Goal: Task Accomplishment & Management: Manage account settings

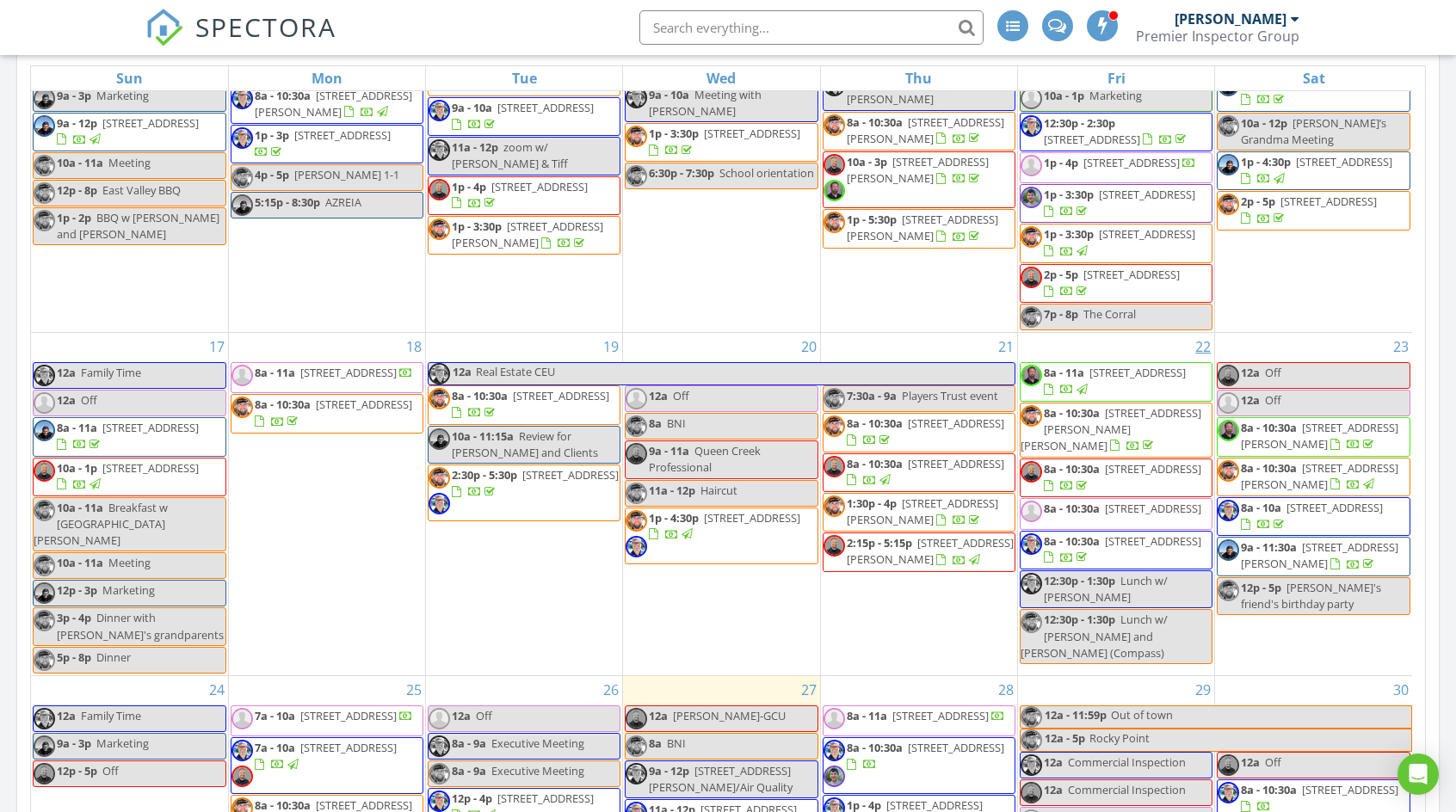
scroll to position [1306, 0]
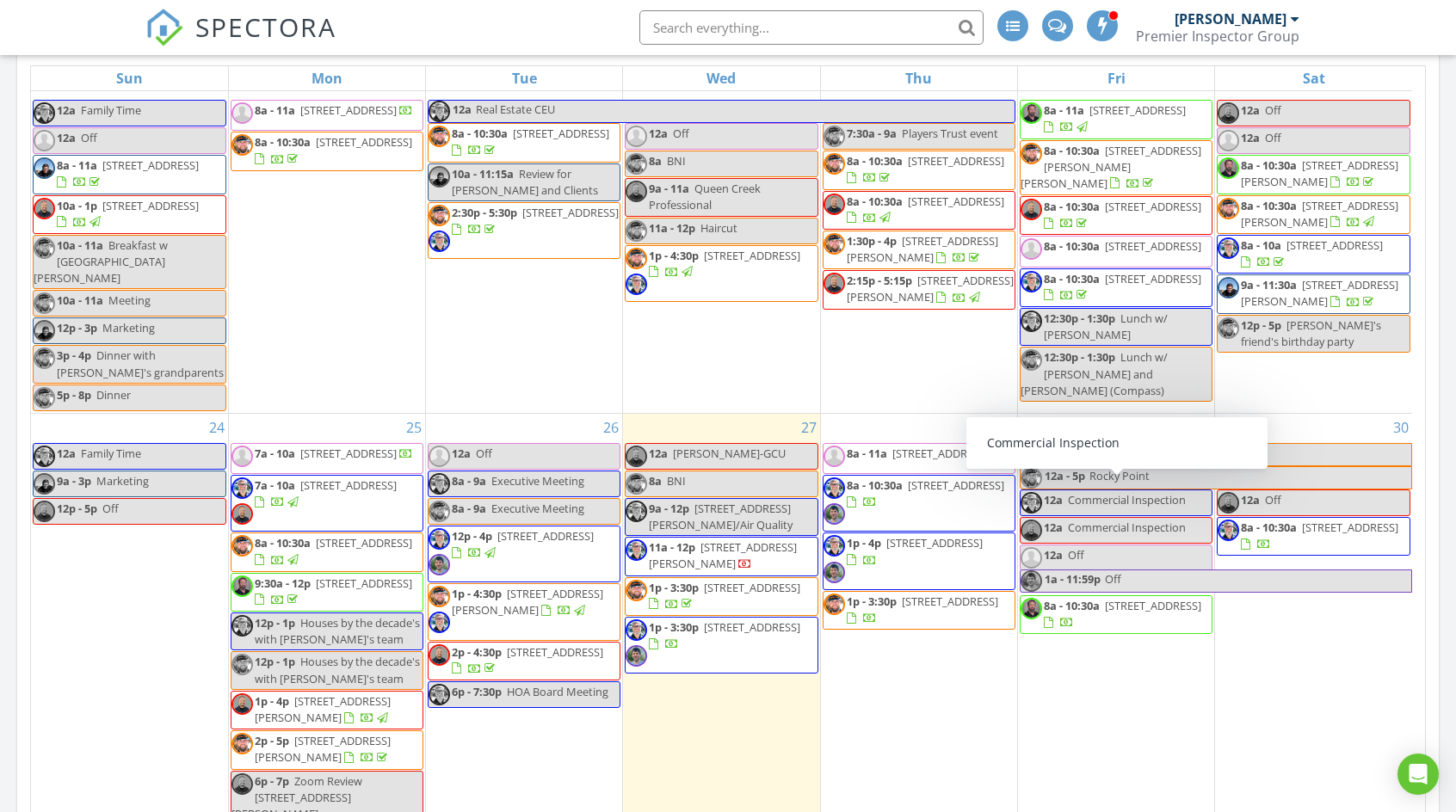
click at [1097, 413] on div "29 12a - 11:59p Out of town 12a - 5p Rocky Point 12a Commercial Inspection 12a …" at bounding box center [1116, 620] width 196 height 413
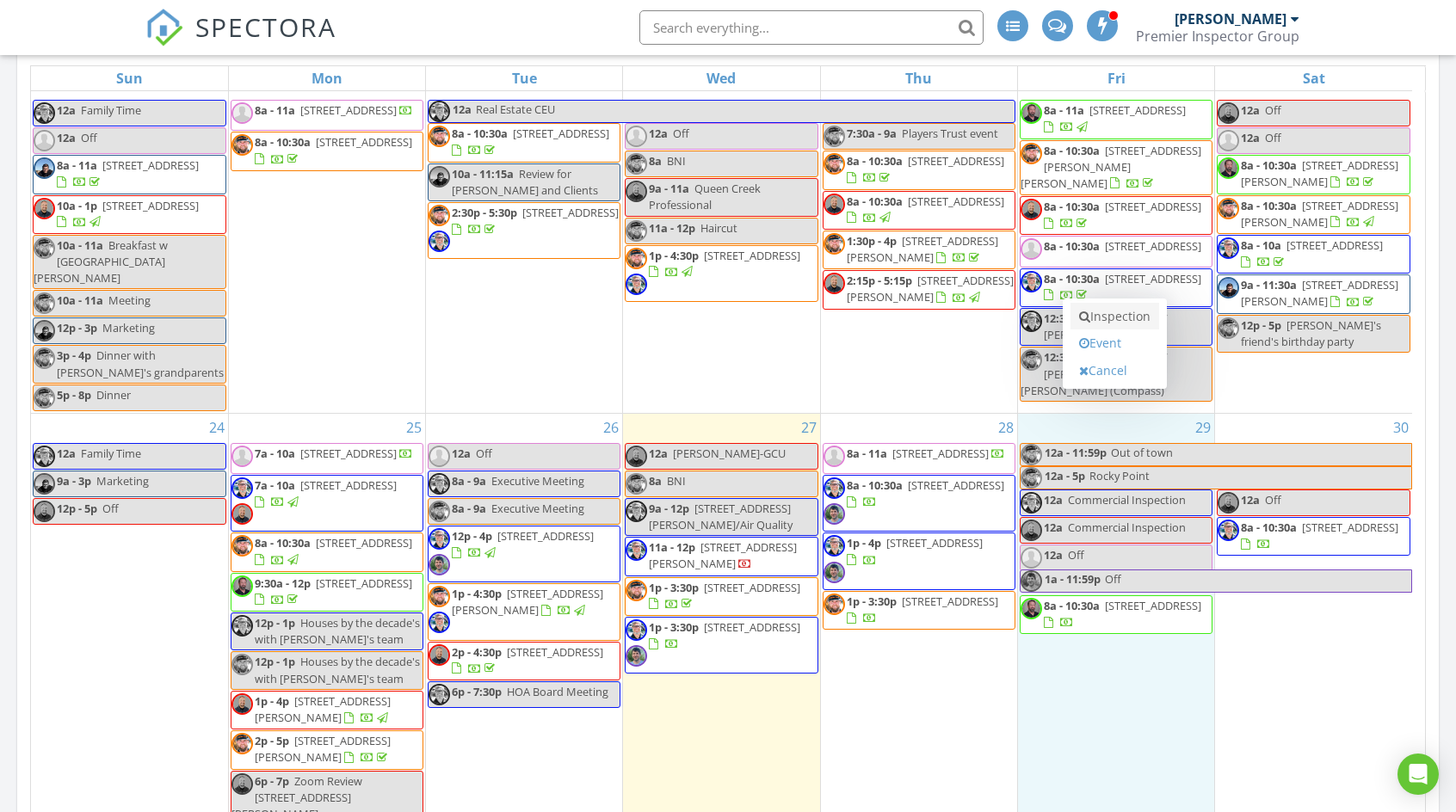
click at [1122, 311] on link "Inspection" at bounding box center [1114, 316] width 89 height 27
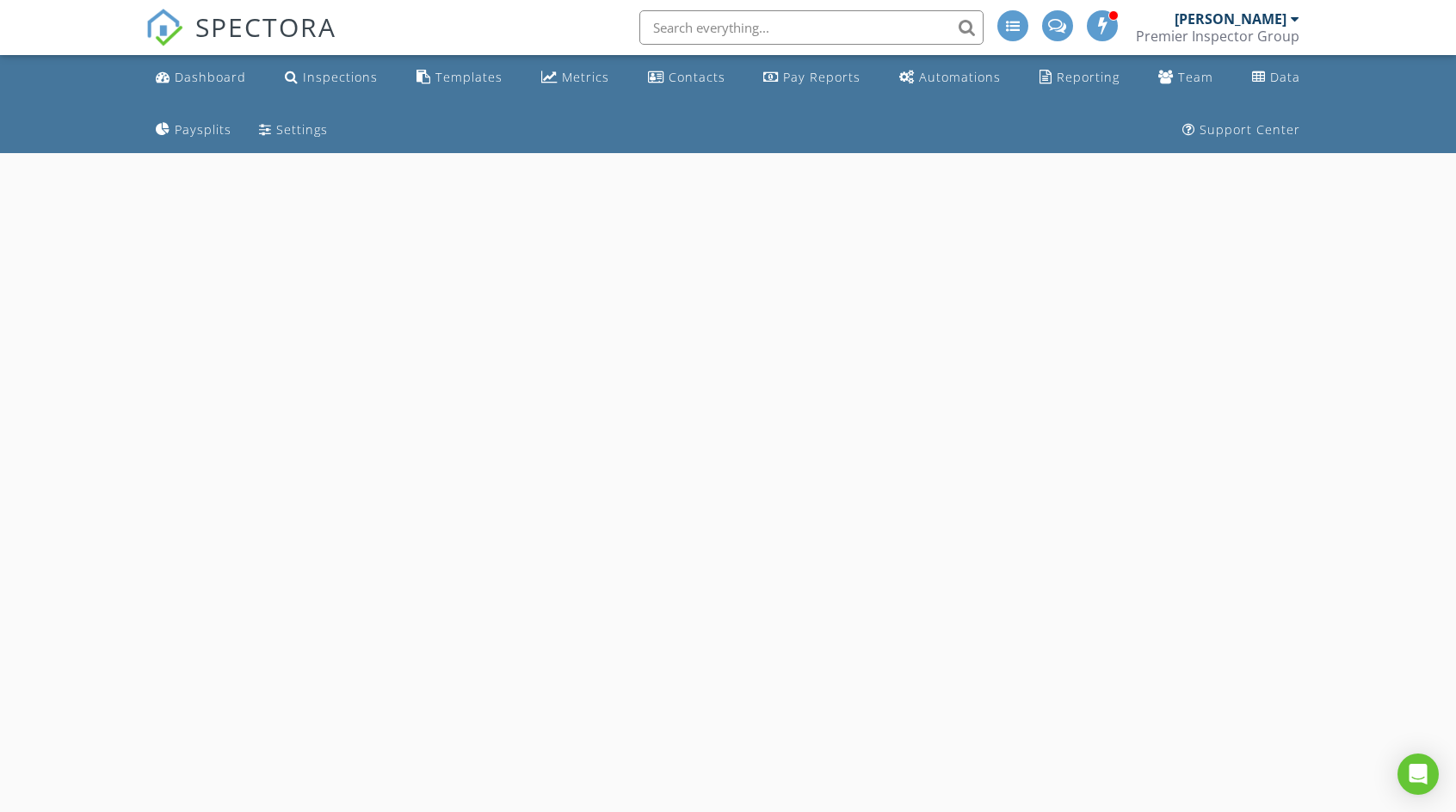
select select "7"
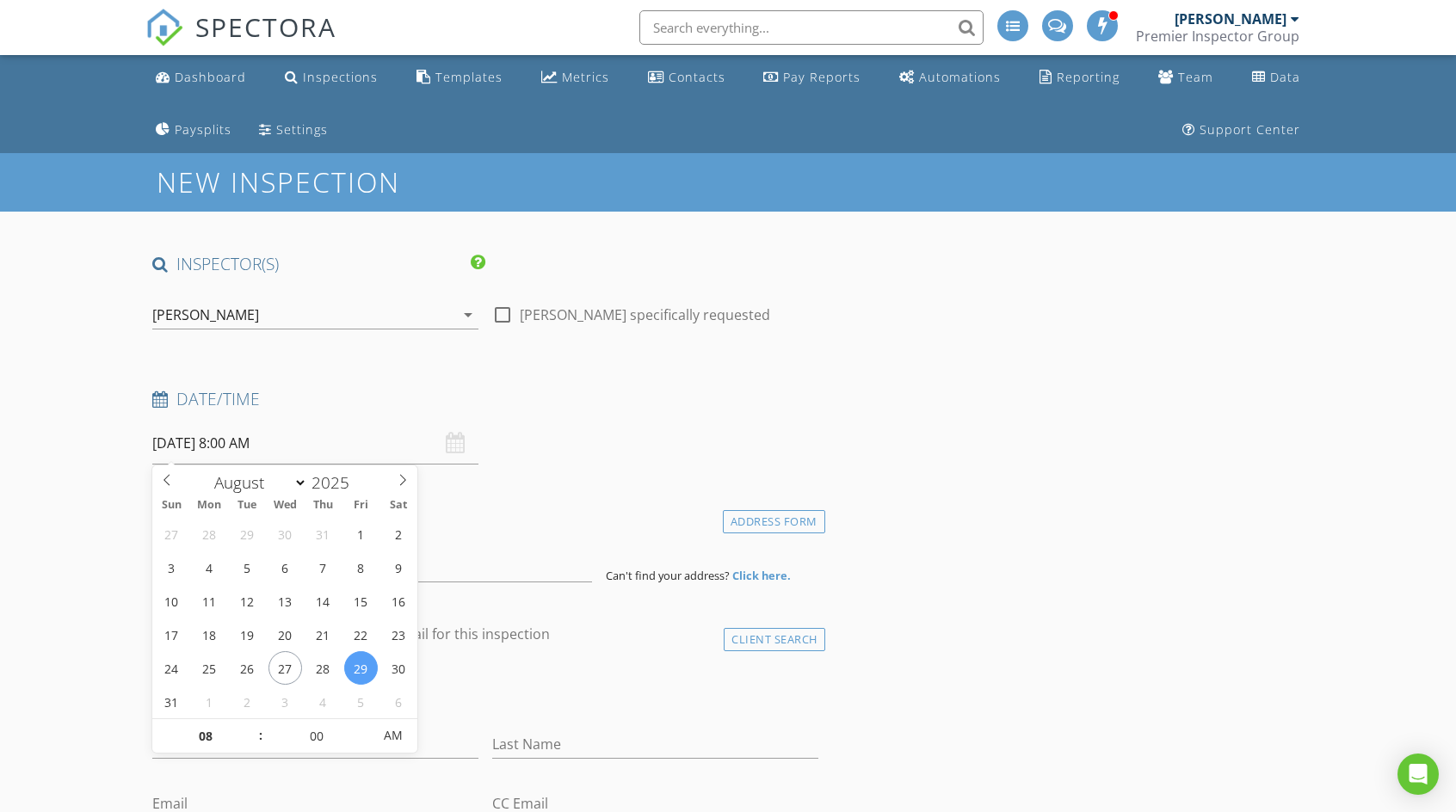
click at [234, 443] on input "08/29/2025 8:00 AM" at bounding box center [316, 443] width 327 height 42
click at [200, 733] on input "08" at bounding box center [206, 736] width 106 height 35
type input "9"
type input "08/29/2025 9:00 AM"
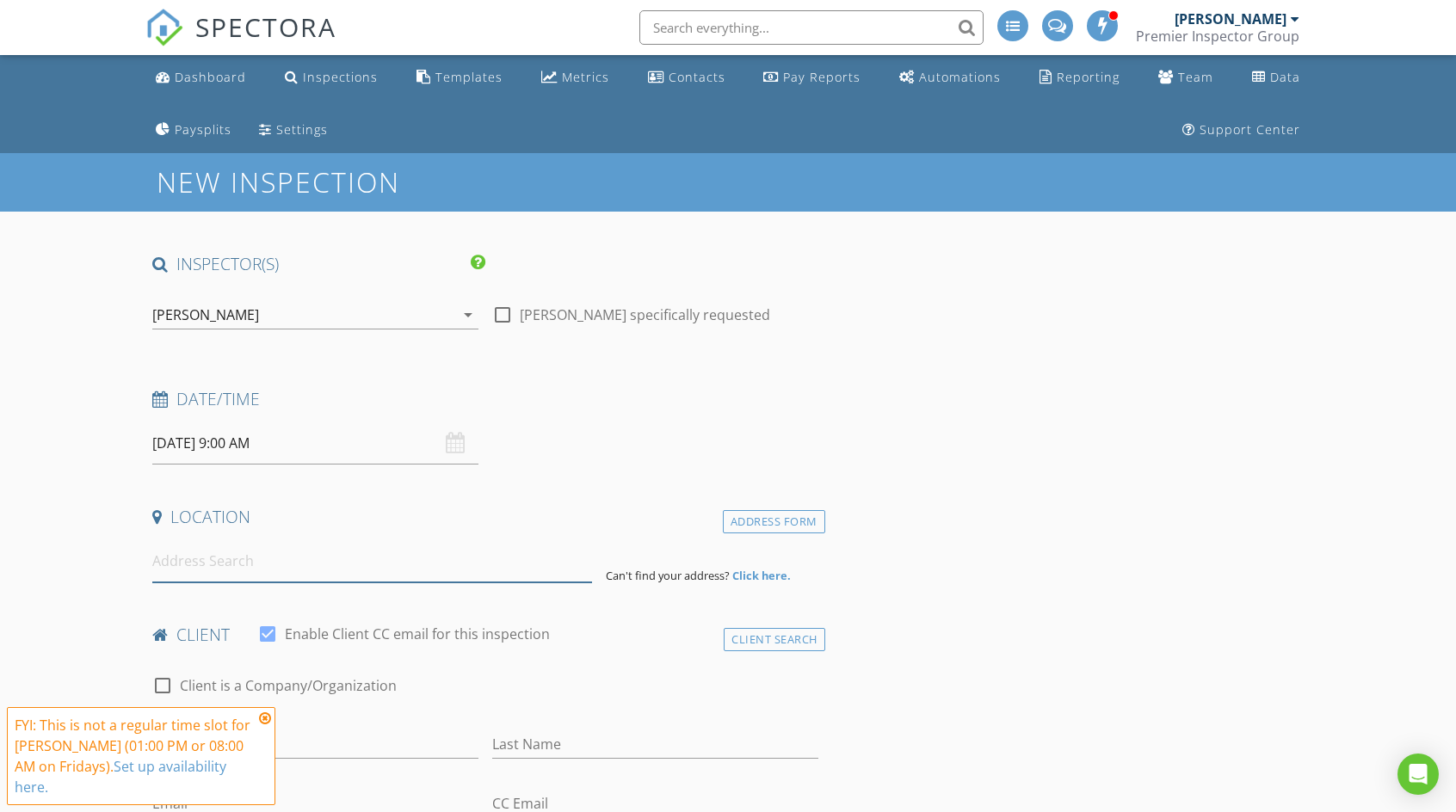
click at [329, 564] on input at bounding box center [372, 561] width 439 height 42
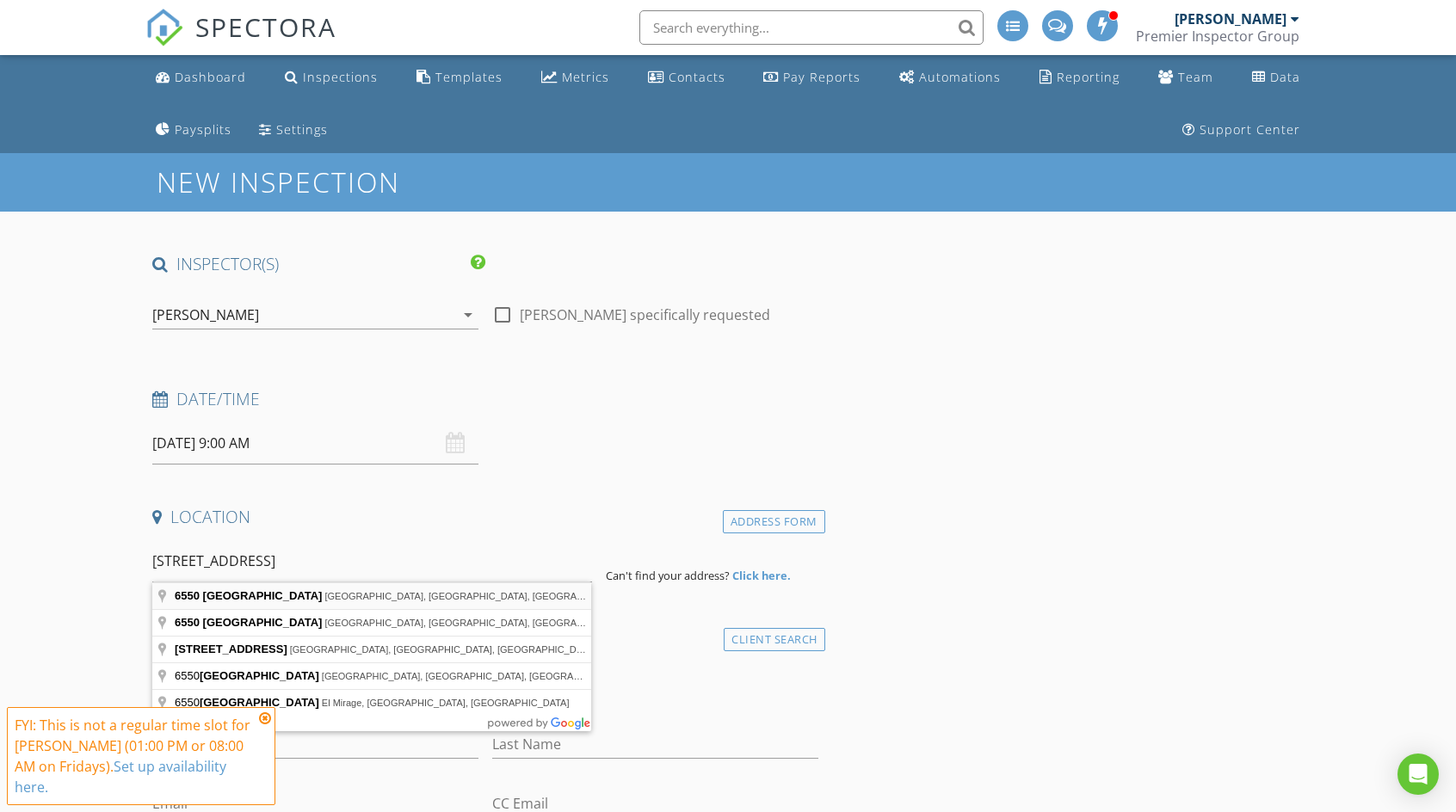
type input "6550 East Main Street, Mesa, AZ, USA"
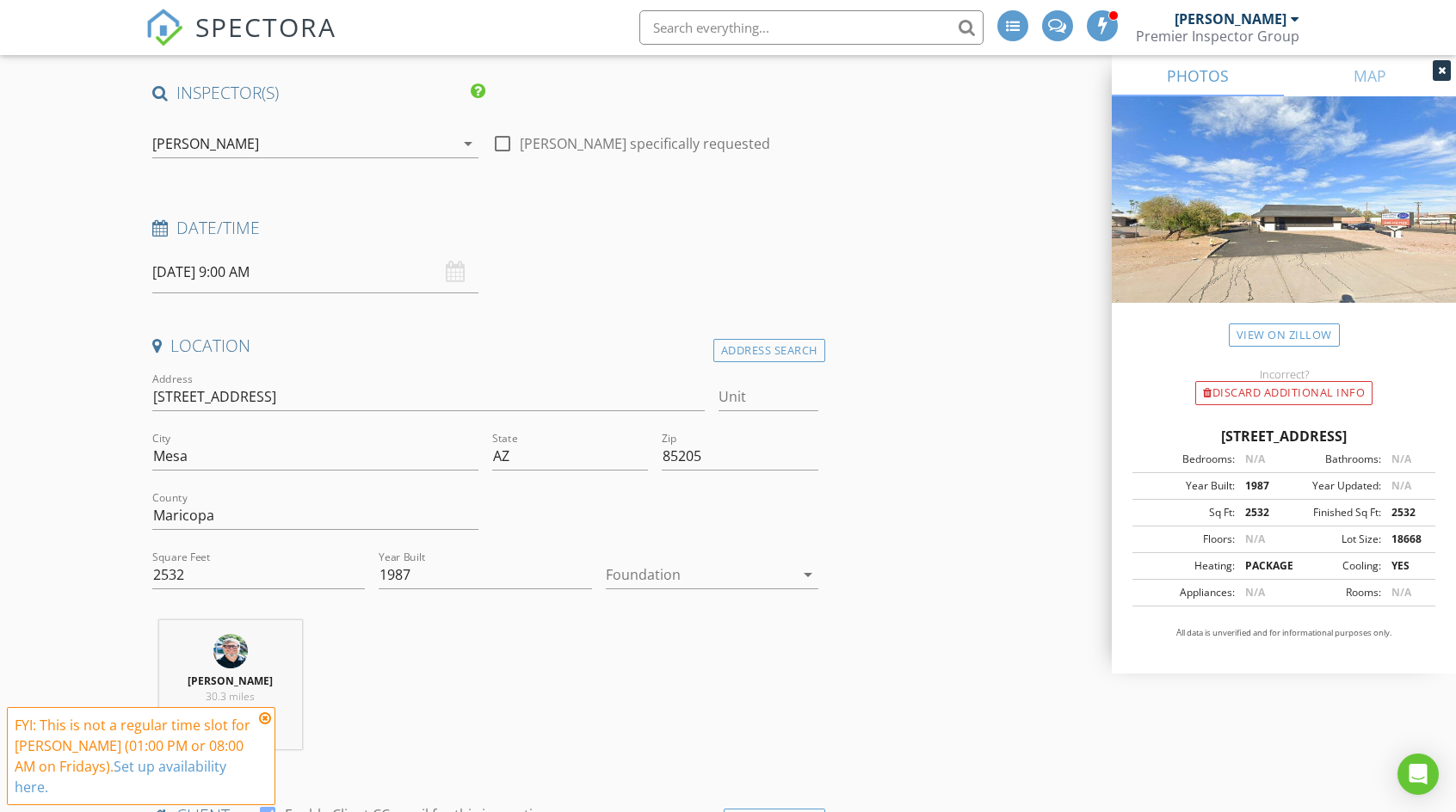
scroll to position [172, 0]
click at [659, 568] on div at bounding box center [700, 573] width 188 height 27
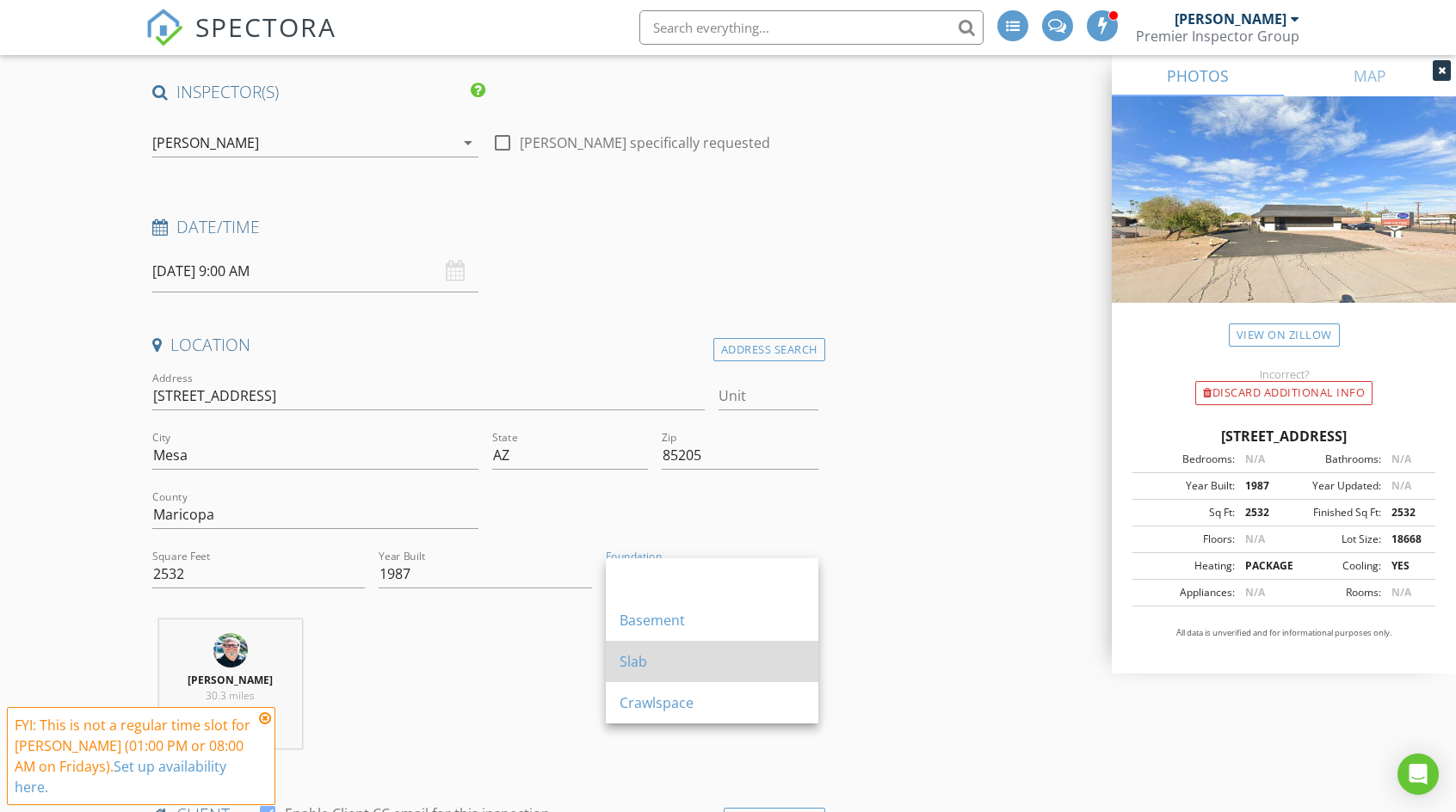
click at [660, 660] on div "Slab" at bounding box center [712, 661] width 185 height 21
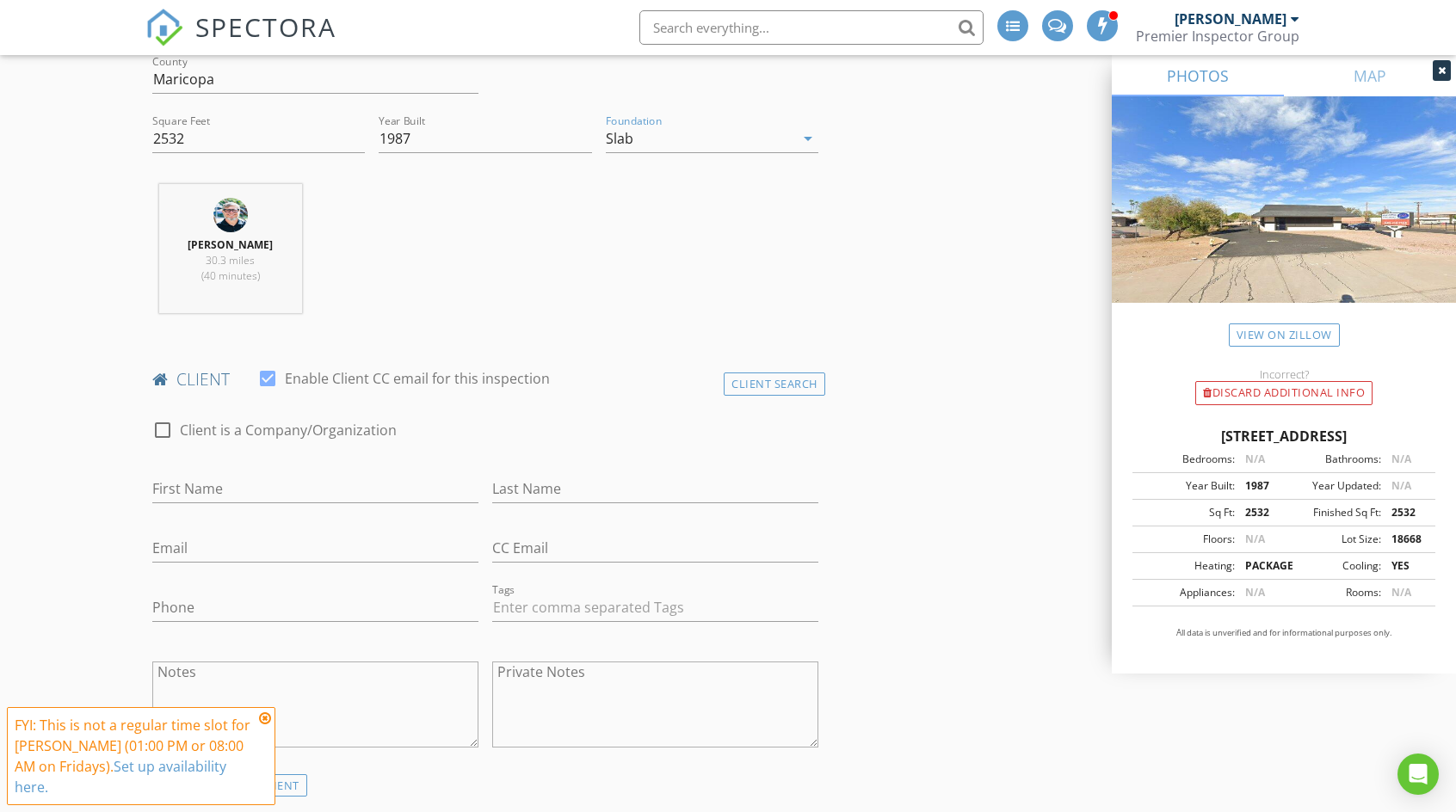
scroll to position [602, 0]
click at [172, 140] on input "2532" at bounding box center [259, 144] width 212 height 28
type input "2542"
click at [568, 257] on div "Joseph Worthy 30.3 miles (40 minutes)" at bounding box center [485, 261] width 680 height 143
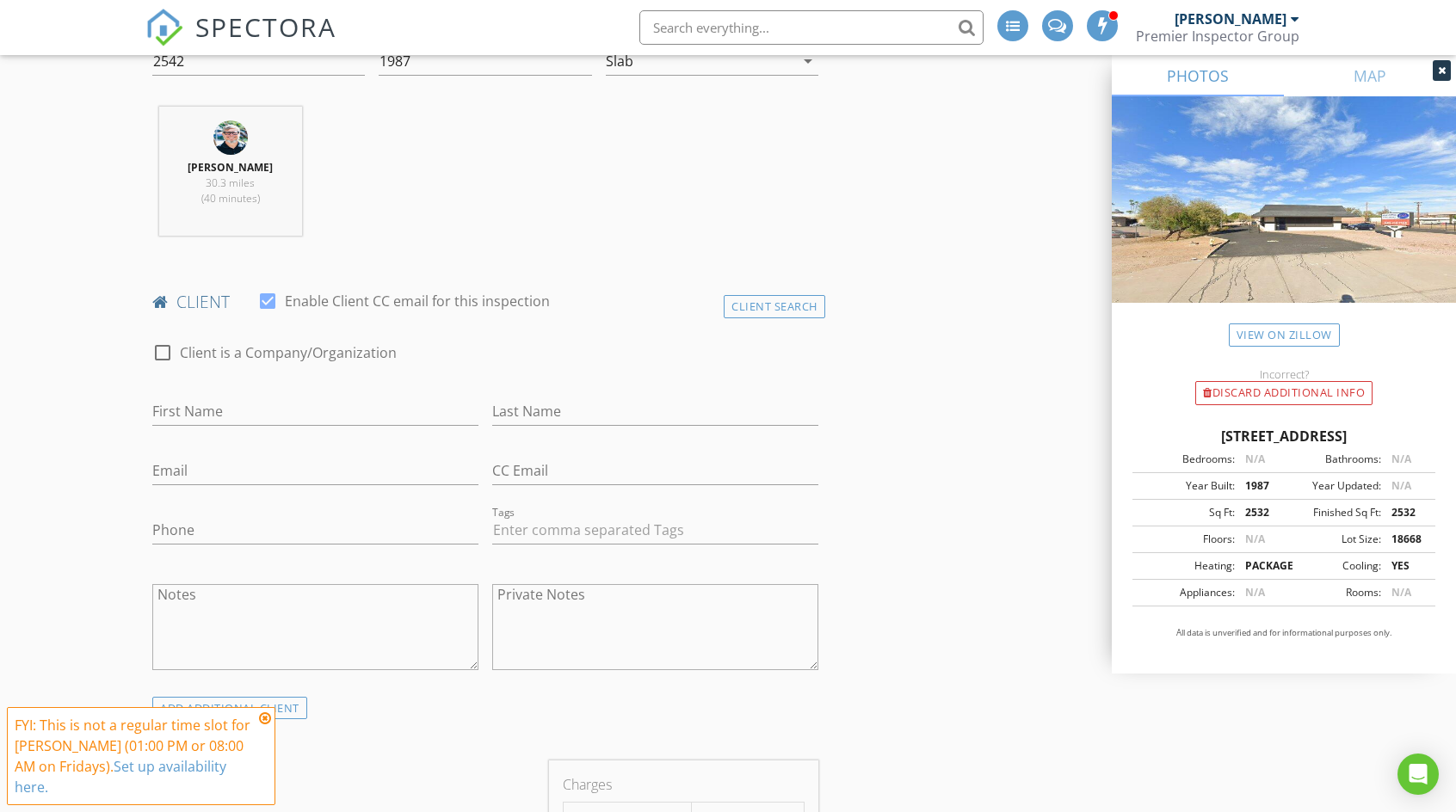
scroll to position [689, 0]
click at [306, 402] on input "First Name" at bounding box center [316, 408] width 327 height 28
type input "Ernesto"
type input "Perez"
click at [279, 465] on input "Email" at bounding box center [316, 467] width 327 height 28
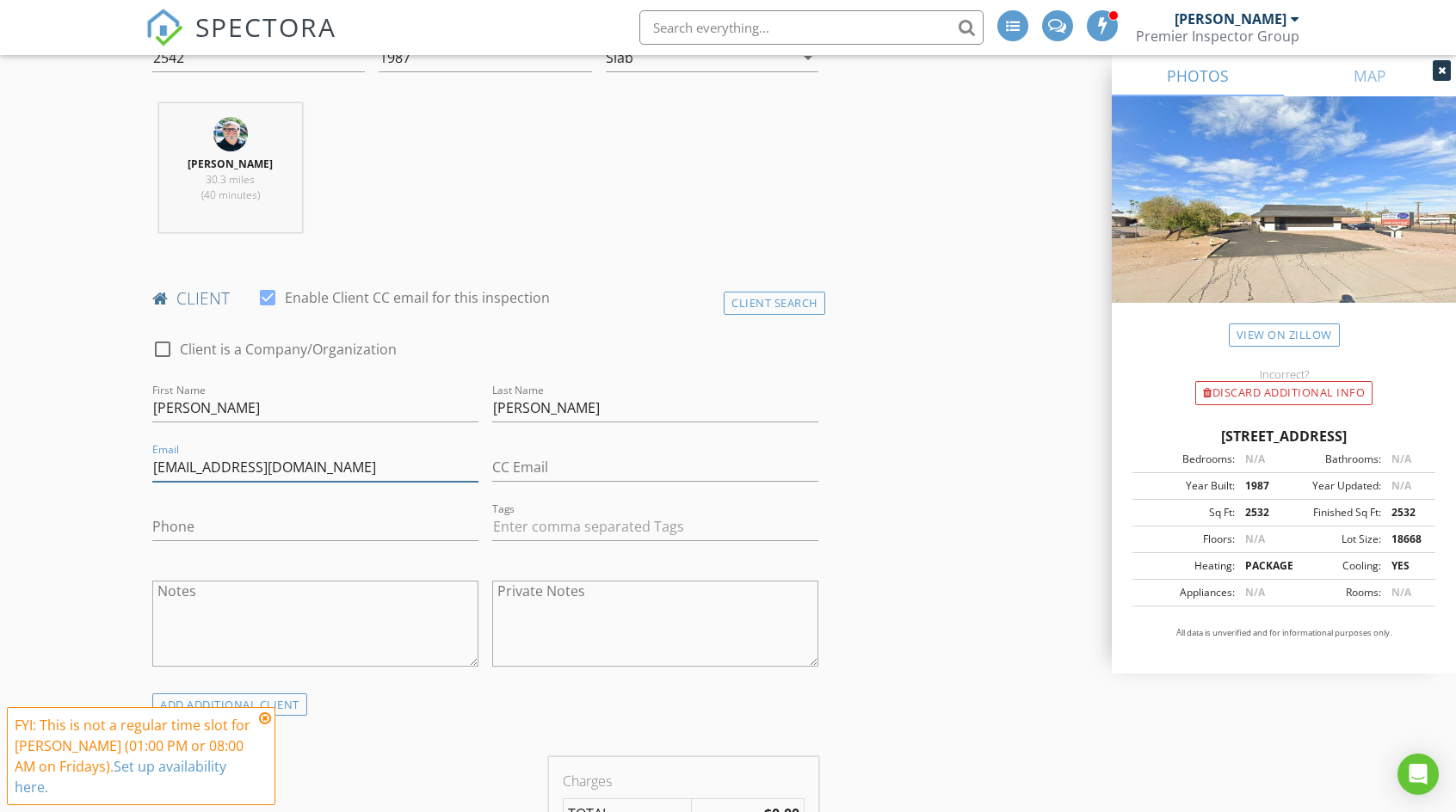
type input "famouscutzbarbershop@gmail.com"
click at [288, 528] on input "Phone" at bounding box center [316, 527] width 327 height 28
type input "623-399-2151"
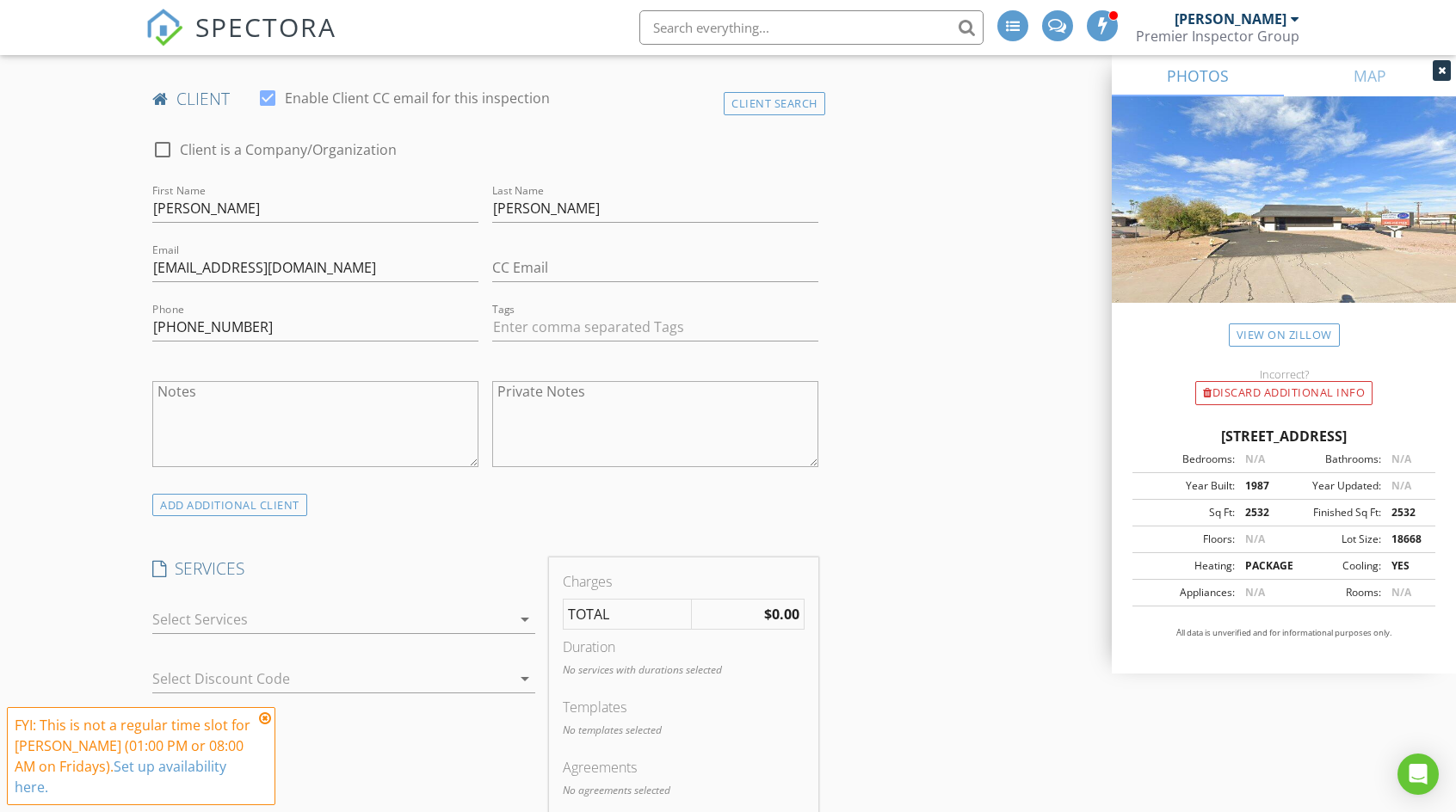
scroll to position [946, 0]
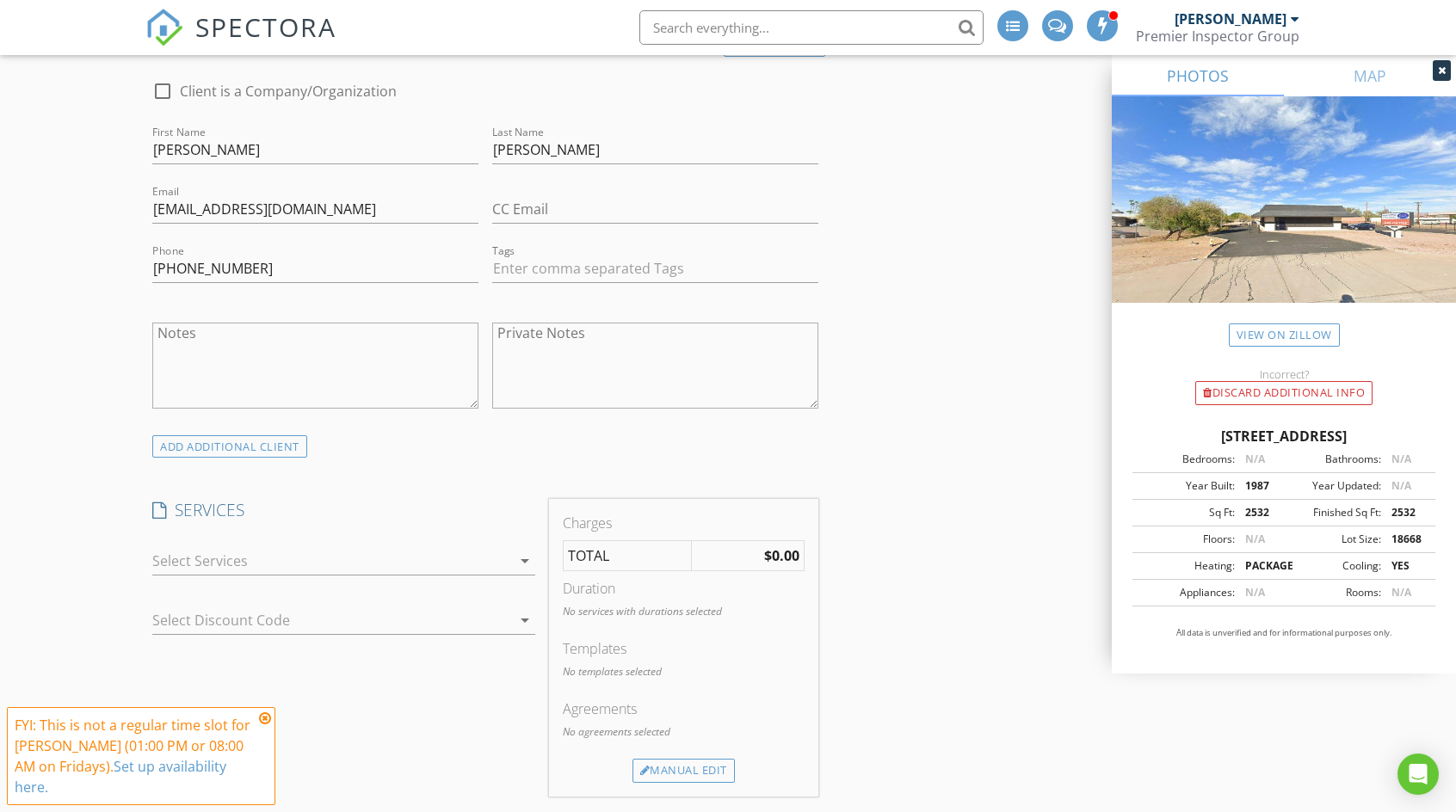
click at [266, 719] on icon at bounding box center [264, 718] width 12 height 14
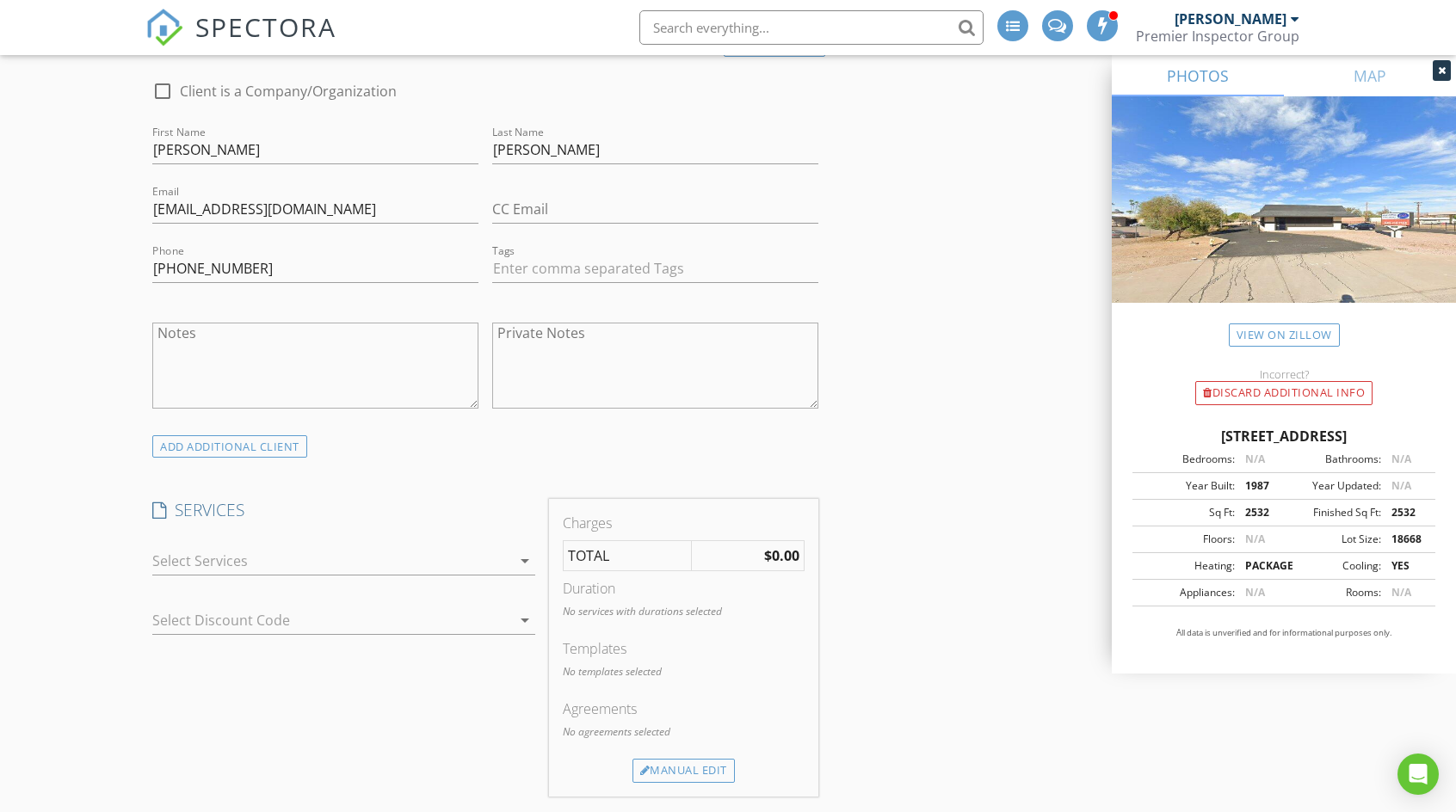
click at [324, 558] on div at bounding box center [332, 561] width 359 height 27
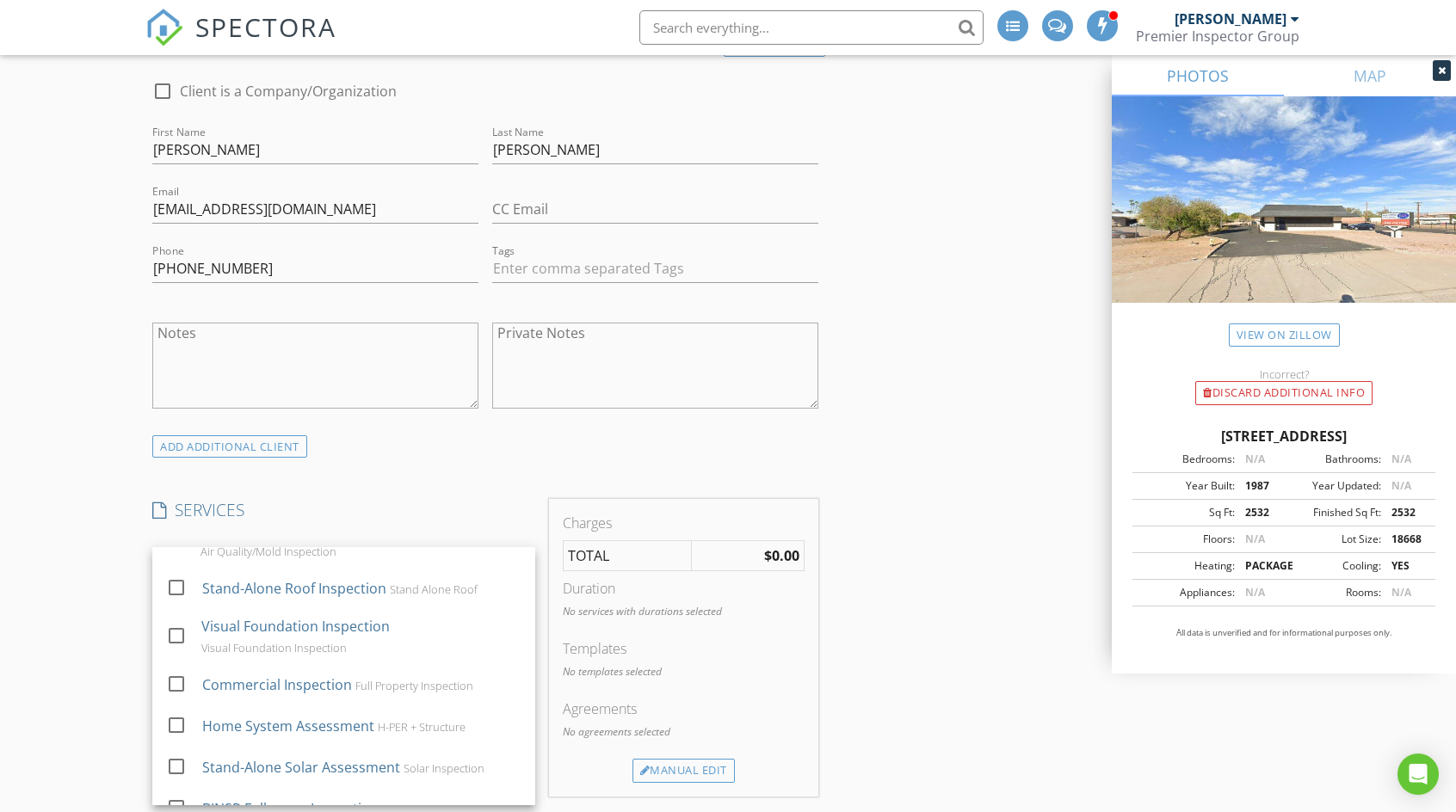
scroll to position [860, 0]
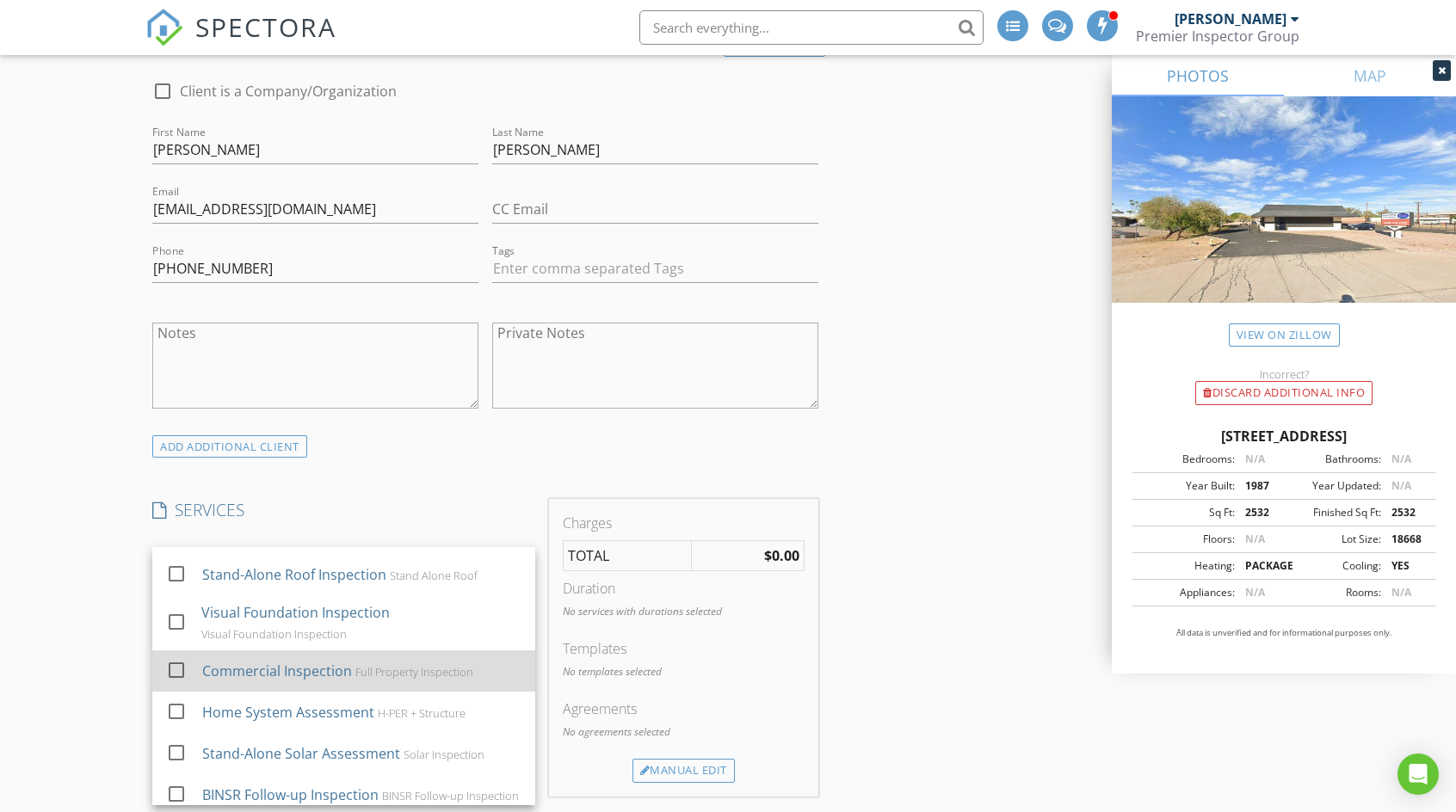
click at [177, 678] on div at bounding box center [177, 670] width 29 height 29
checkbox input "false"
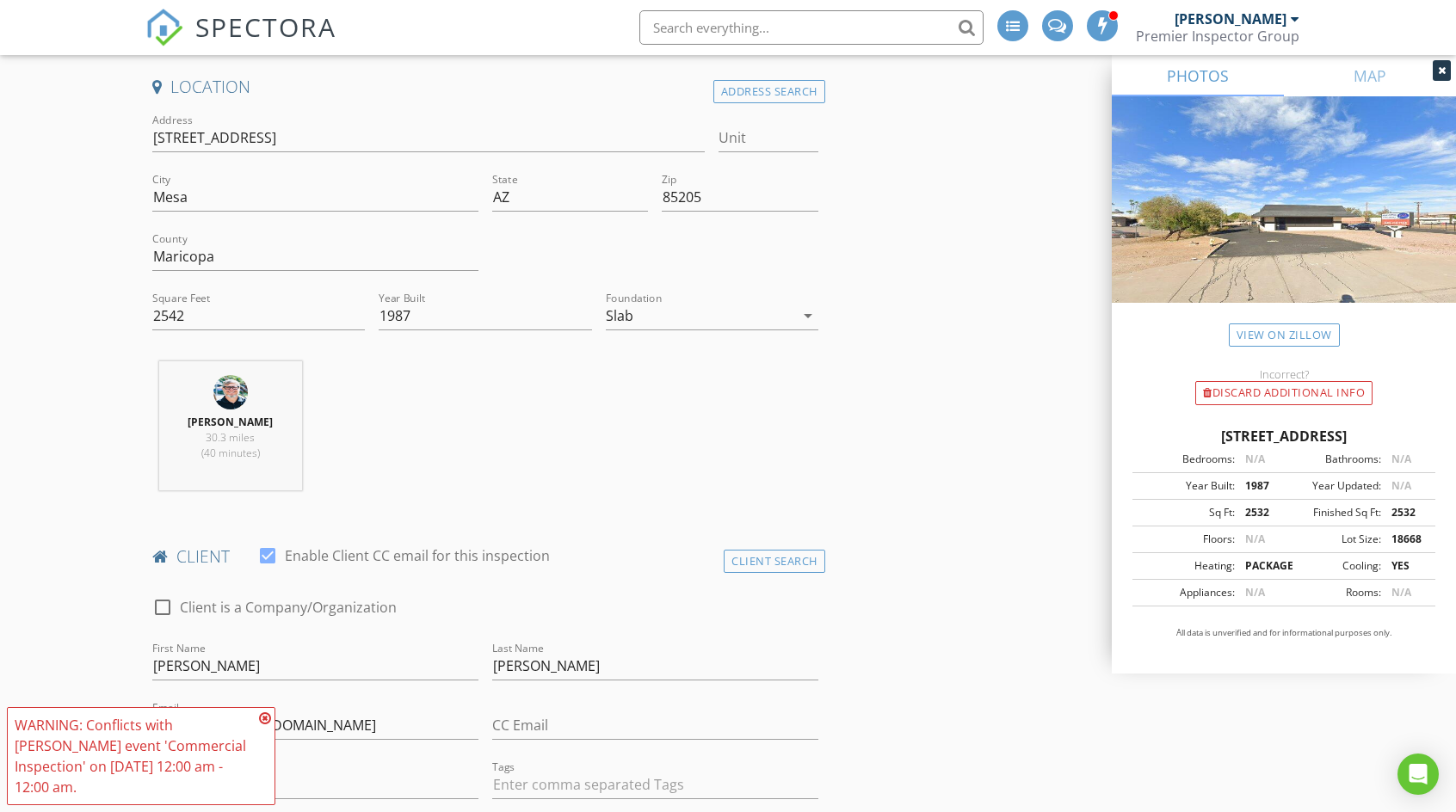
scroll to position [0, 0]
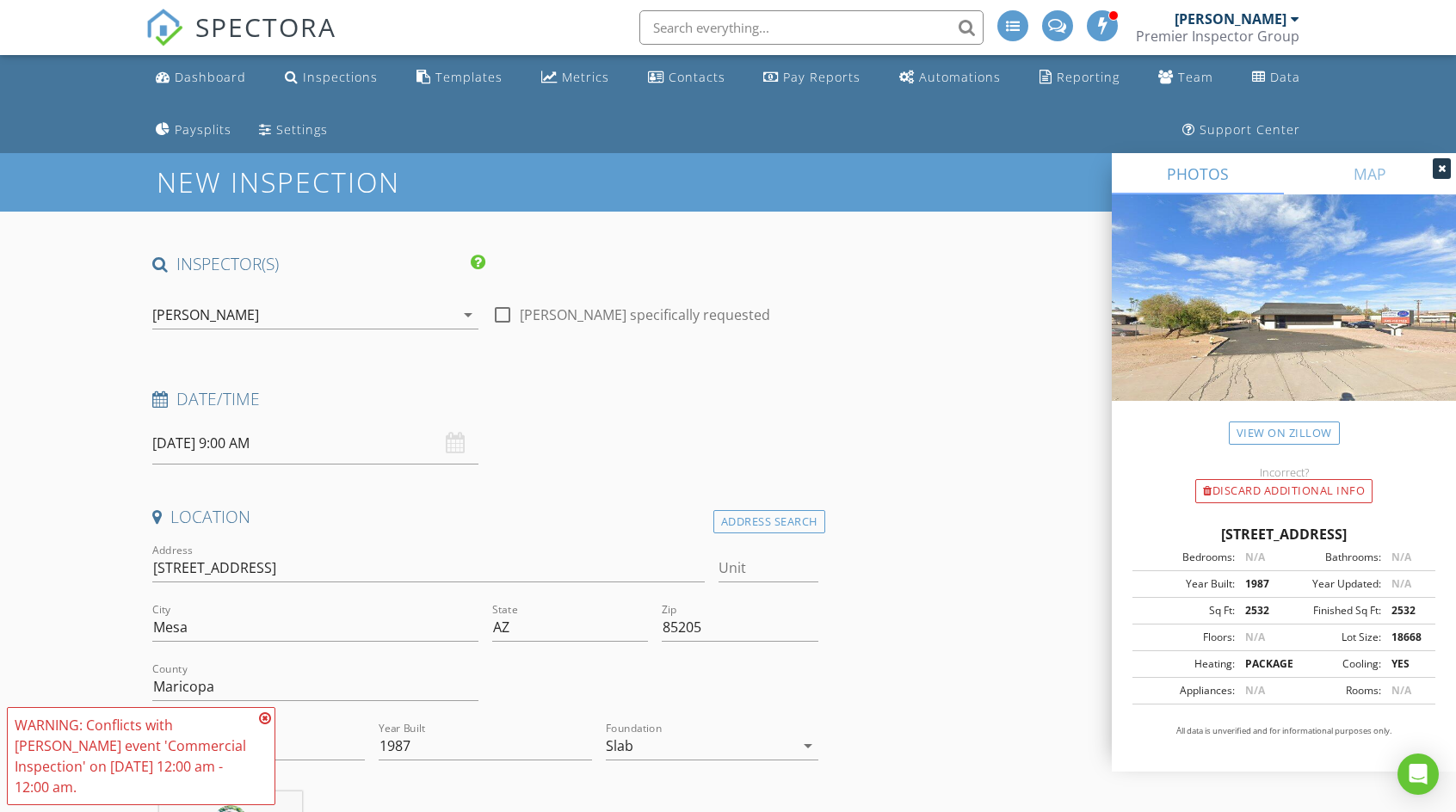
click at [502, 312] on div at bounding box center [502, 315] width 29 height 29
checkbox input "true"
click at [469, 315] on icon "arrow_drop_down" at bounding box center [467, 315] width 21 height 21
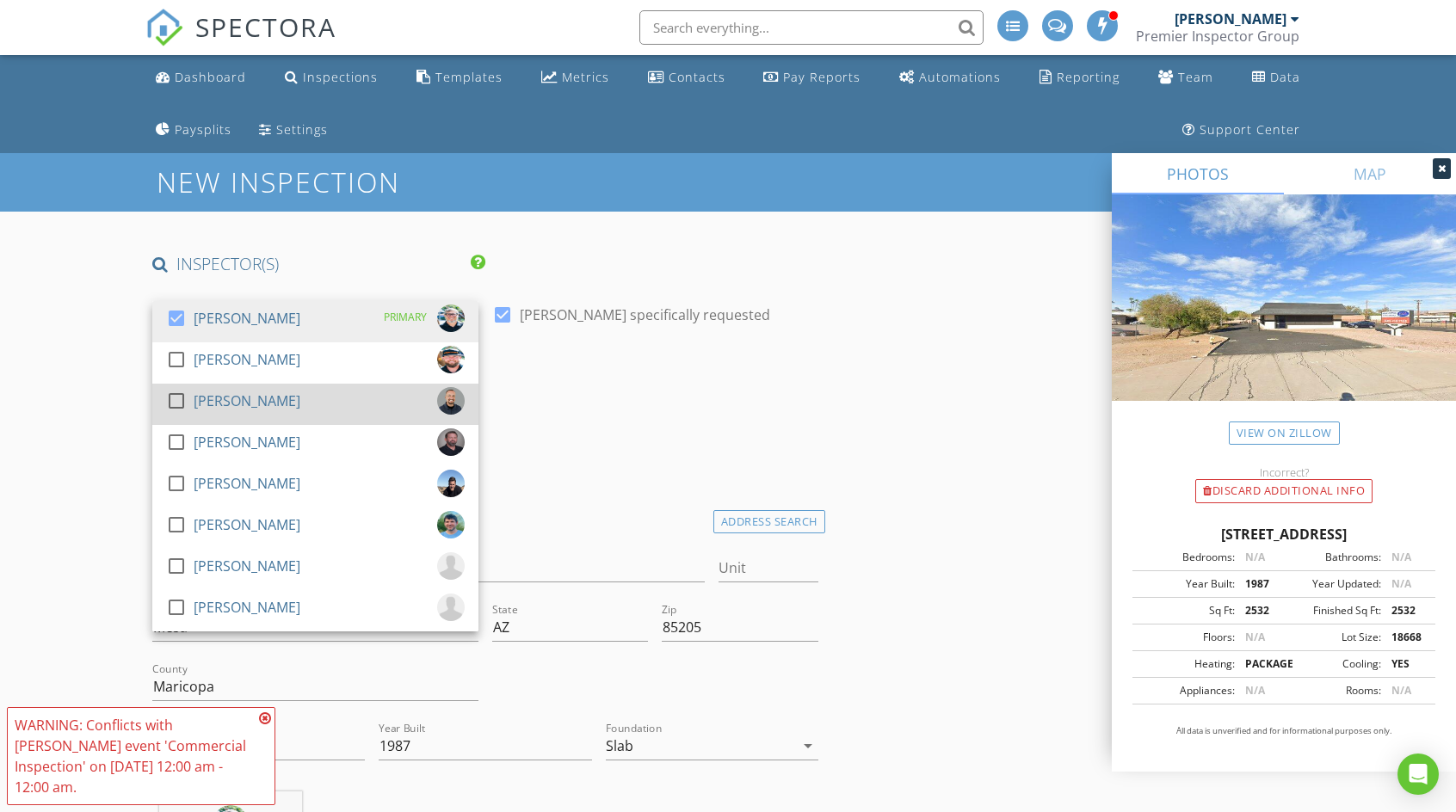
click at [176, 400] on div at bounding box center [177, 401] width 29 height 29
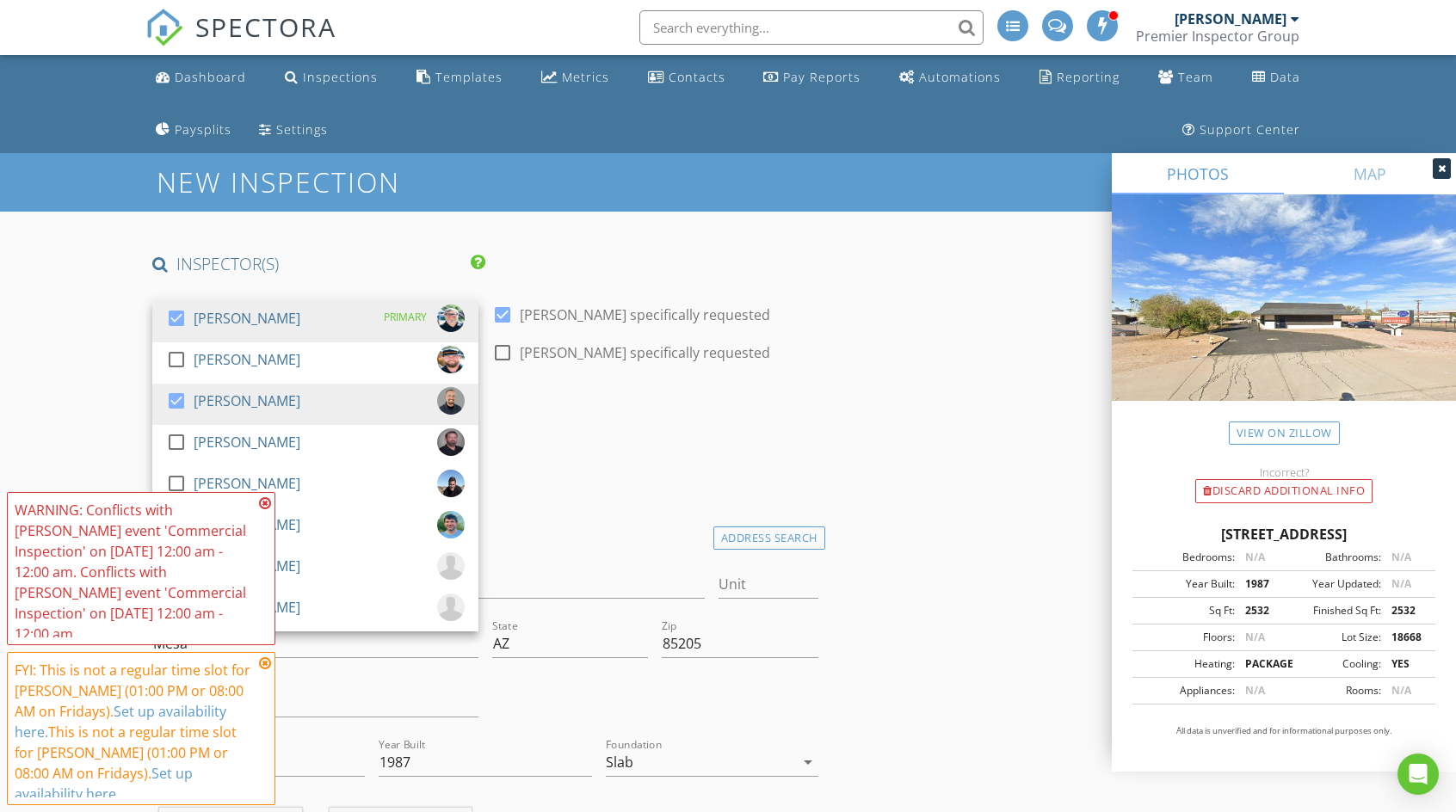
click at [615, 420] on h4 "Date/Time" at bounding box center [486, 415] width 666 height 22
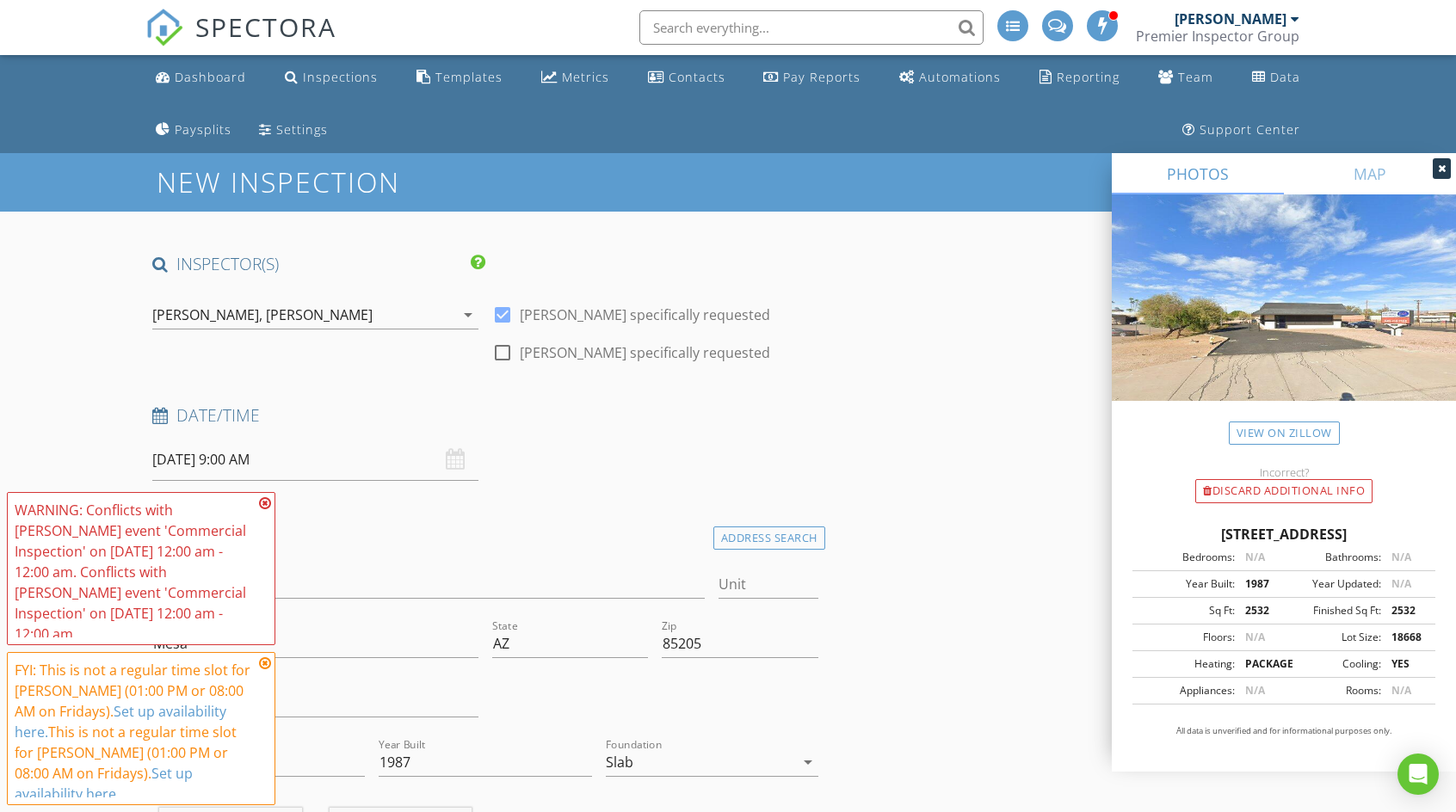
click at [264, 510] on icon at bounding box center [264, 503] width 12 height 14
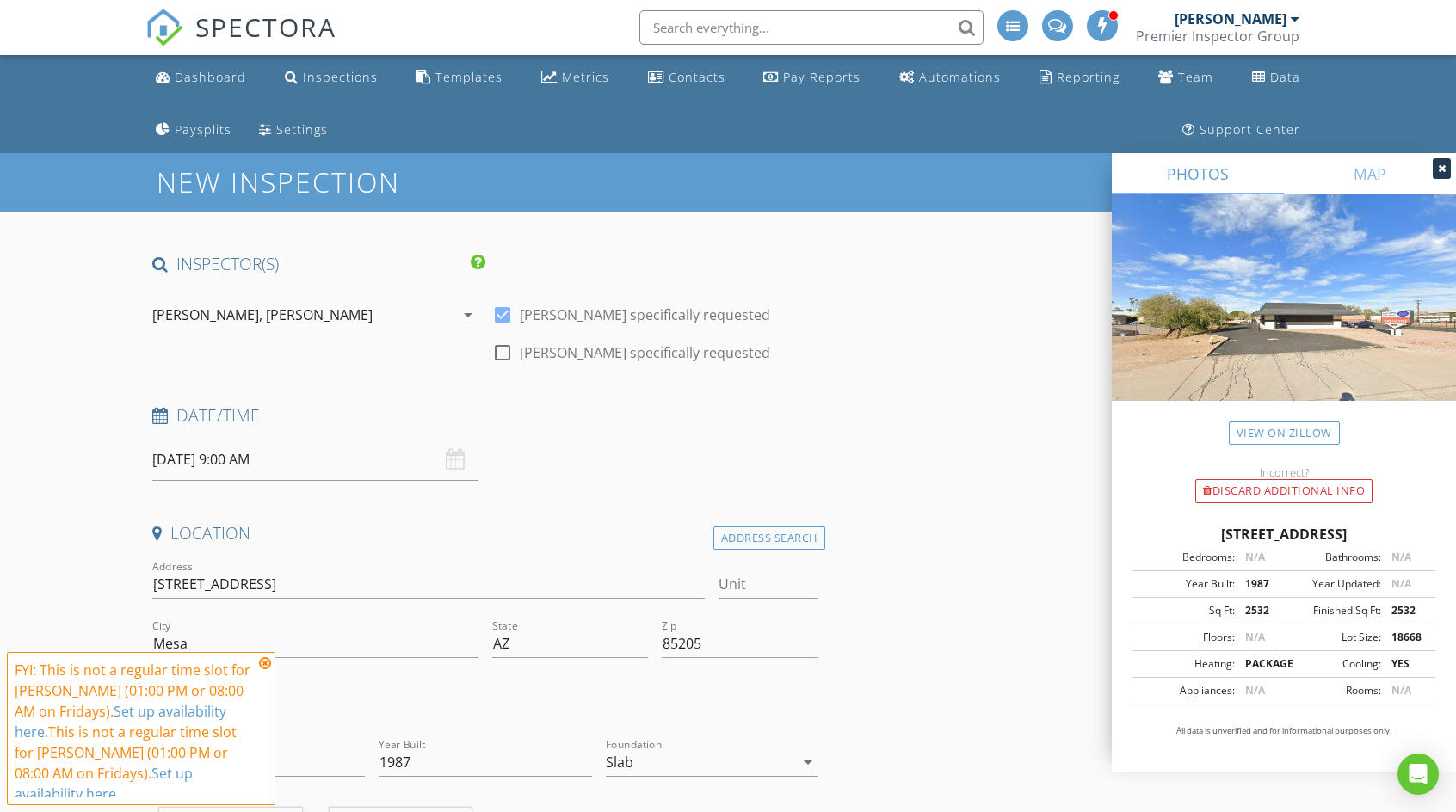
click at [266, 670] on icon at bounding box center [264, 663] width 12 height 14
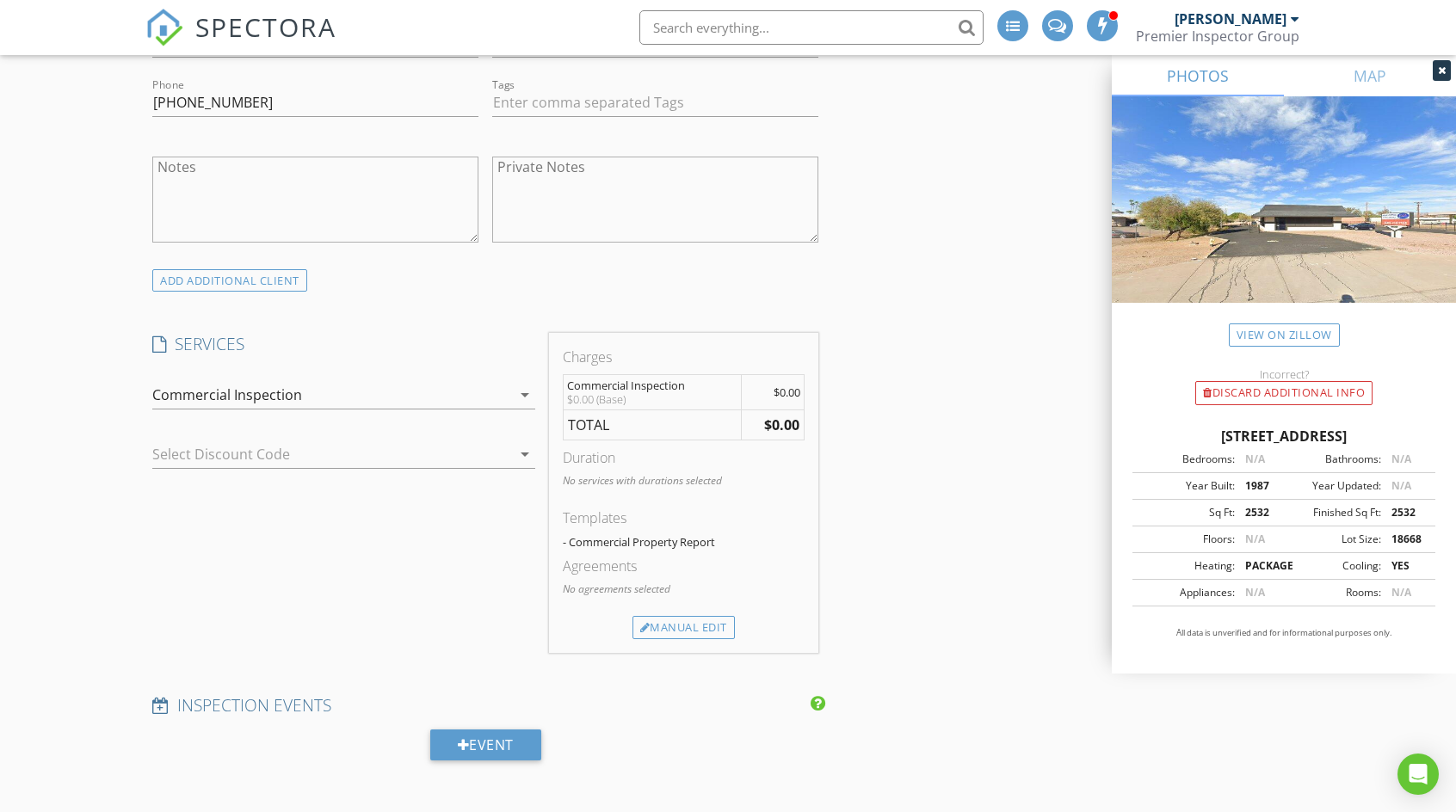
scroll to position [1118, 0]
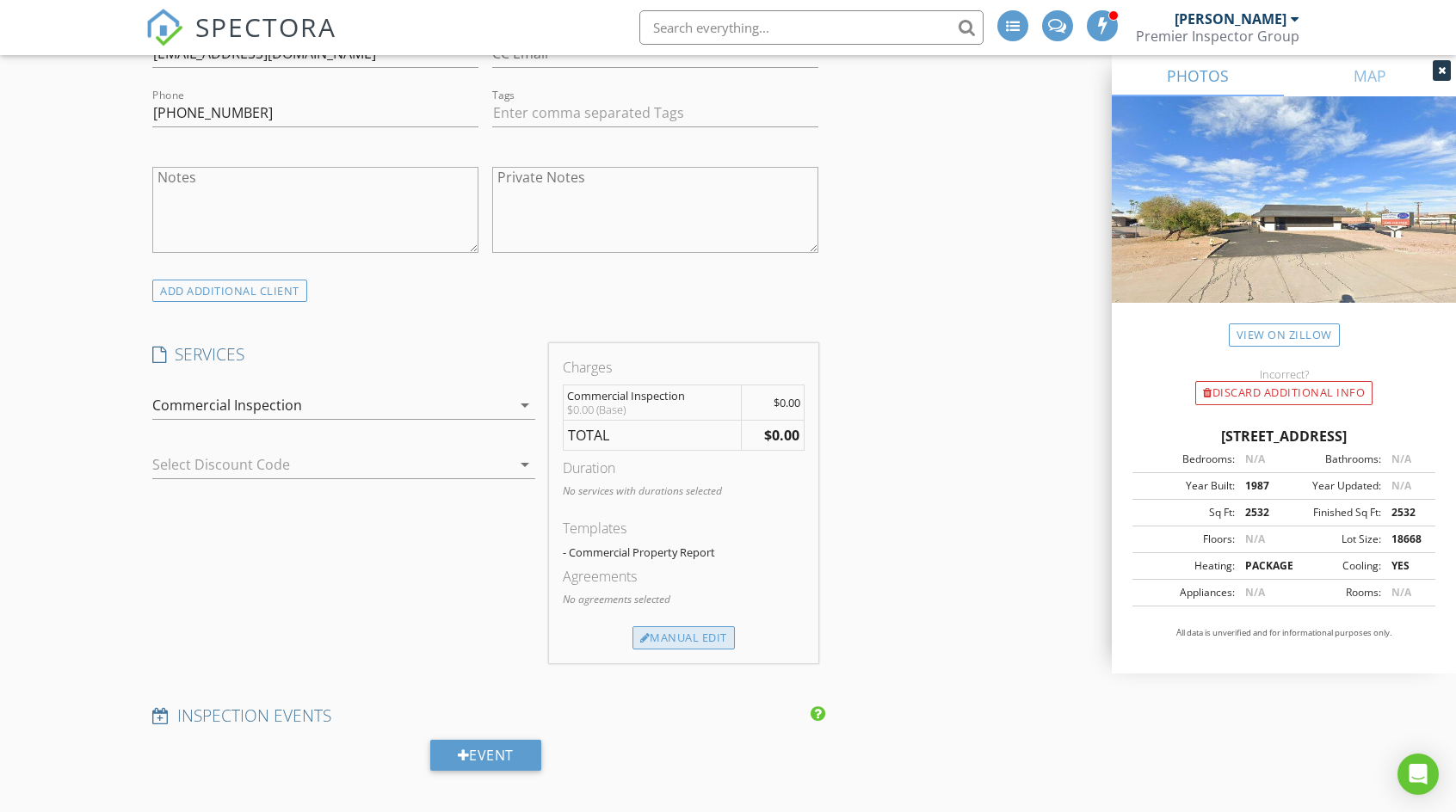
click at [688, 634] on div "Manual Edit" at bounding box center [683, 638] width 102 height 24
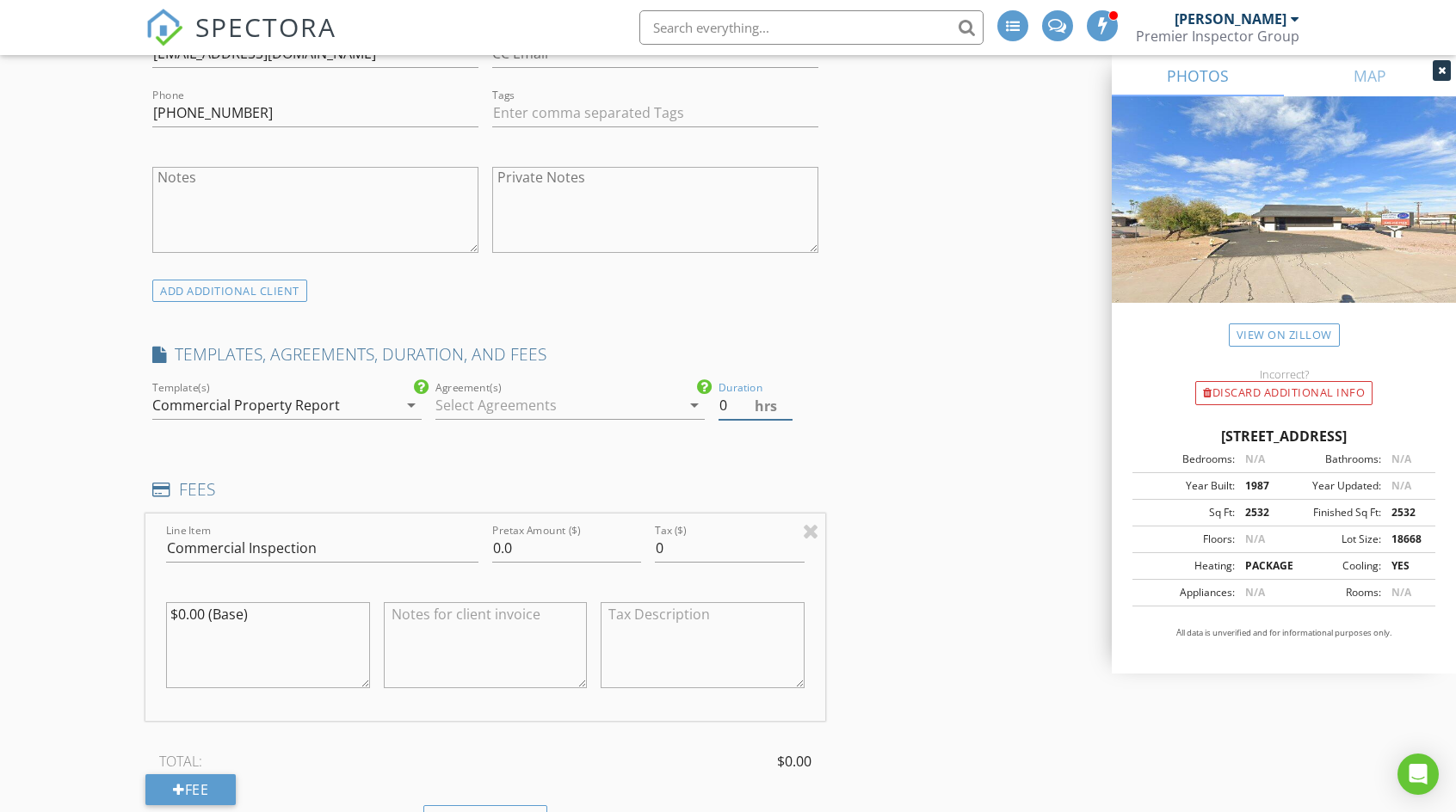
drag, startPoint x: 721, startPoint y: 403, endPoint x: 736, endPoint y: 404, distance: 15.0
click at [736, 404] on input "0" at bounding box center [755, 405] width 74 height 28
type input "4"
drag, startPoint x: 525, startPoint y: 548, endPoint x: 480, endPoint y: 547, distance: 45.0
click at [480, 547] on div "Line Item Commercial Inspection Pretax Amount ($) 0.0 Tax ($) 0 $0.00 (Base)" at bounding box center [485, 617] width 680 height 208
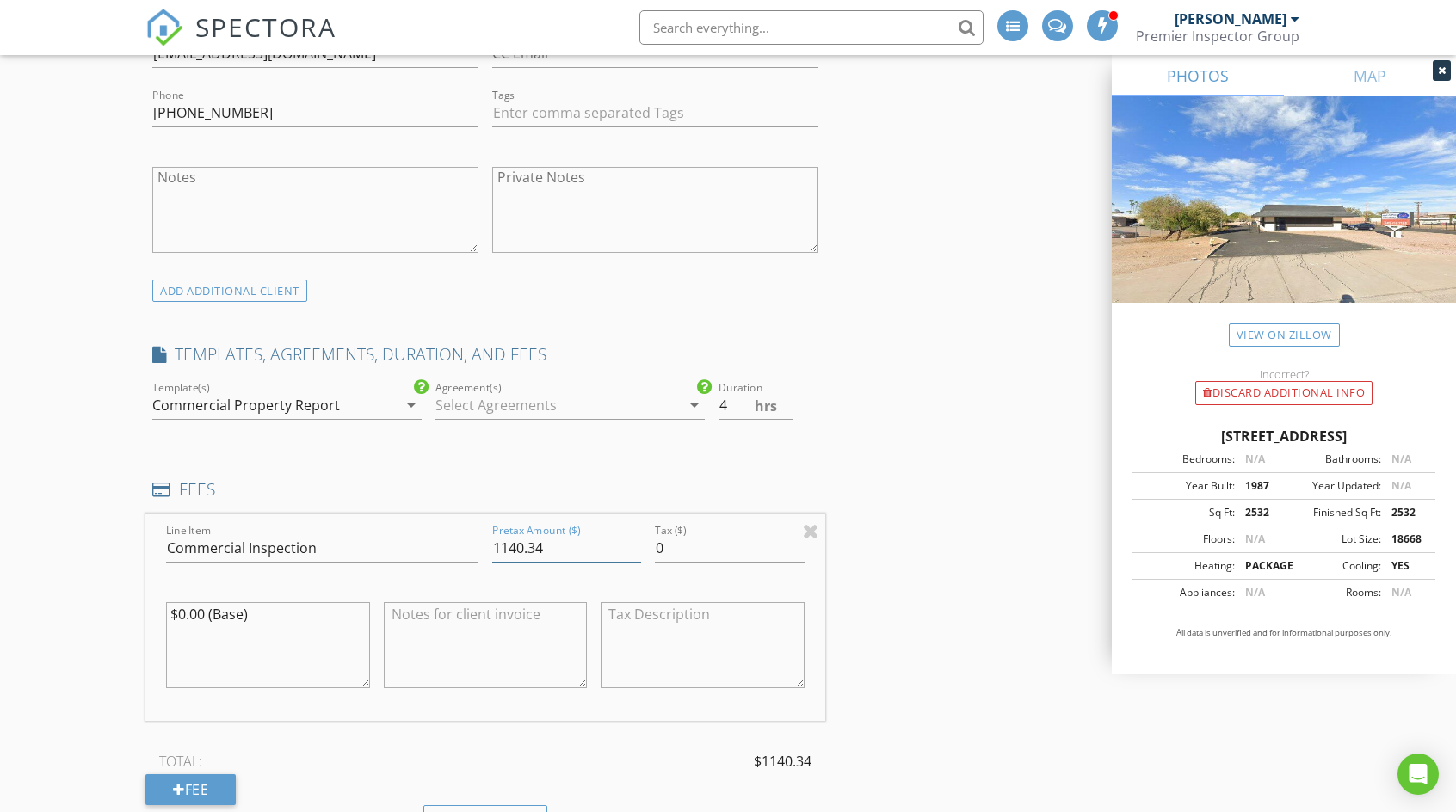
type input "1140.34"
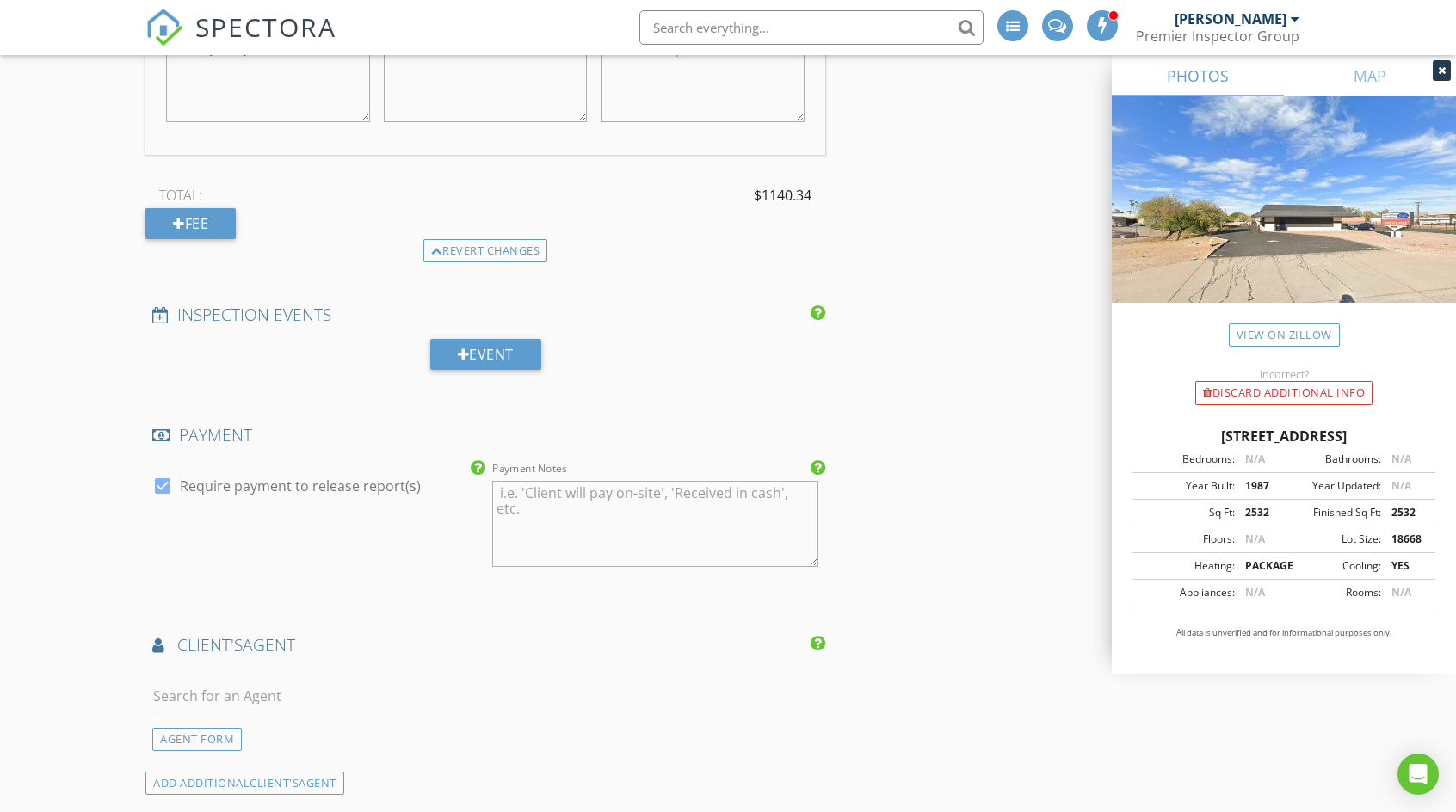
scroll to position [1979, 0]
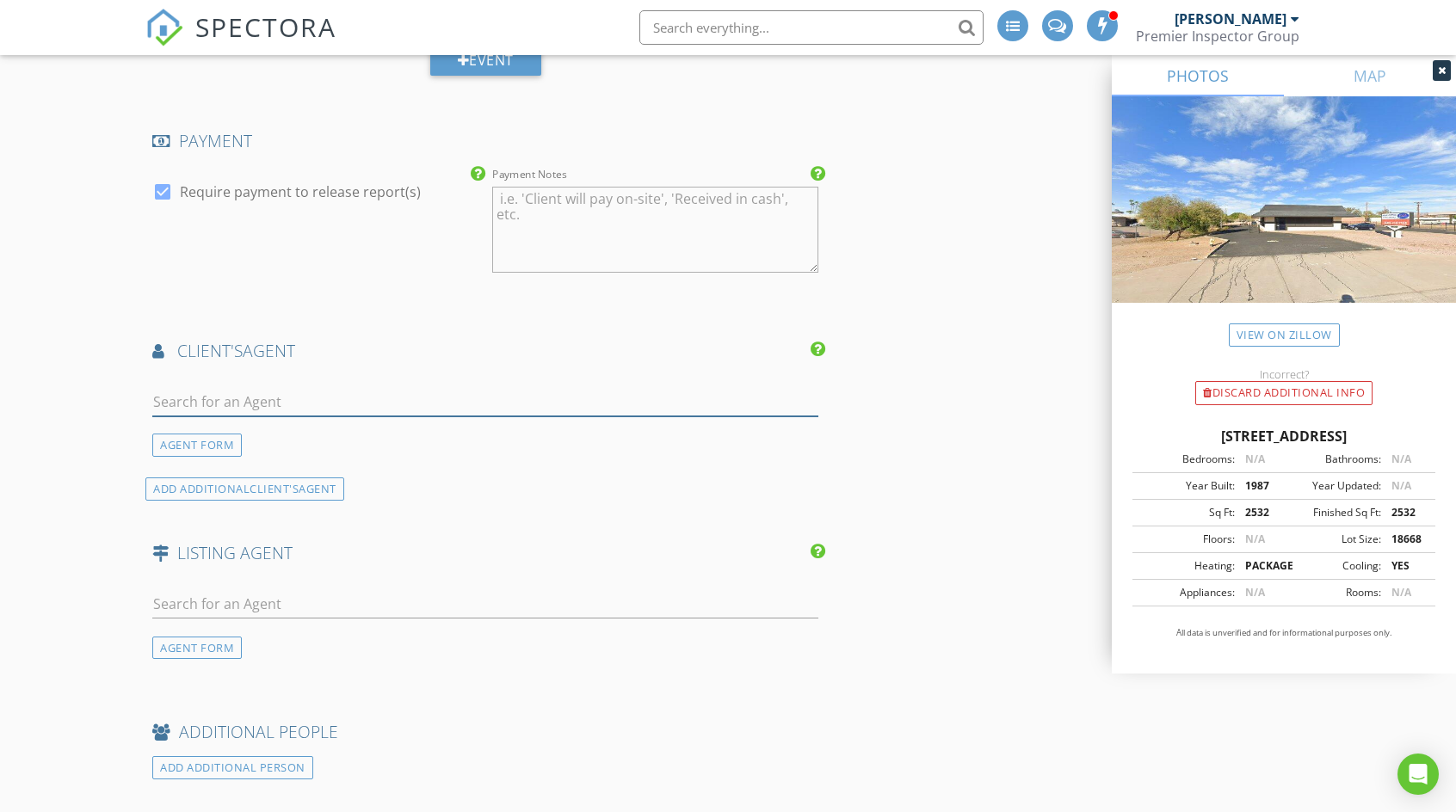
click at [335, 401] on input "text" at bounding box center [486, 401] width 666 height 28
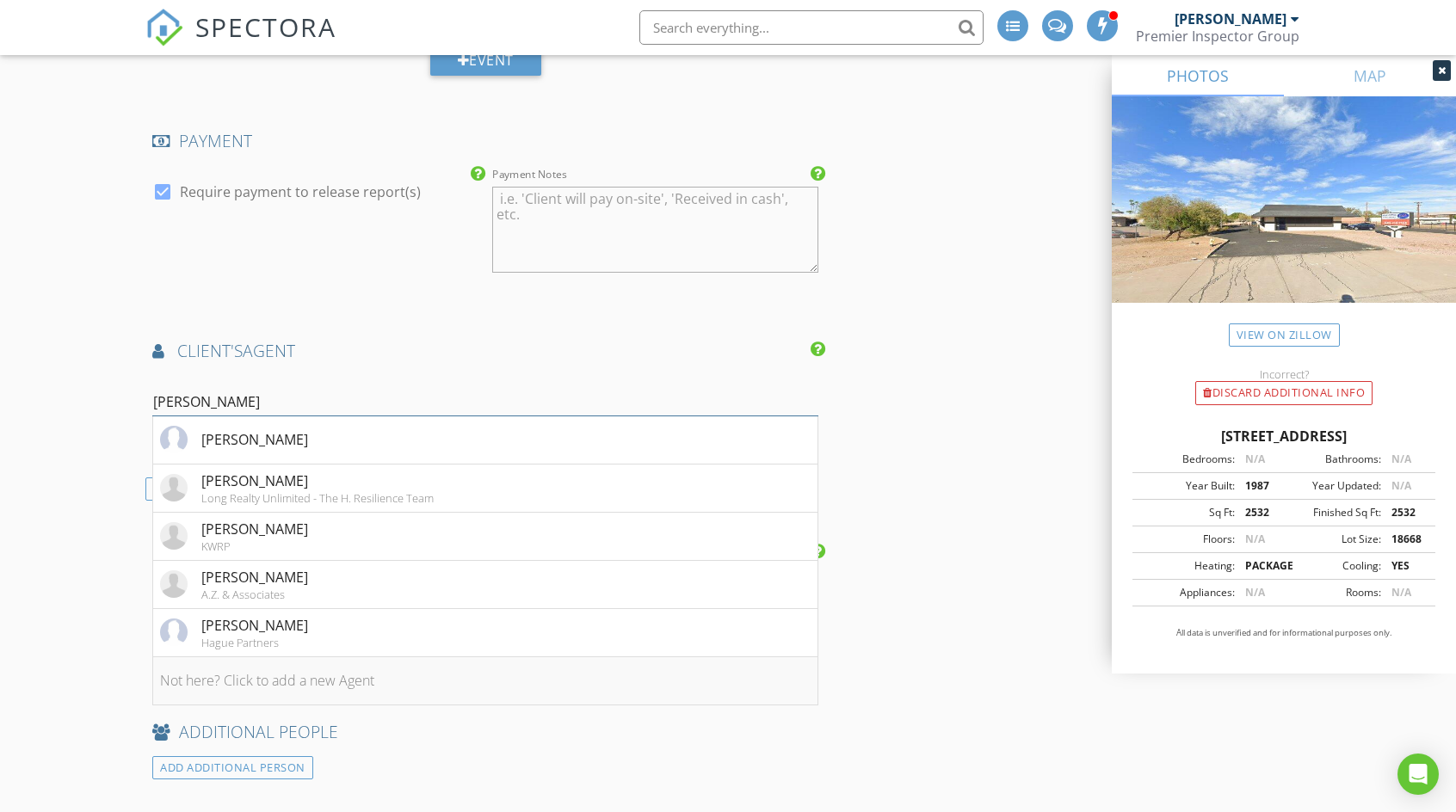
type input "joshua"
click at [324, 675] on li "Not here? Click to add a new Agent" at bounding box center [485, 681] width 664 height 48
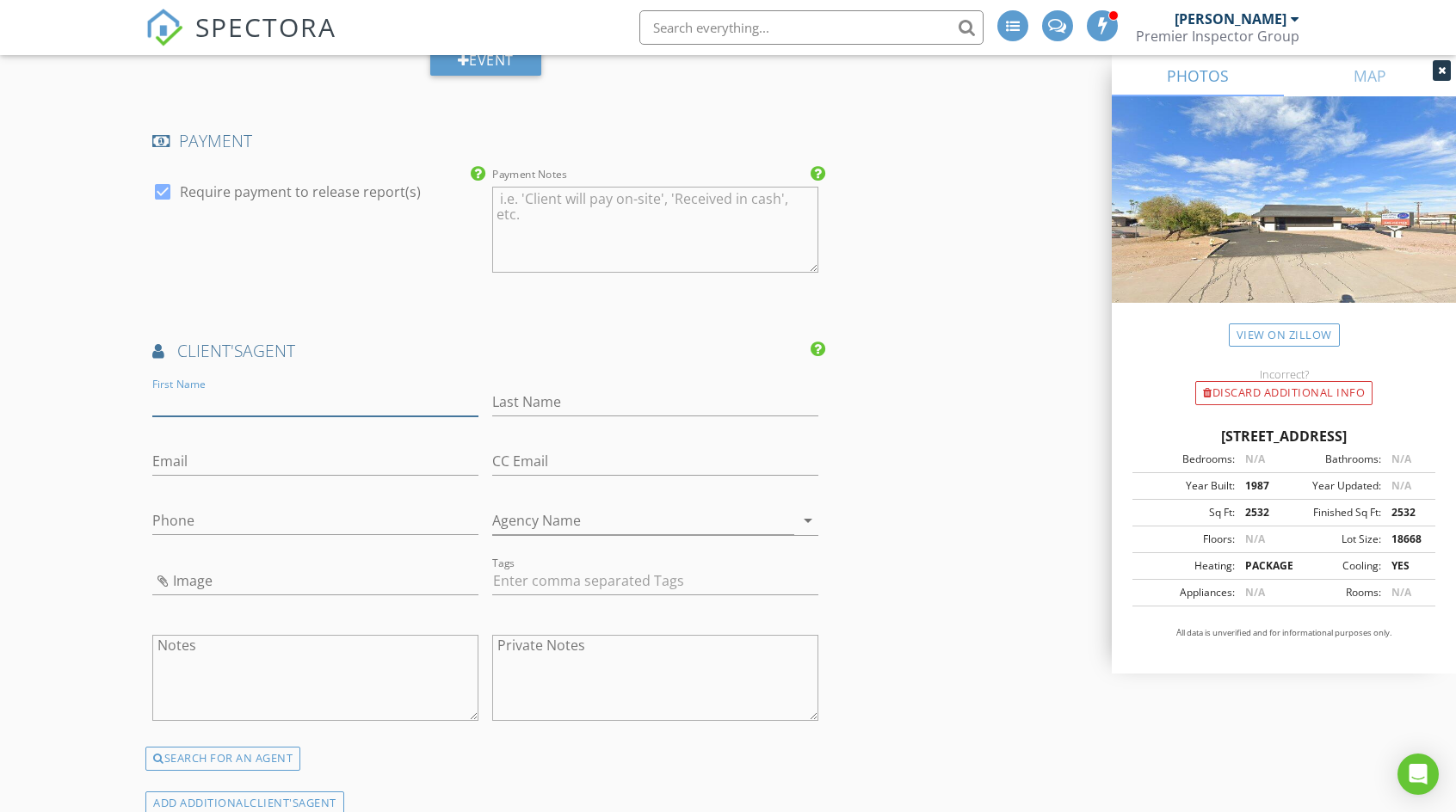
click at [246, 393] on input "First Name" at bounding box center [316, 401] width 327 height 28
type input "Joshua"
type input "[PERSON_NAME]"
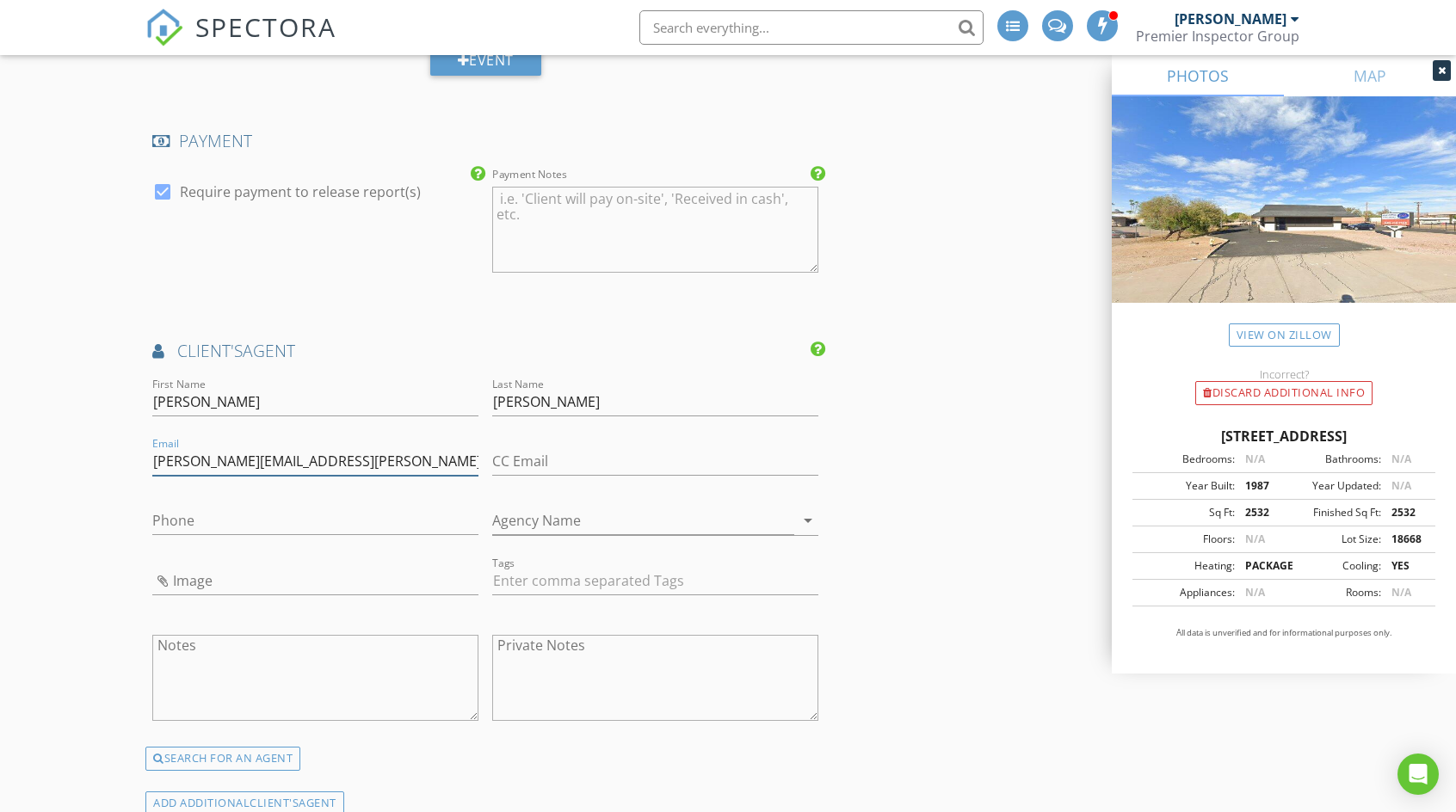
type input "joshua.rodriguez@realtyofamerica.com"
type input "602-703-6676"
click at [554, 515] on input "Agency Name" at bounding box center [643, 520] width 302 height 28
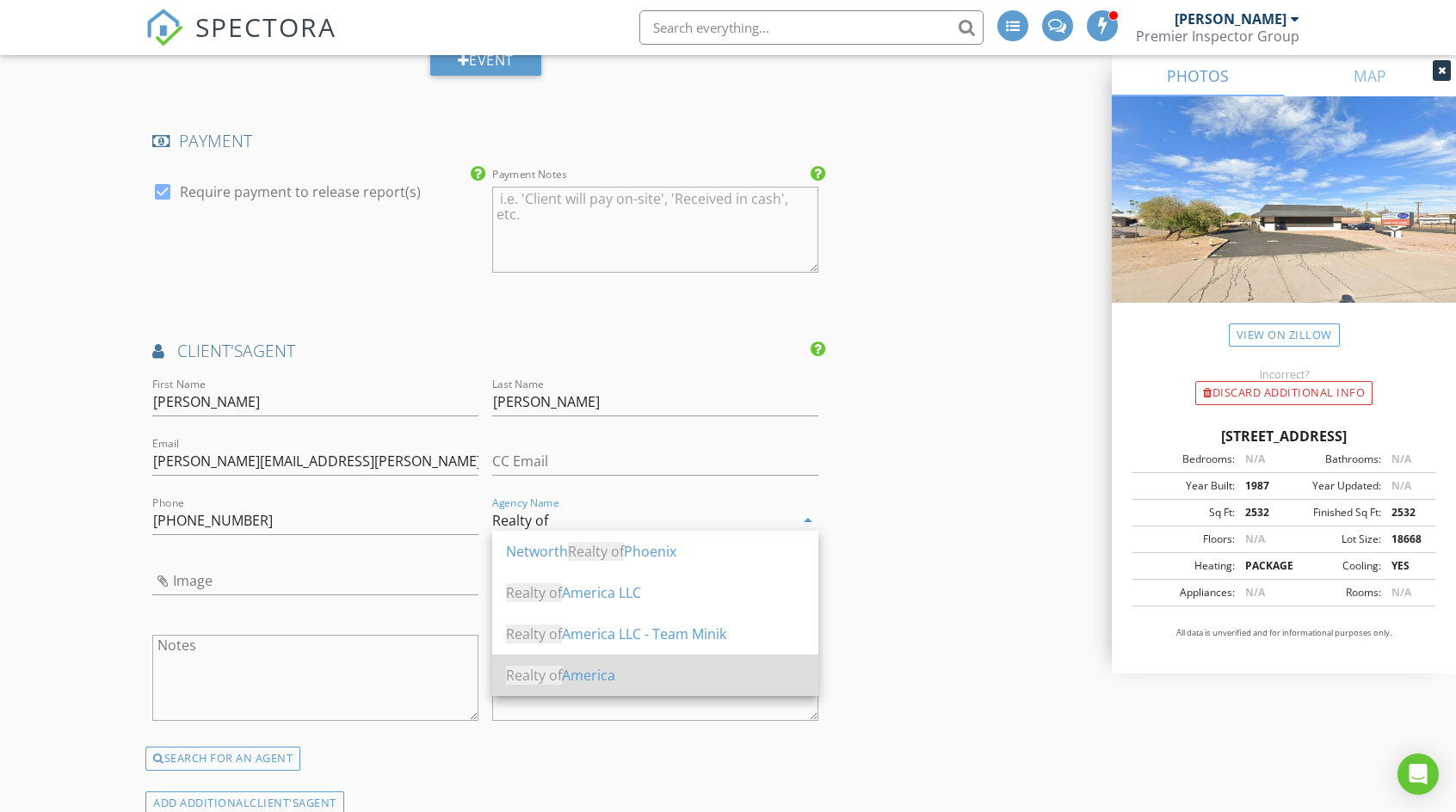
click at [603, 678] on div "Realty of America" at bounding box center [655, 675] width 298 height 21
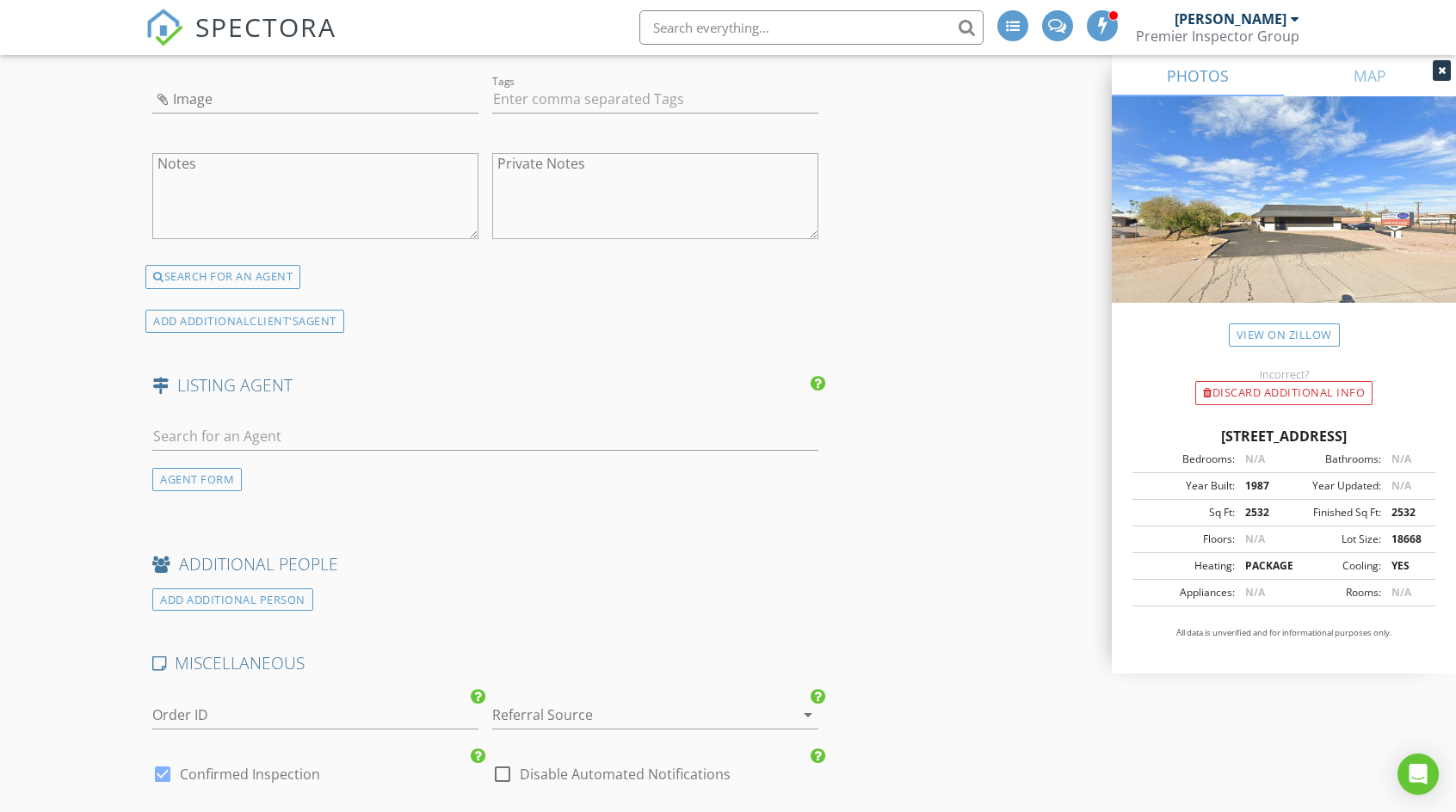
scroll to position [2495, 0]
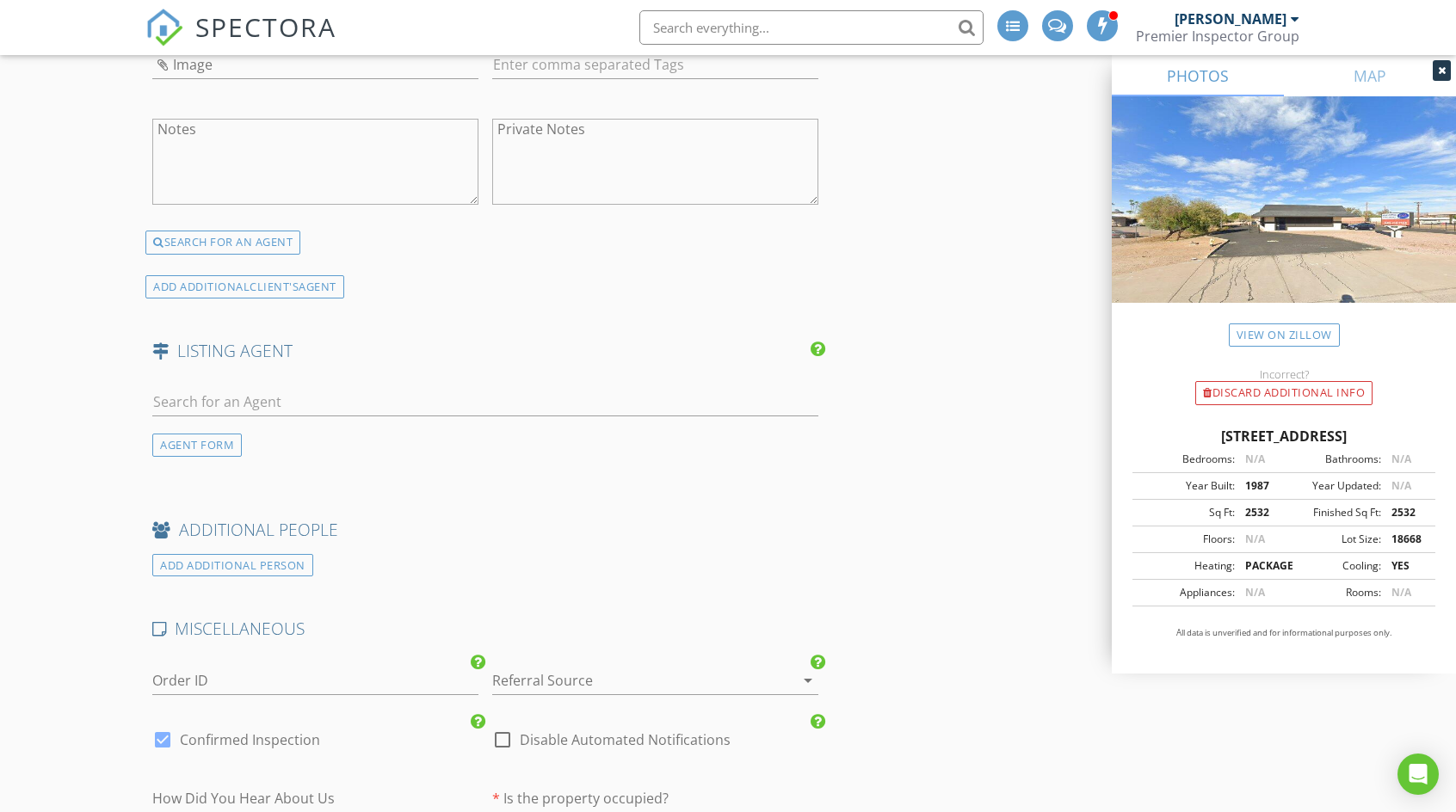
type input "Realty of America"
click at [389, 395] on input "text" at bounding box center [486, 401] width 666 height 28
type input "ahmad"
click at [303, 482] on li "Not here? Click to add a new Agent" at bounding box center [485, 488] width 664 height 48
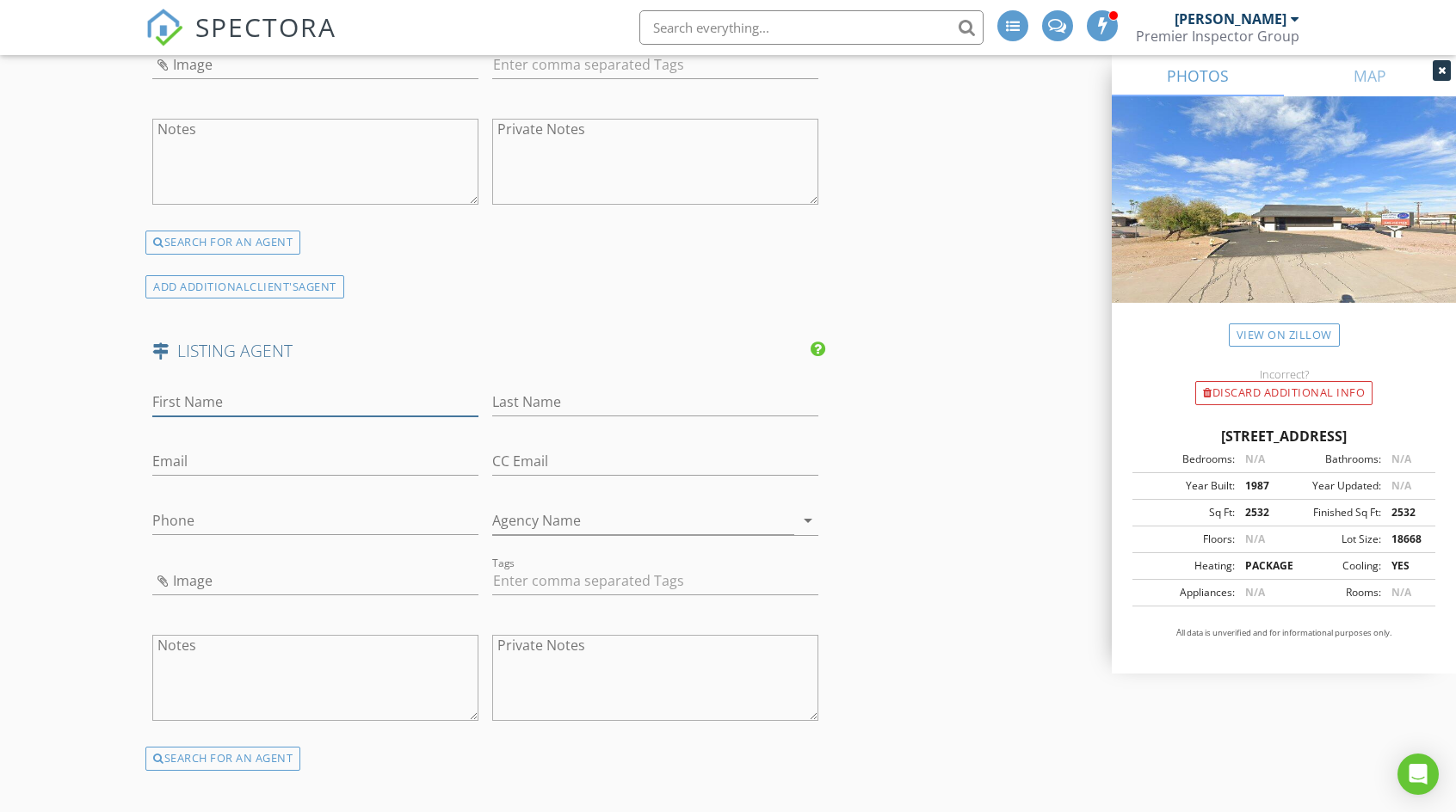
click at [241, 398] on input "First Name" at bounding box center [316, 401] width 327 height 28
type input "Ahmad"
click at [538, 392] on input "Last Name" at bounding box center [655, 401] width 327 height 28
paste input "Soughar"
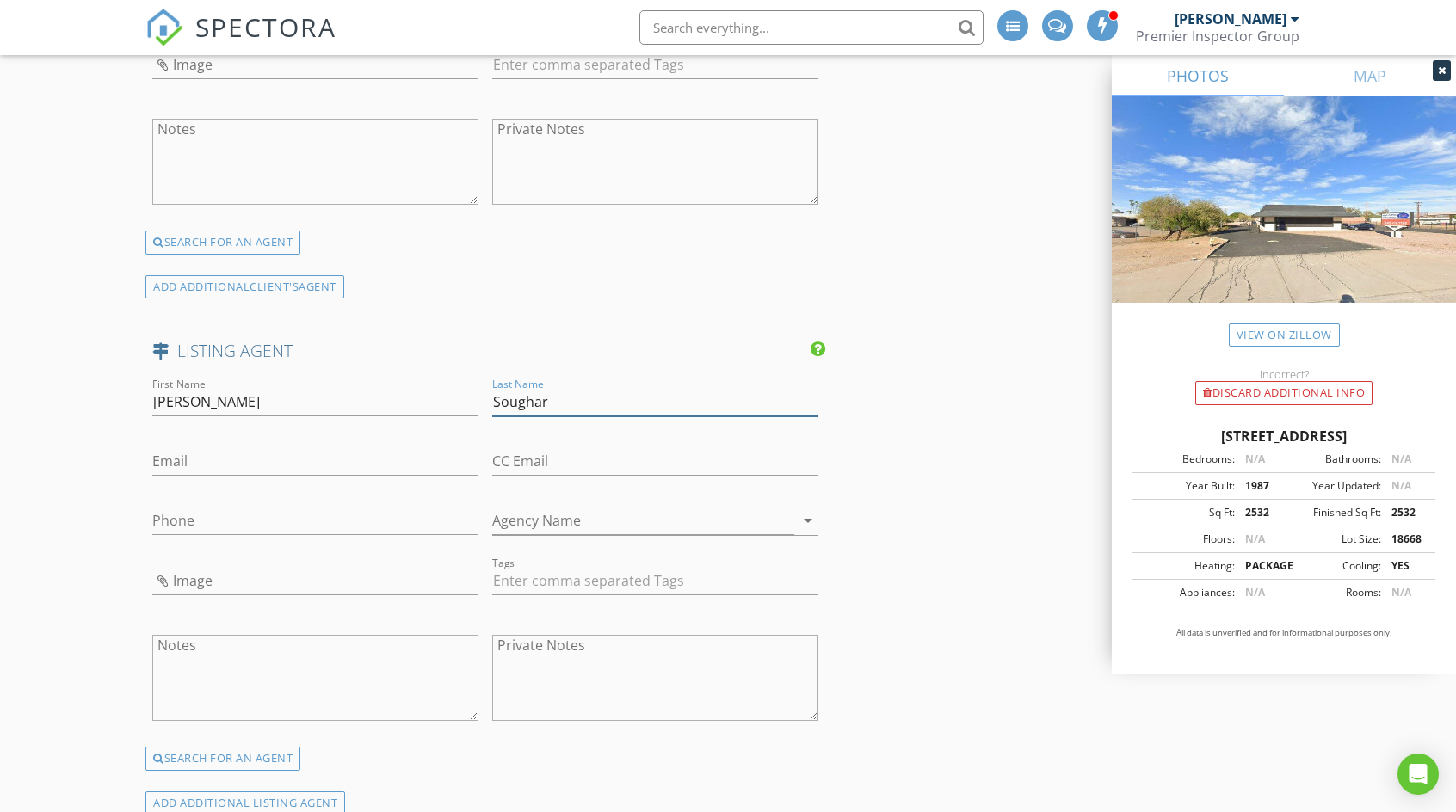
type input "Soughar"
click at [242, 457] on input "Email" at bounding box center [316, 461] width 327 height 28
paste input "soughar.ahmad@gmail.com"
type input "soughar.ahmad@gmail.com"
click at [316, 520] on input "Phone" at bounding box center [316, 520] width 327 height 28
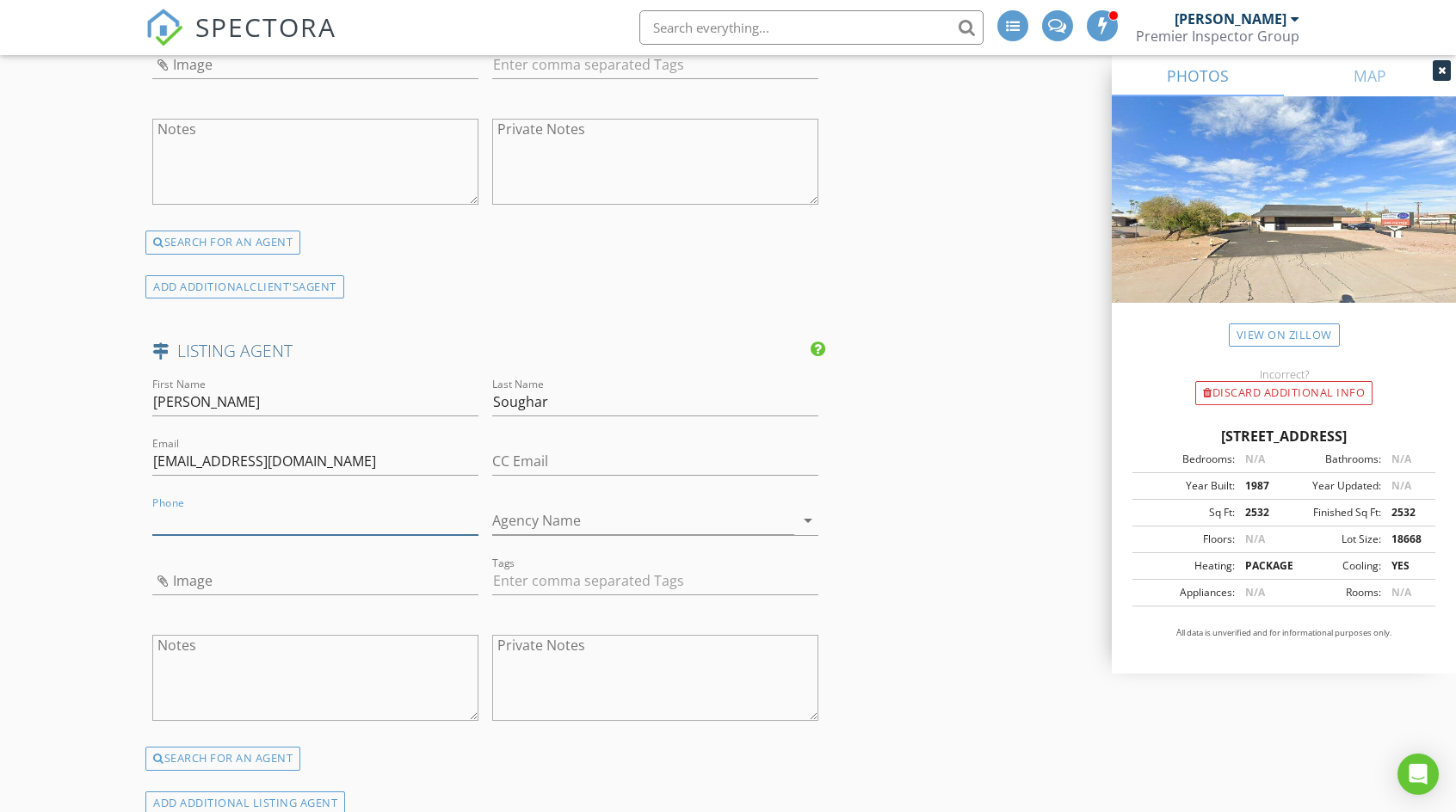
paste input "602-503-0610"
type input "602-503-0610"
click at [530, 510] on input "Agency Name" at bounding box center [643, 520] width 302 height 28
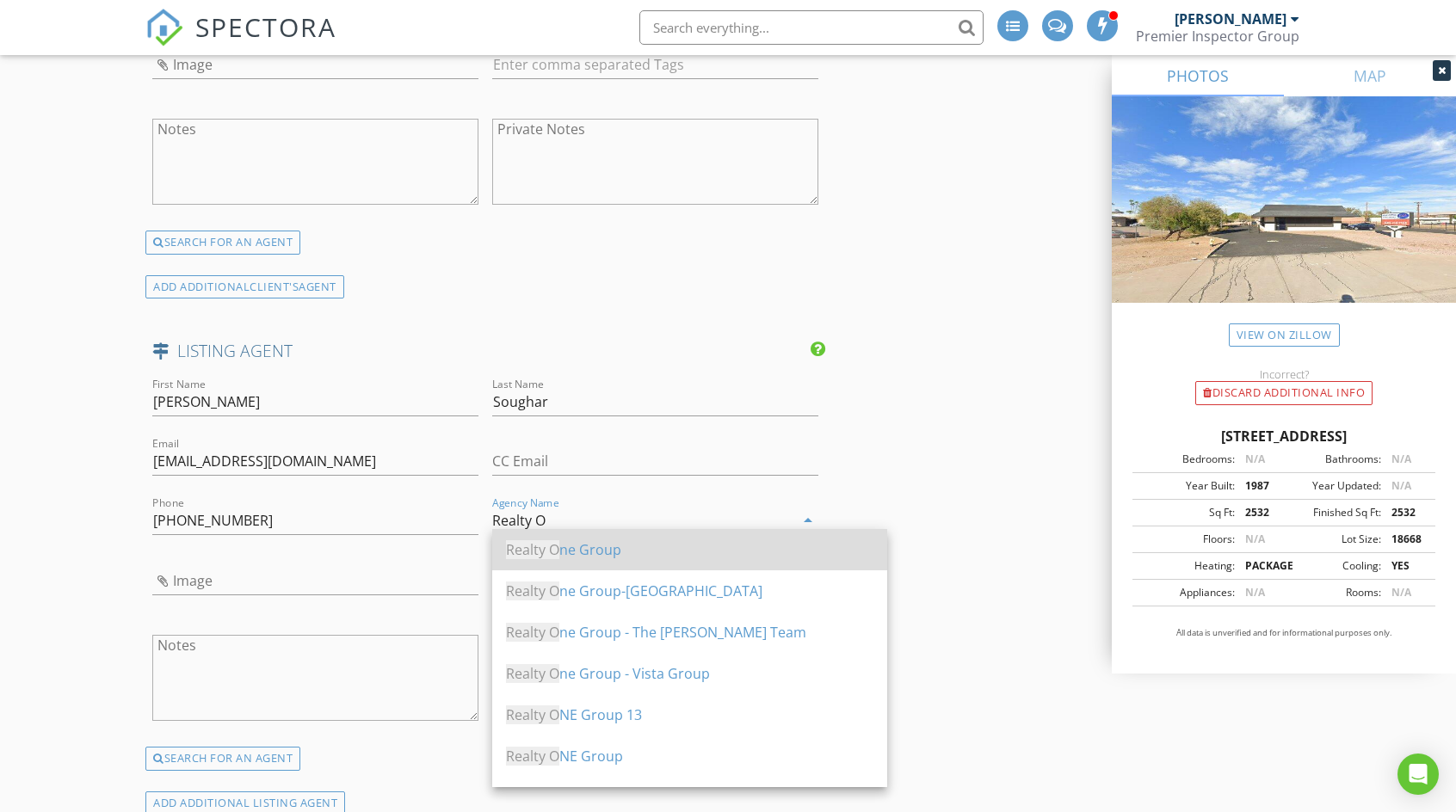
click at [559, 553] on span "Realty O" at bounding box center [532, 550] width 53 height 19
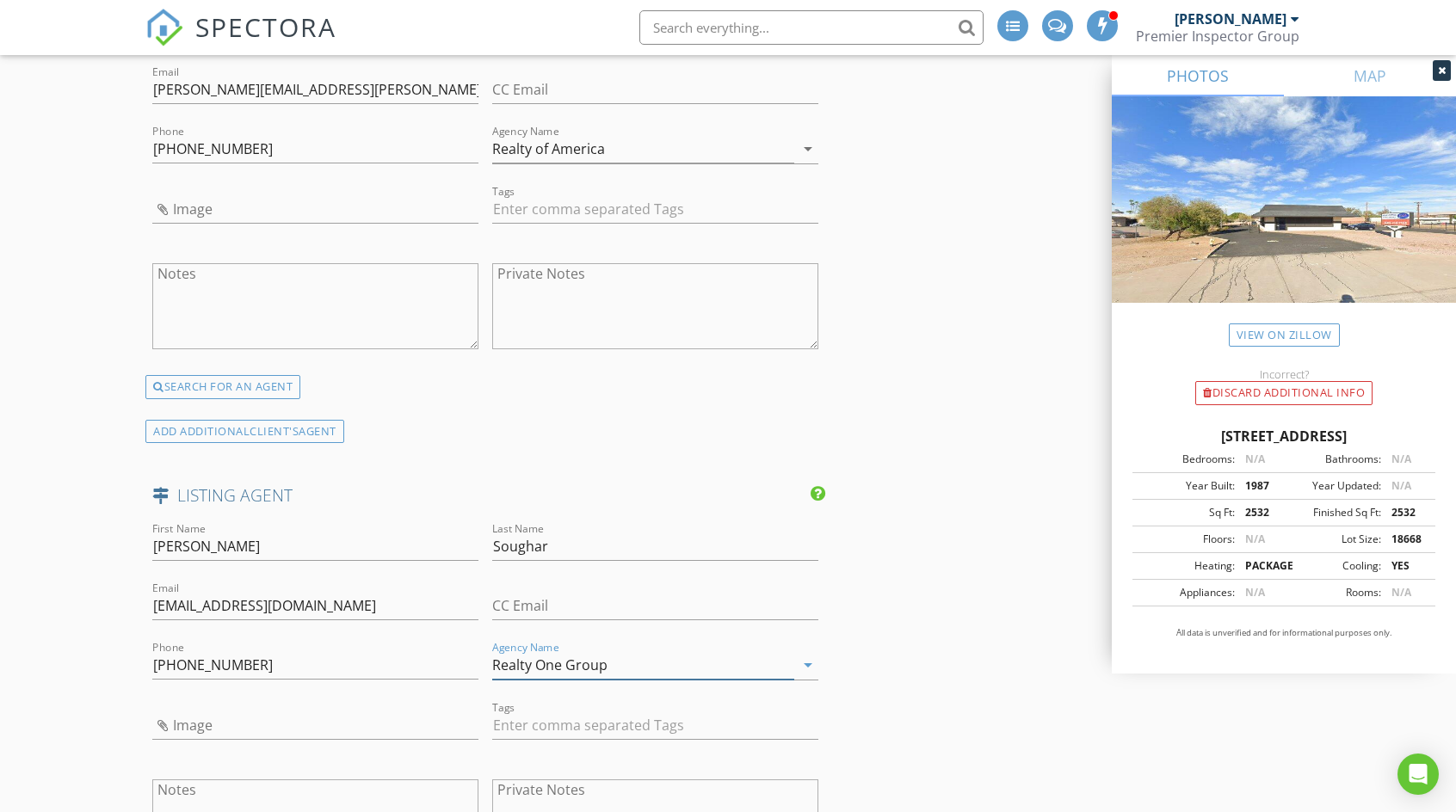
scroll to position [2151, 0]
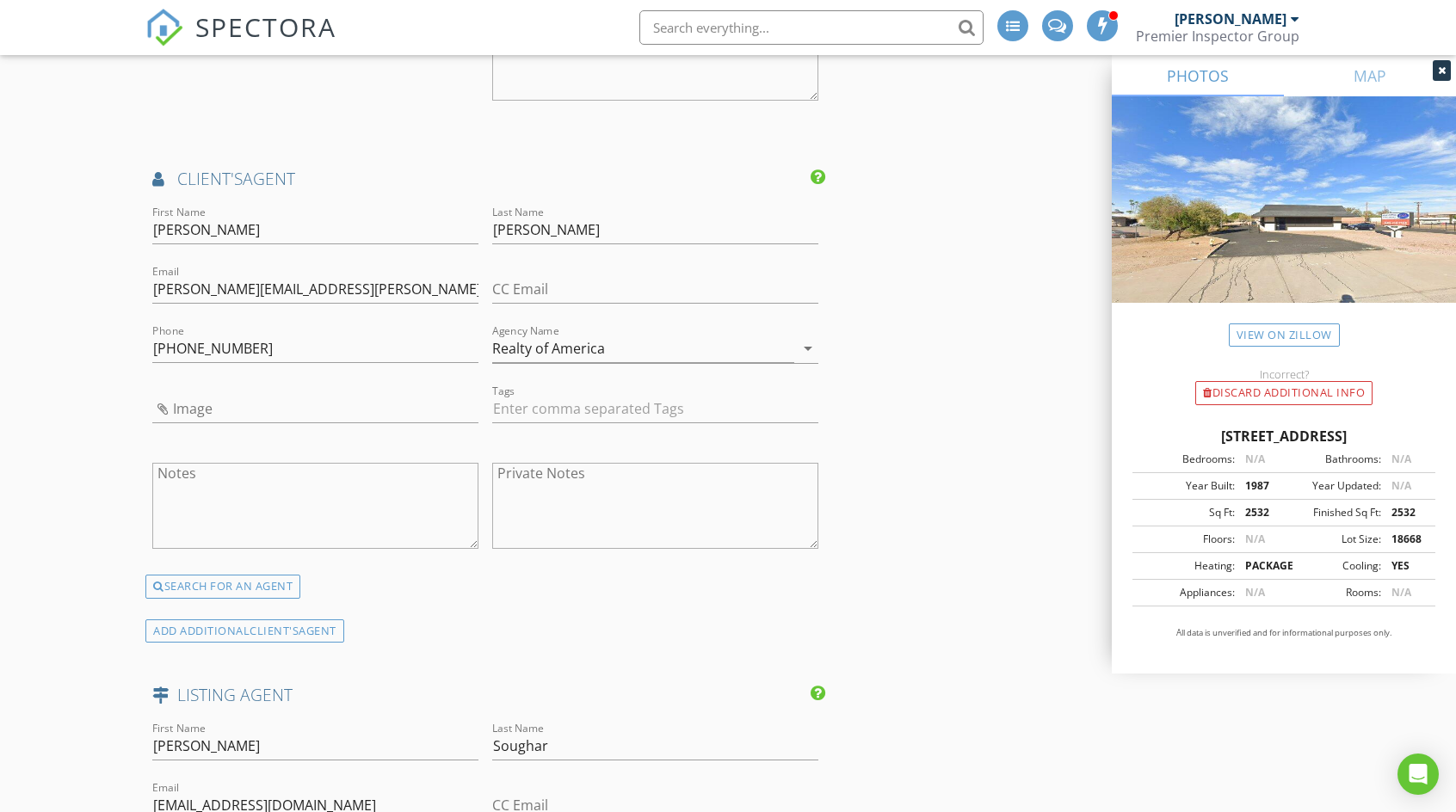
type input "Realty One Group"
click at [580, 400] on input "text" at bounding box center [655, 409] width 327 height 28
type input "t"
type input "&nbsp;"
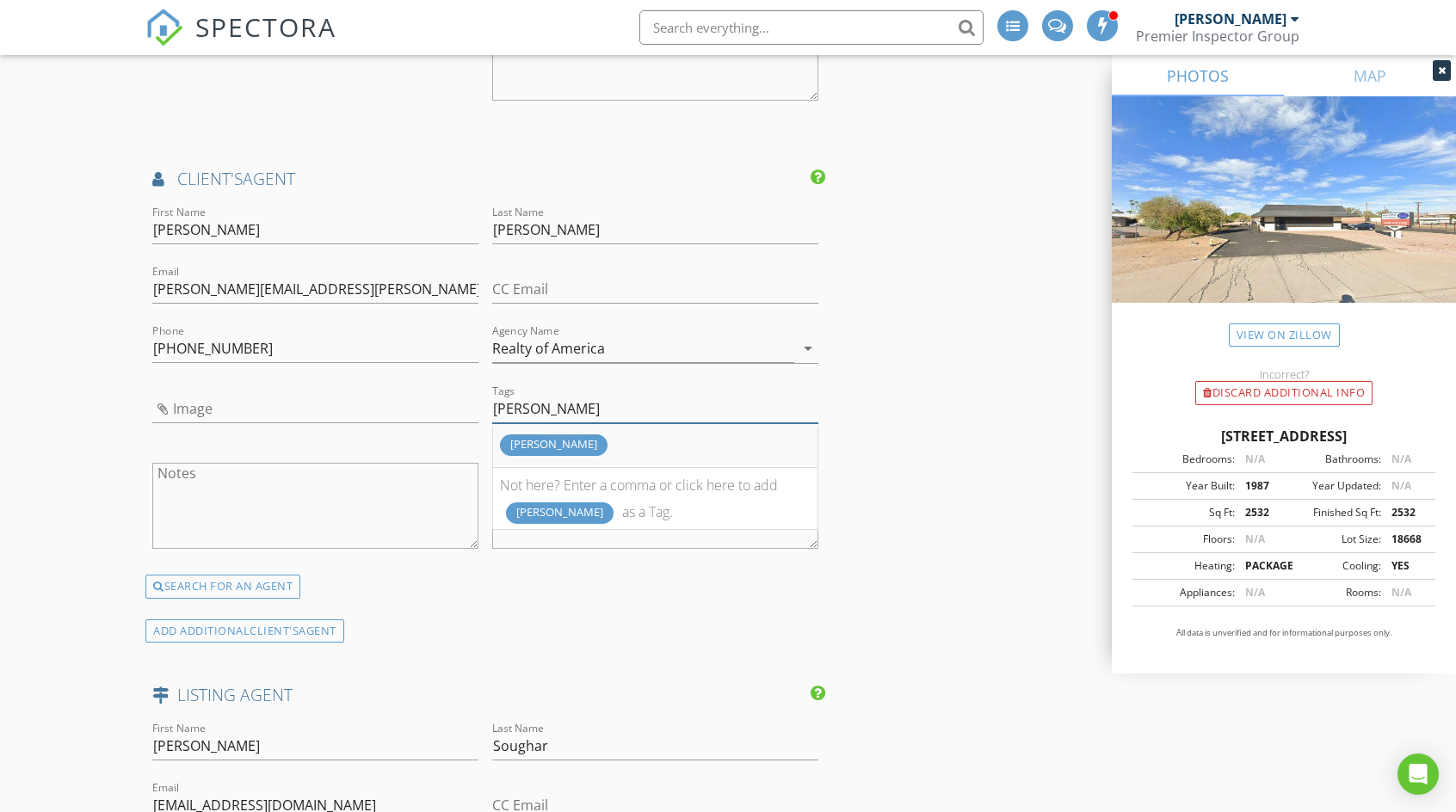
type input "tom"
click at [538, 439] on div "tom" at bounding box center [554, 445] width 108 height 22
click at [876, 481] on div "INSPECTOR(S) check_box Joseph Worthy PRIMARY check_box_outline_blank Thomas Whi…" at bounding box center [728, 185] width 1165 height 4165
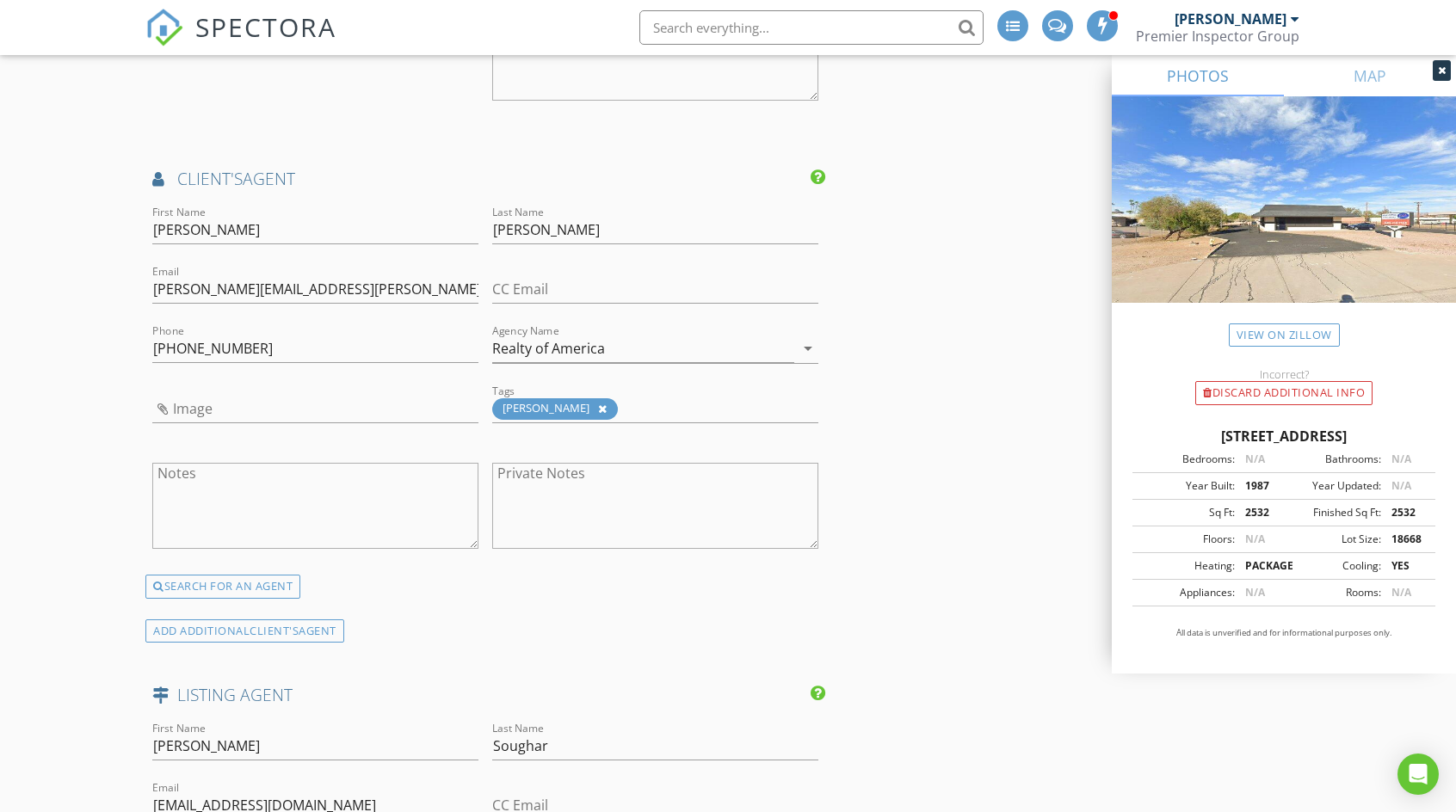
click at [683, 400] on div "tom" at bounding box center [655, 411] width 327 height 56
click at [656, 409] on div "tom" at bounding box center [655, 411] width 327 height 56
click at [622, 407] on input "text" at bounding box center [654, 409] width 65 height 28
type input "Commercial"
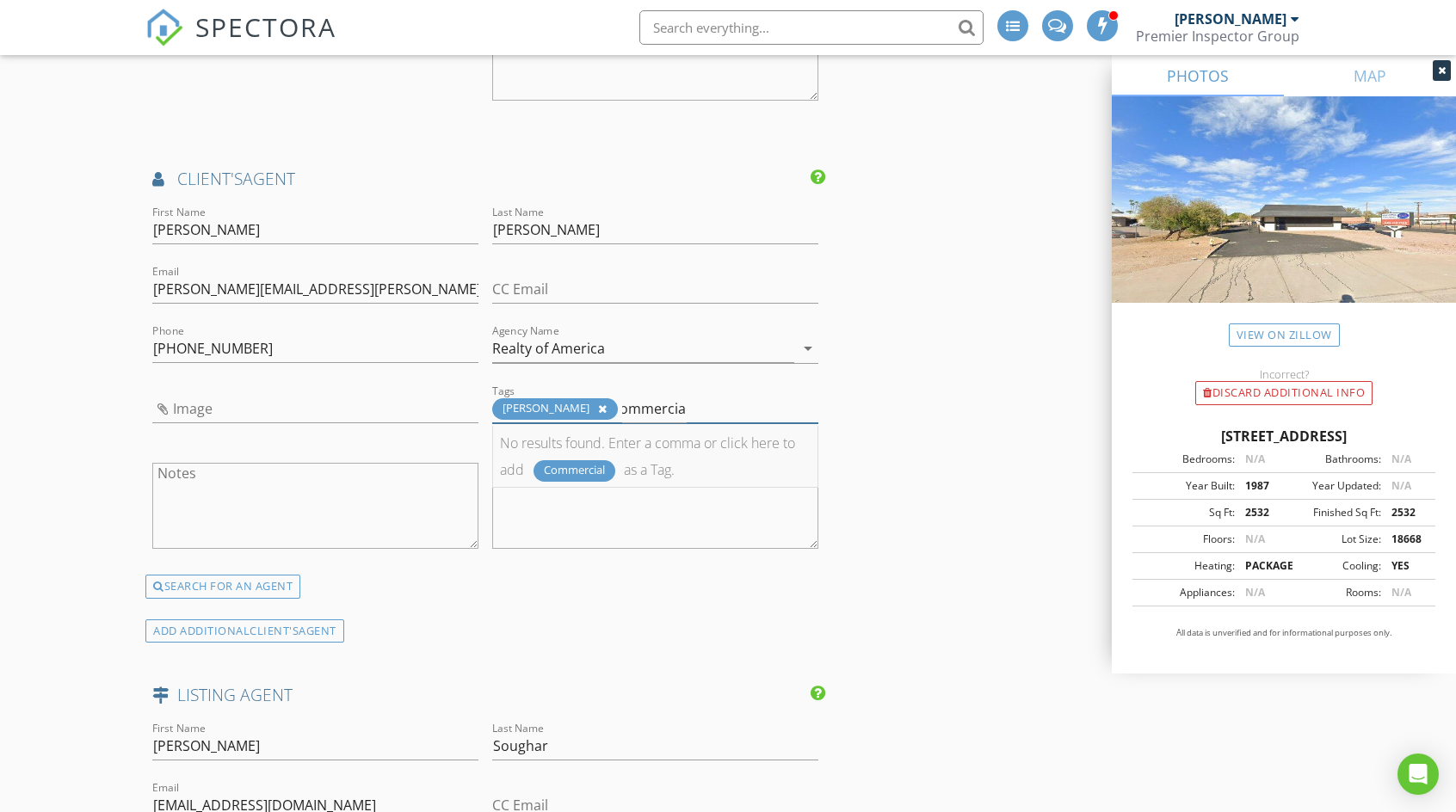
scroll to position [0, 0]
click at [586, 465] on div "Commercial" at bounding box center [573, 471] width 81 height 22
click at [865, 469] on div "INSPECTOR(S) check_box Joseph Worthy PRIMARY check_box_outline_blank Thomas Whi…" at bounding box center [728, 185] width 1165 height 4165
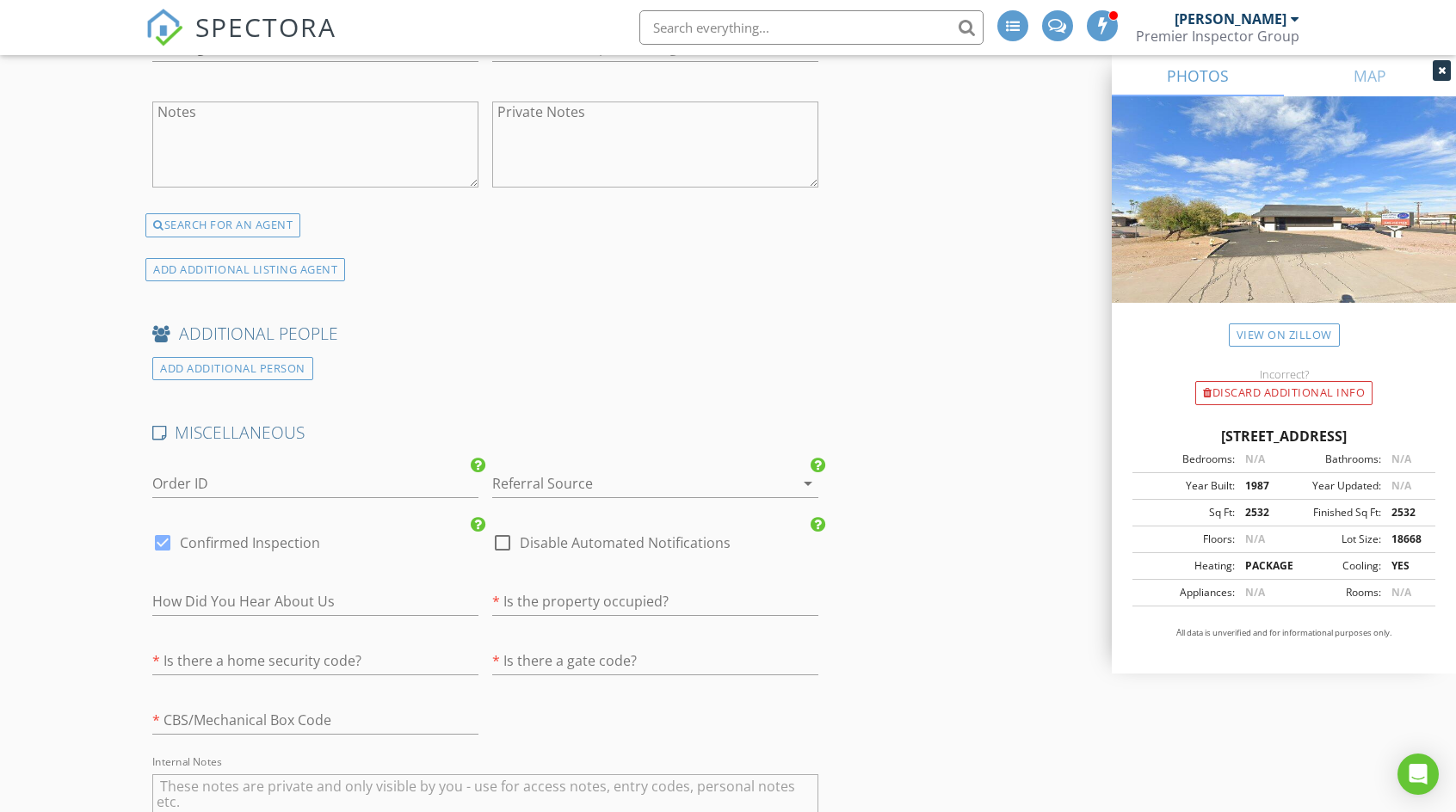
scroll to position [3097, 0]
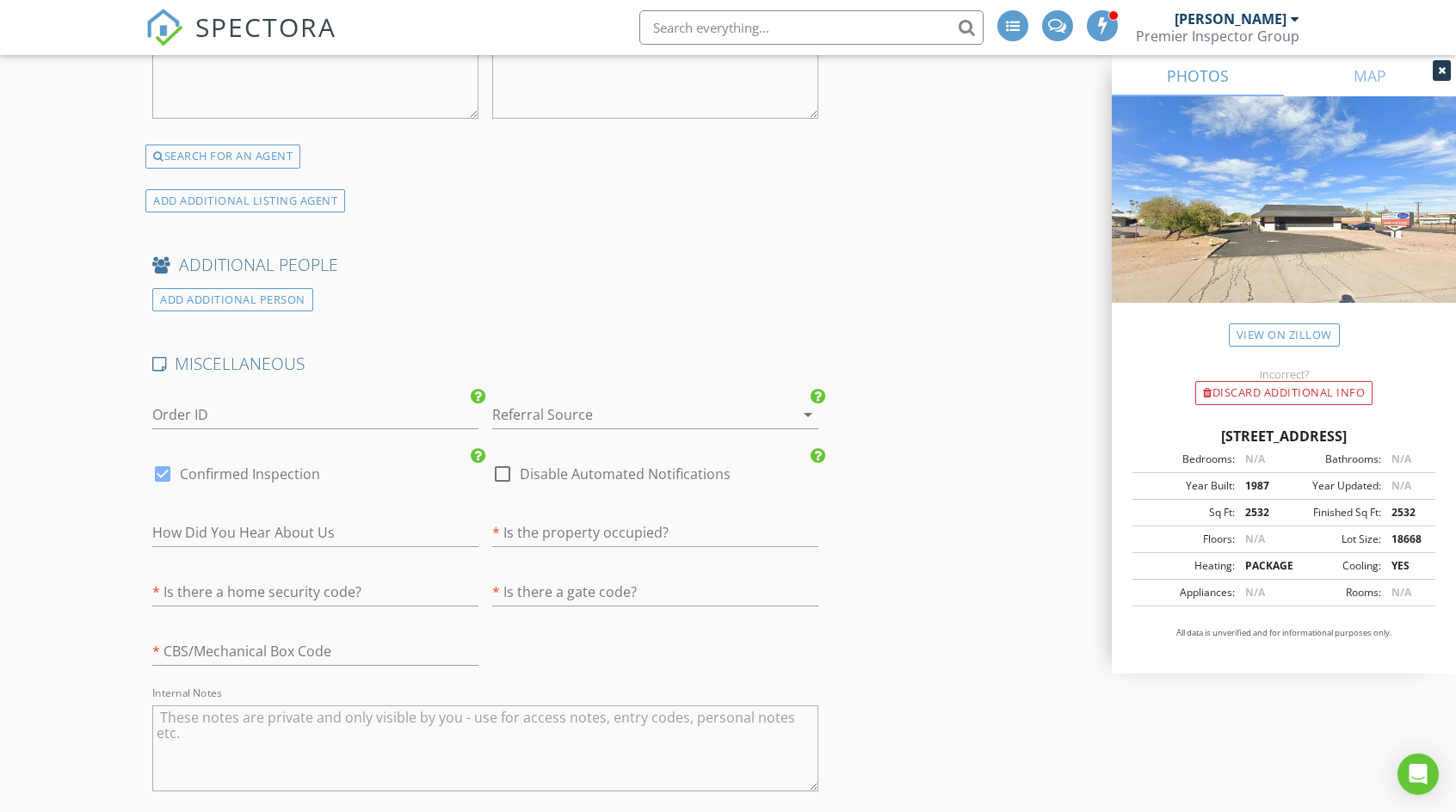
click at [570, 402] on div at bounding box center [631, 414] width 278 height 27
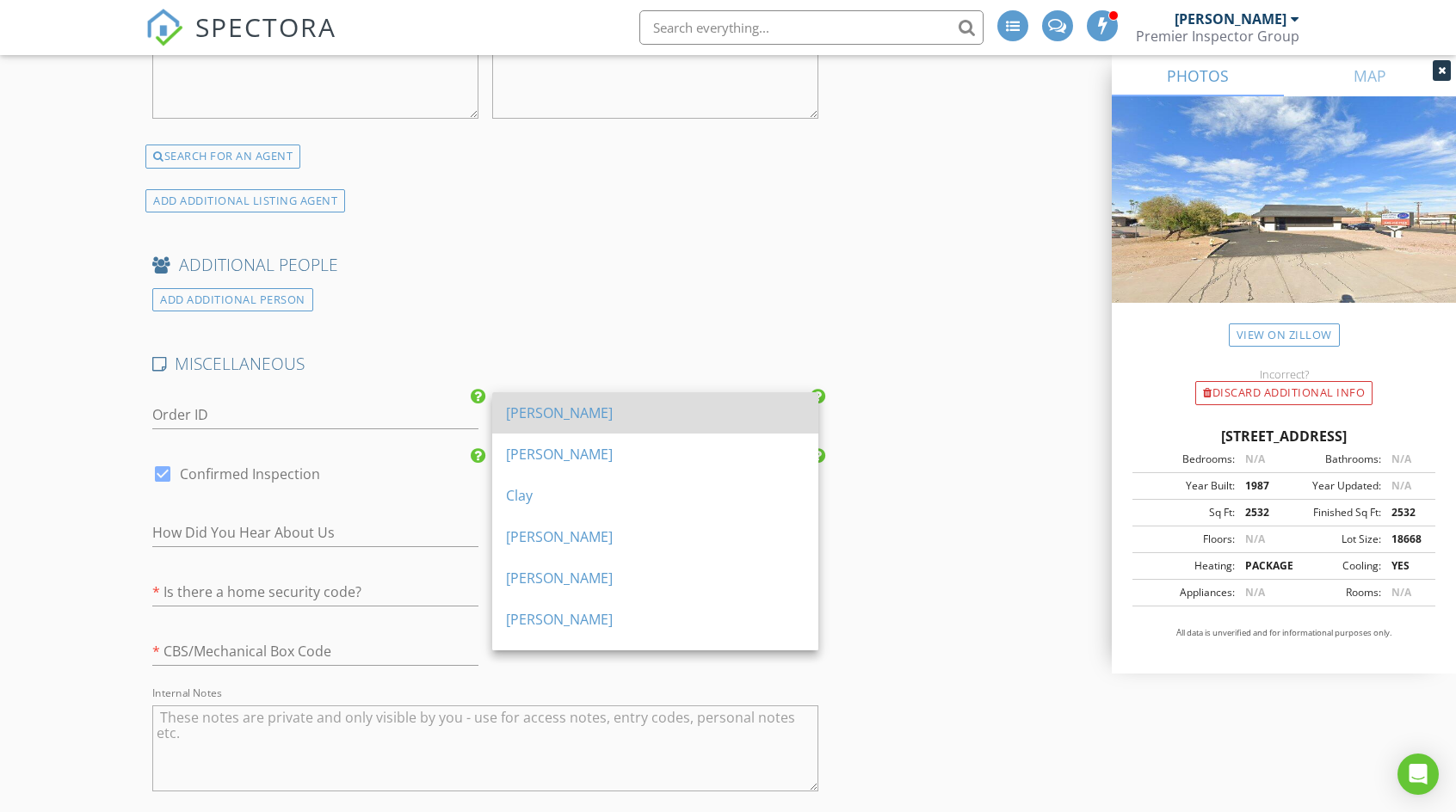
click at [557, 413] on div "[PERSON_NAME]" at bounding box center [655, 412] width 298 height 21
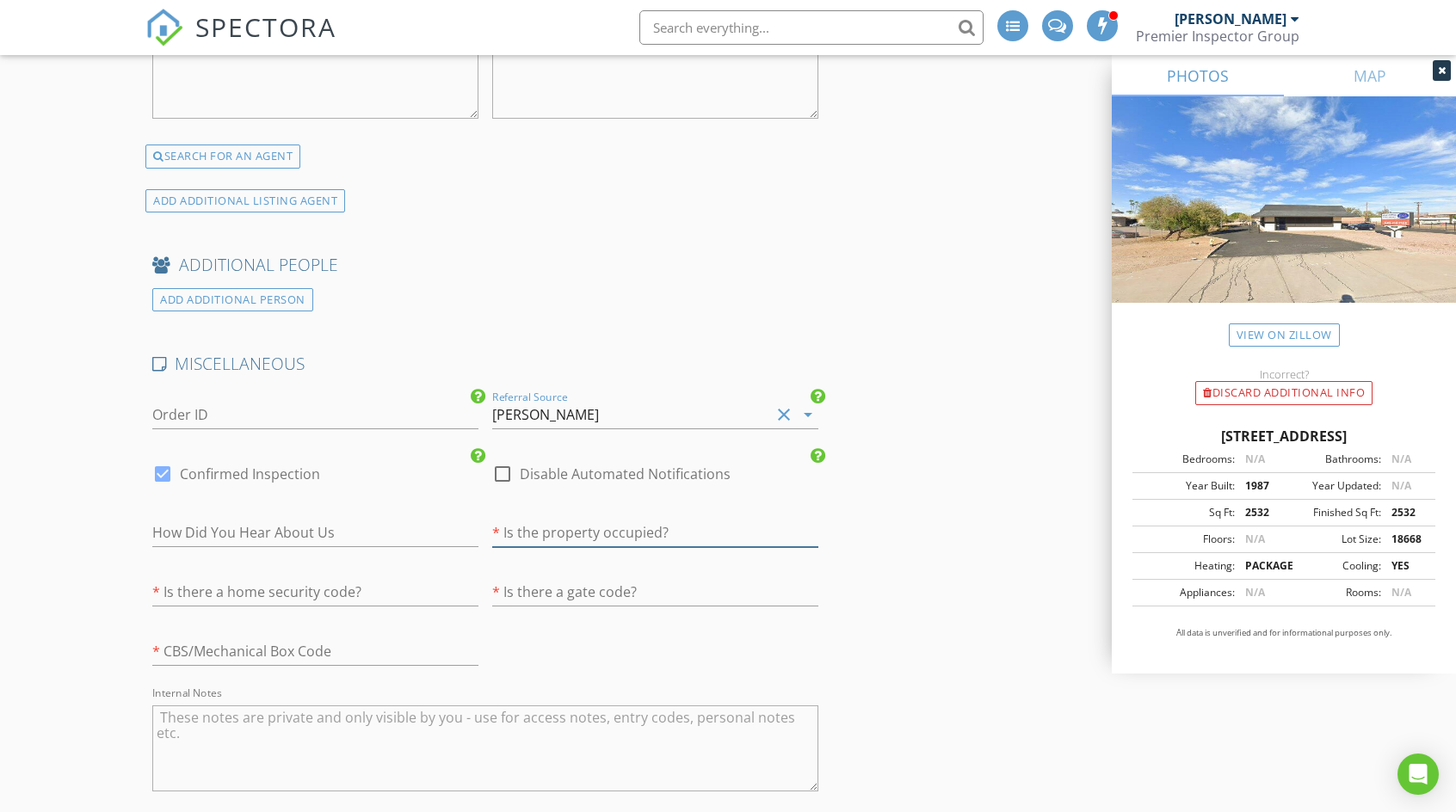
click at [584, 524] on input "text" at bounding box center [655, 532] width 327 height 28
type input "Vacant"
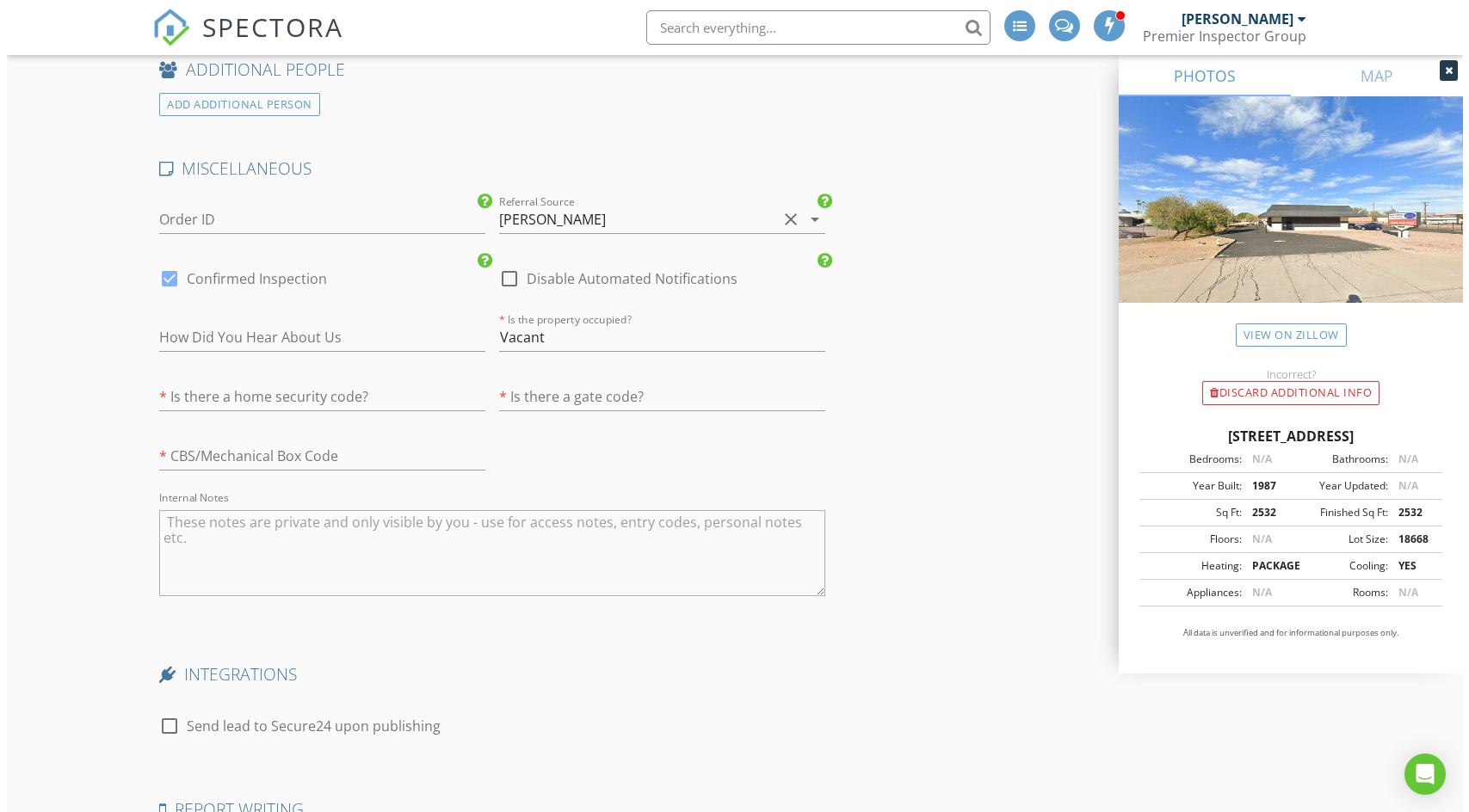
scroll to position [3636, 0]
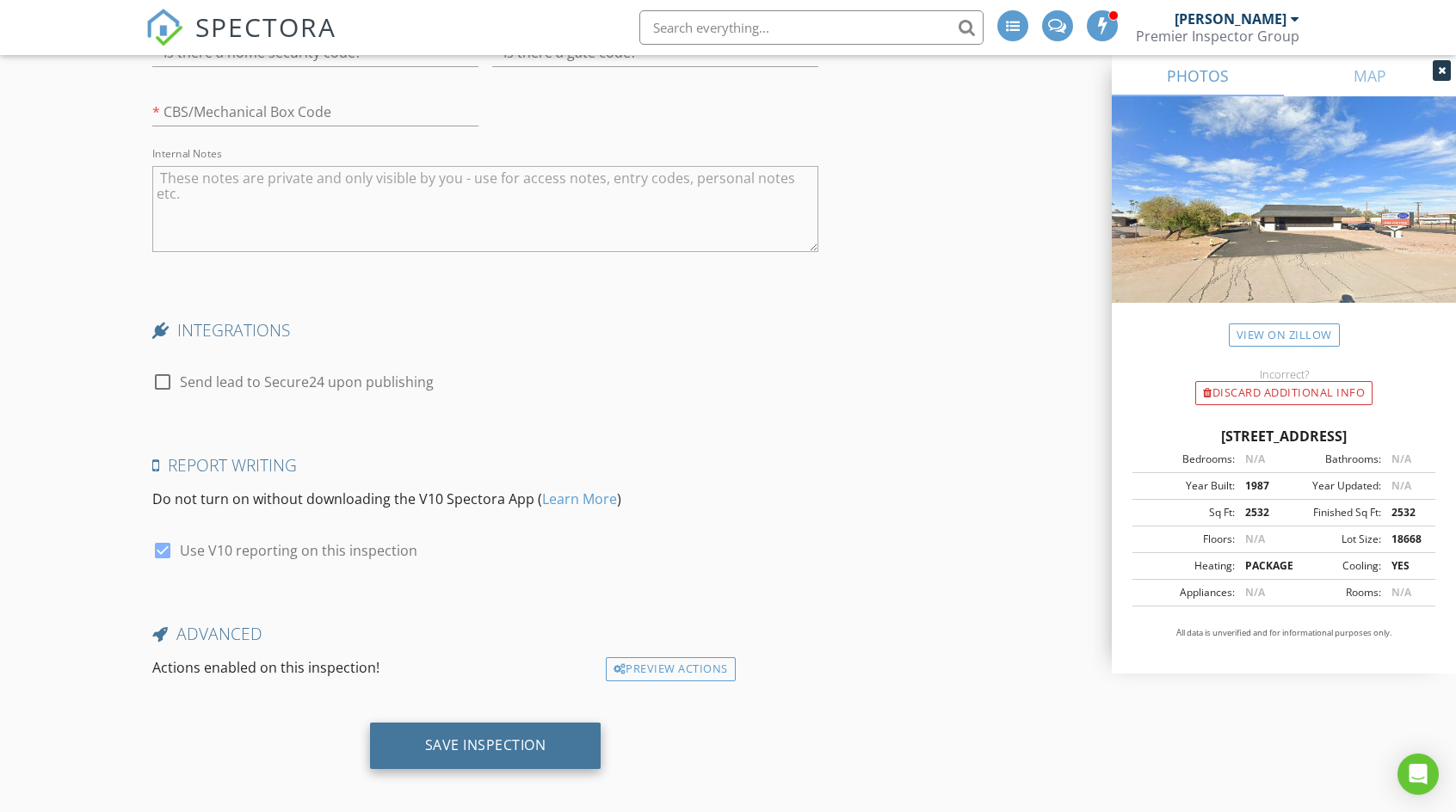
click at [486, 737] on div "Save Inspection" at bounding box center [486, 744] width 122 height 17
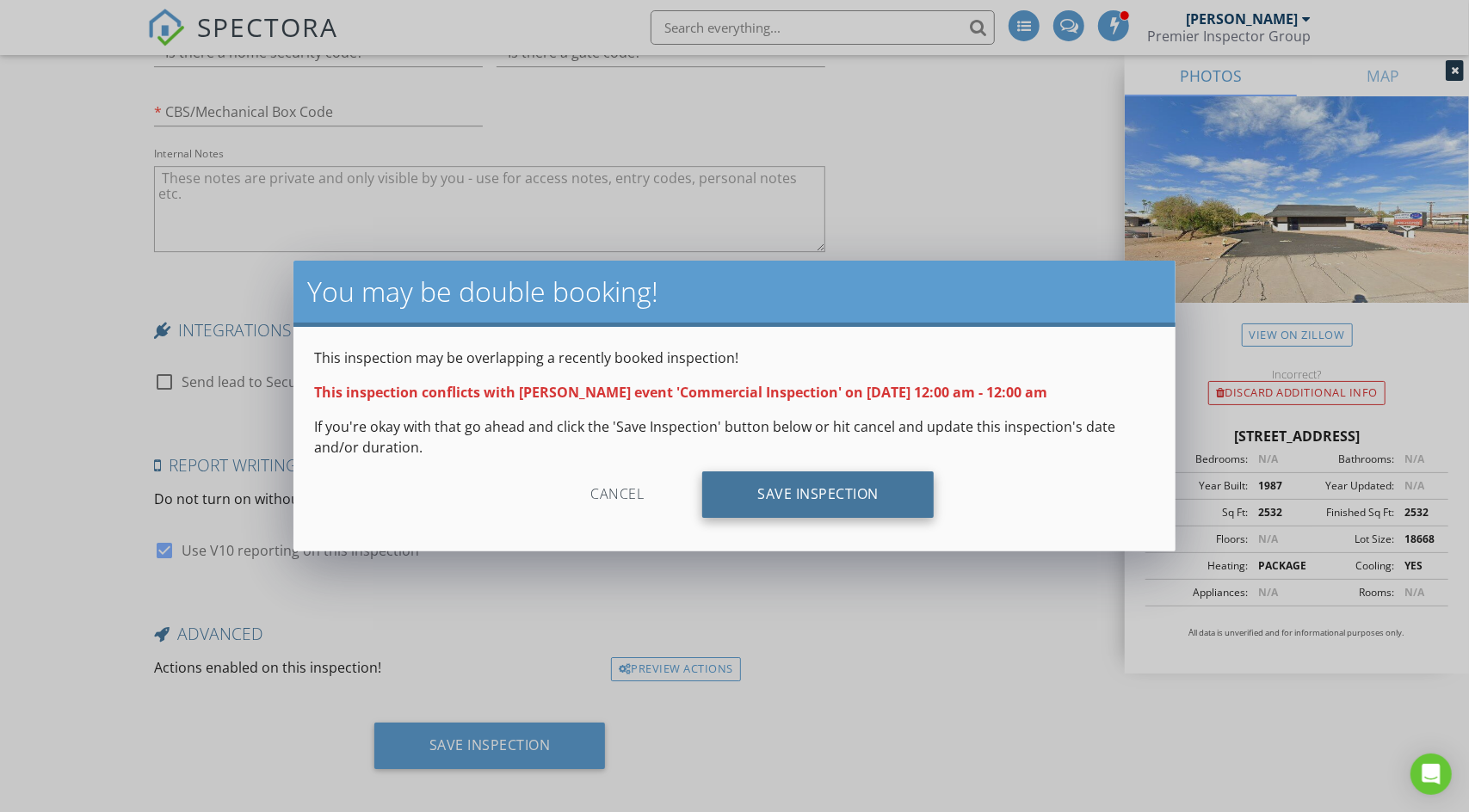
click at [820, 500] on div "Save Inspection" at bounding box center [818, 495] width 231 height 47
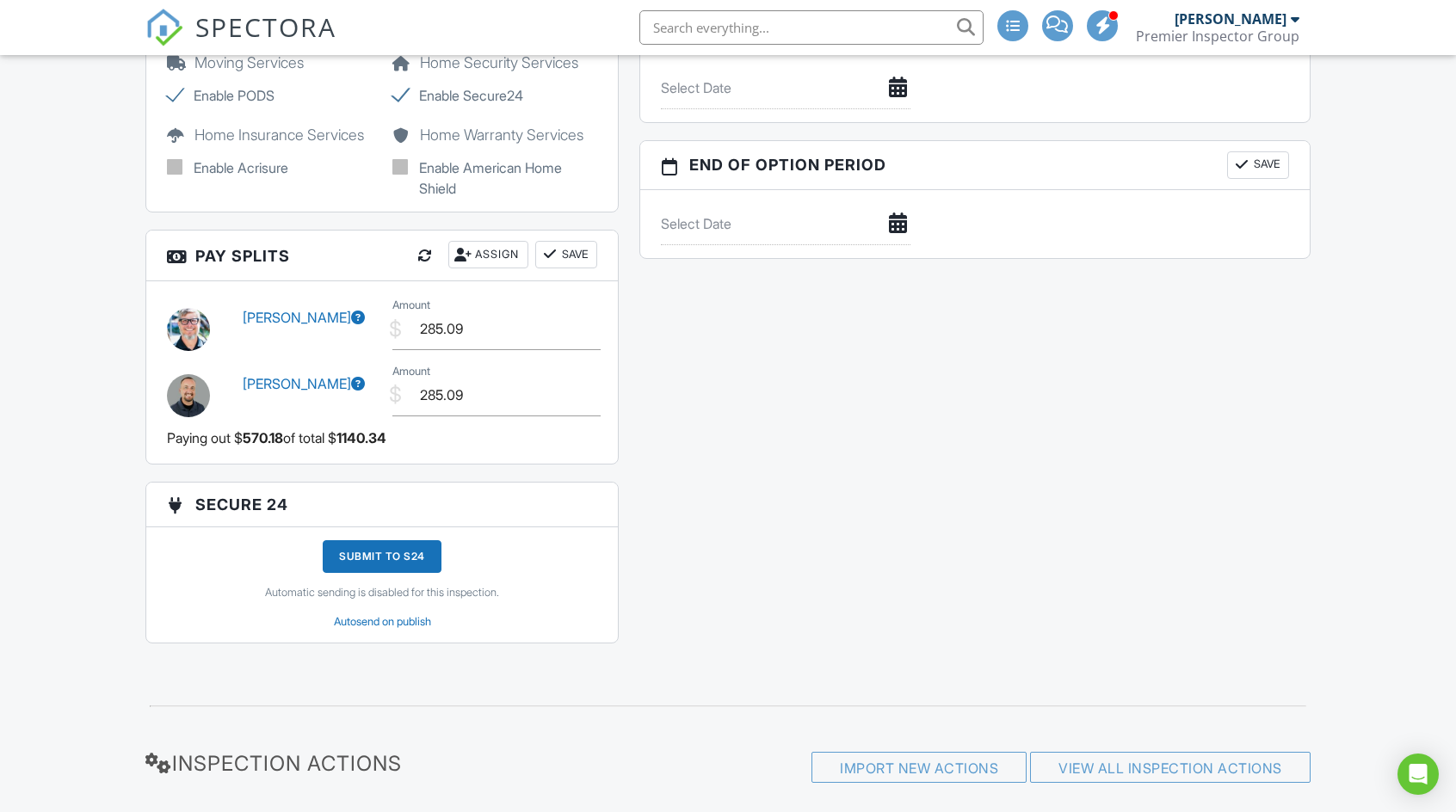
scroll to position [1979, 0]
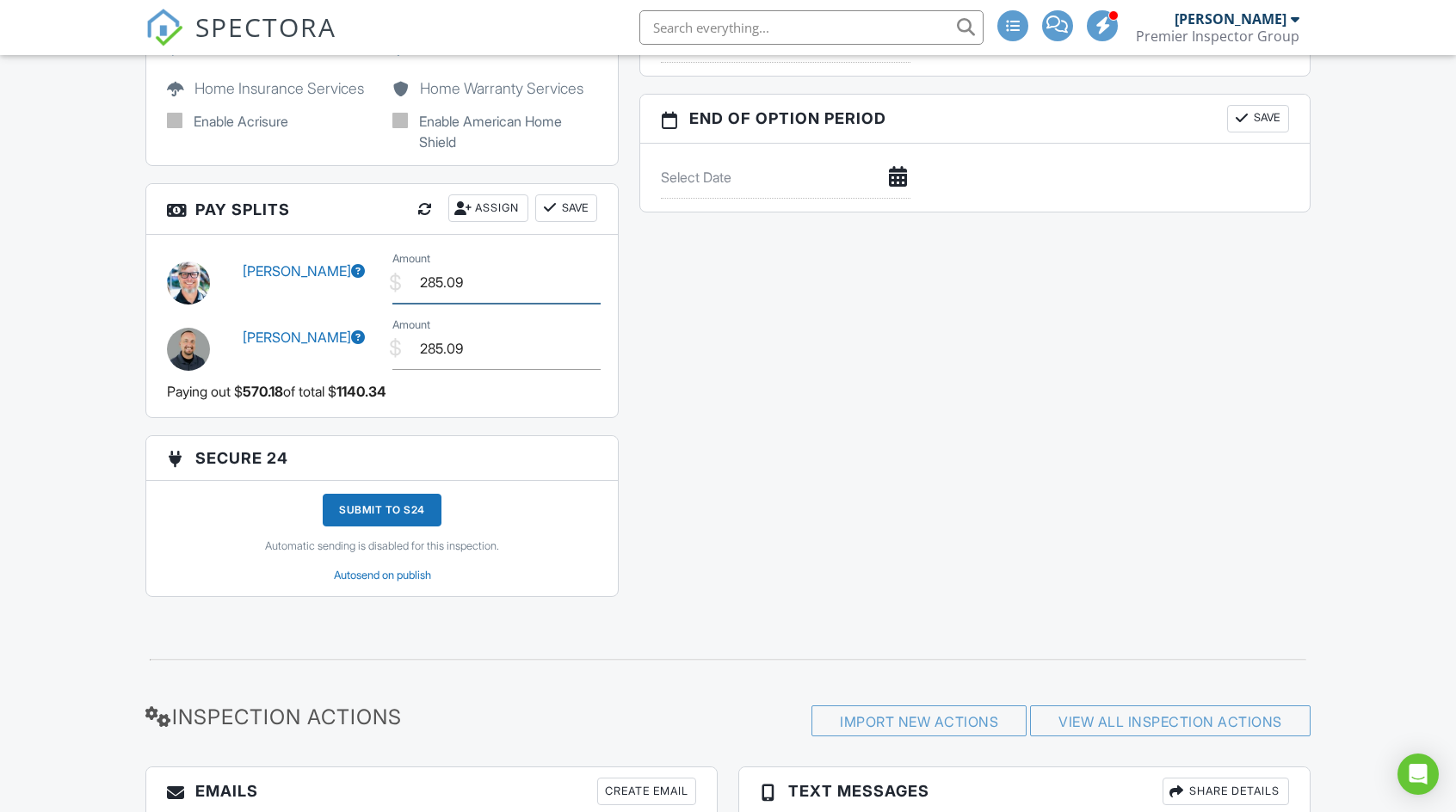
drag, startPoint x: 423, startPoint y: 267, endPoint x: 468, endPoint y: 271, distance: 45.2
click at [468, 271] on input "285.09" at bounding box center [497, 283] width 209 height 42
type input "250.00"
drag, startPoint x: 421, startPoint y: 335, endPoint x: 483, endPoint y: 335, distance: 62.0
click at [483, 335] on input "285.09" at bounding box center [497, 348] width 209 height 42
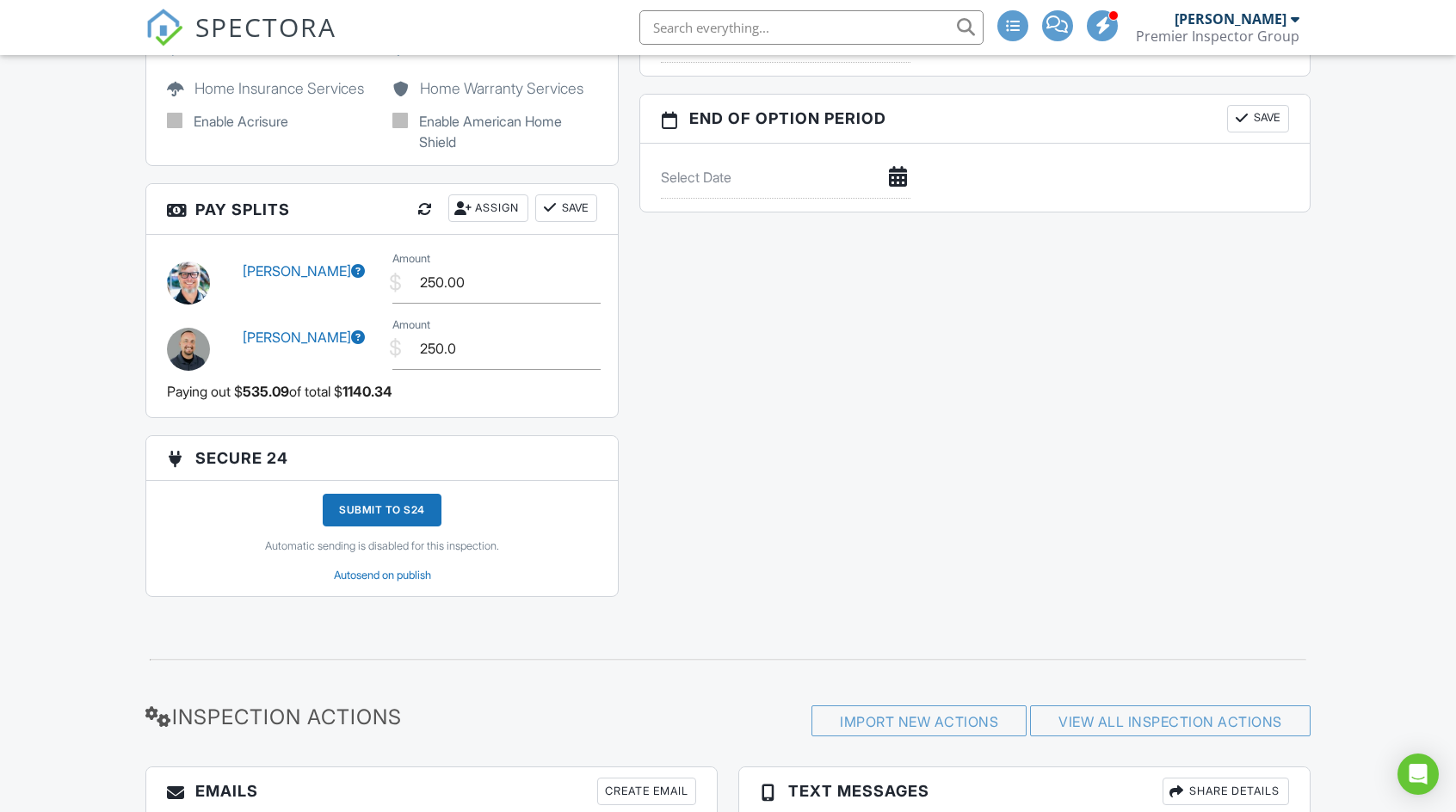
type input "250.00"
click at [568, 196] on button "Save" at bounding box center [566, 208] width 62 height 27
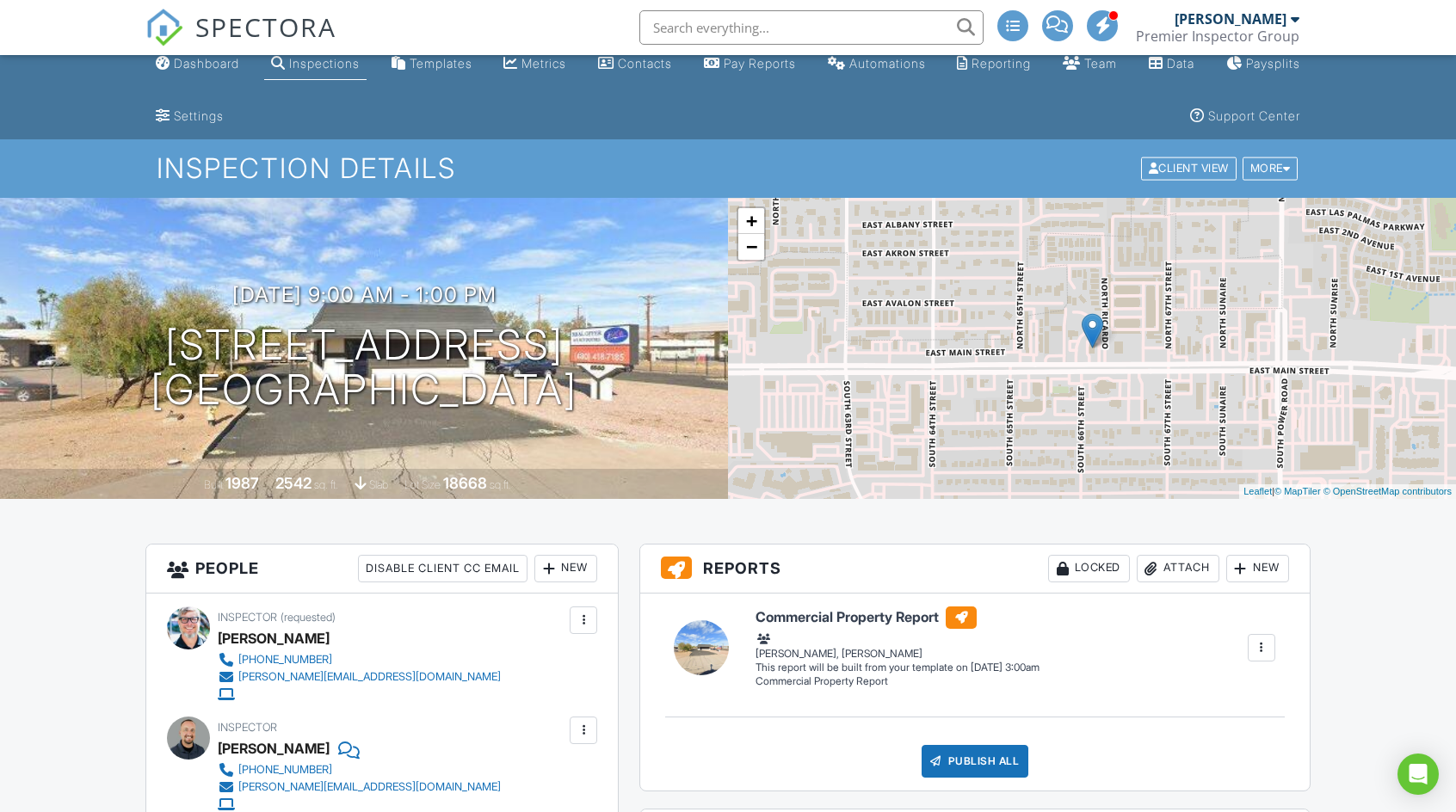
scroll to position [0, 0]
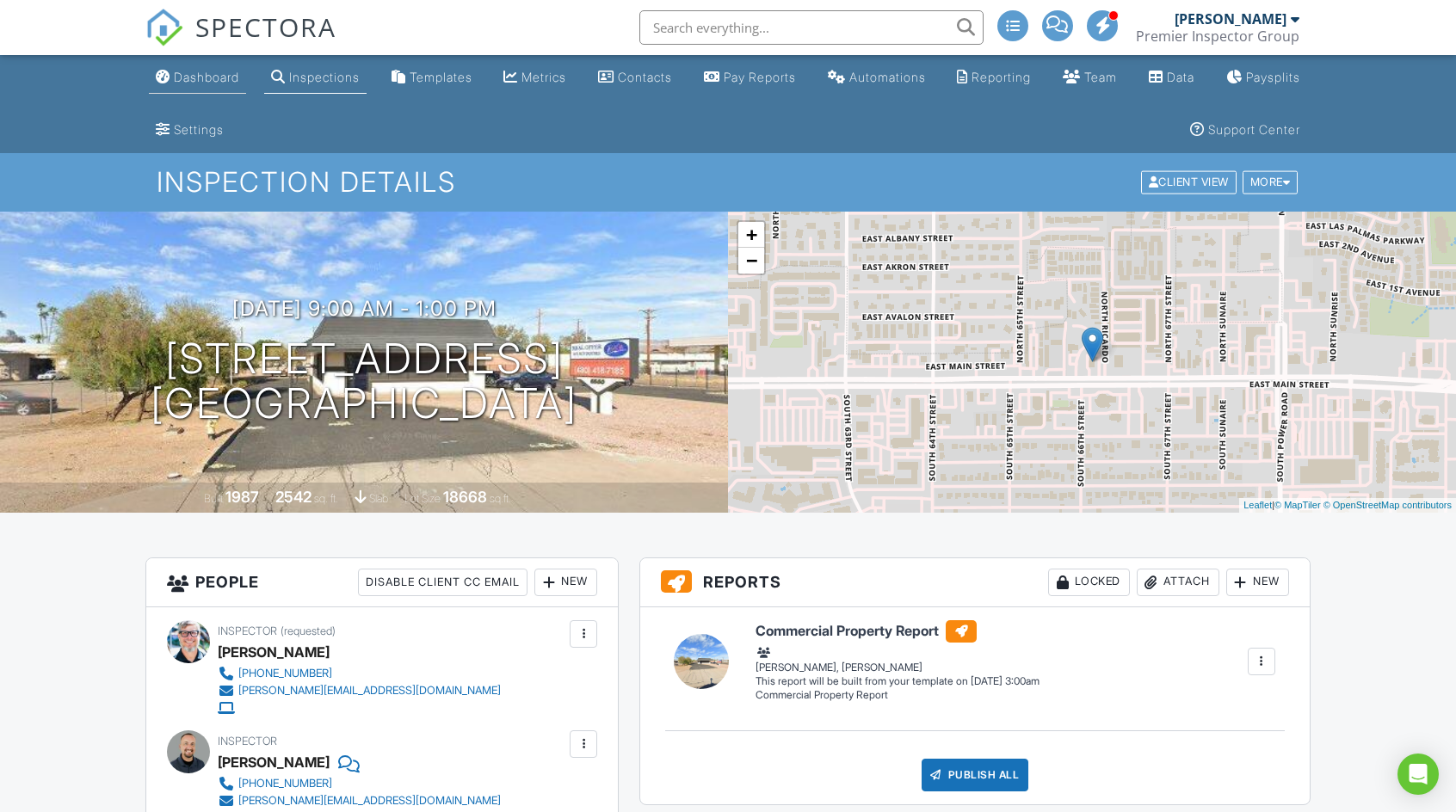
click at [216, 79] on div "Dashboard" at bounding box center [206, 77] width 65 height 15
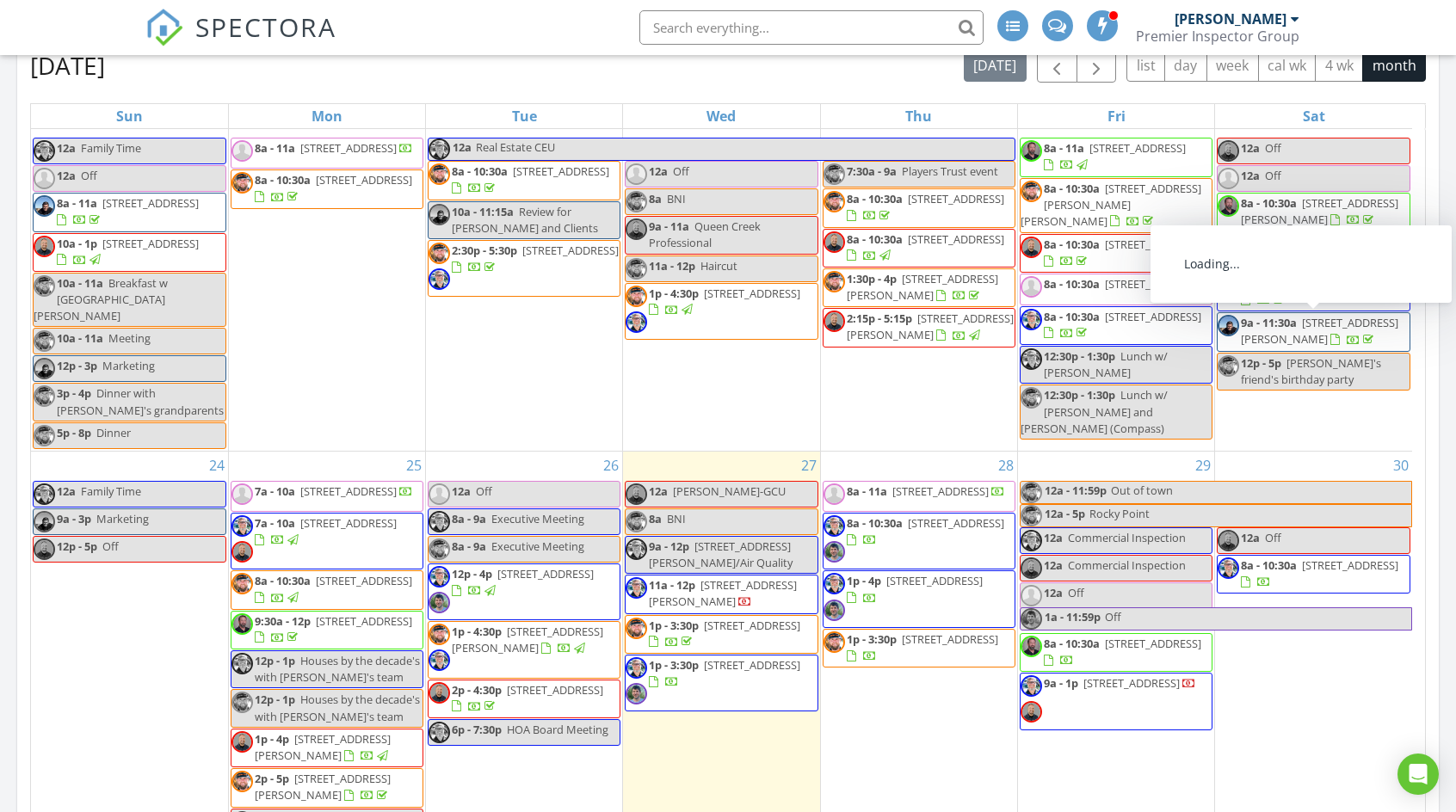
scroll to position [1032, 0]
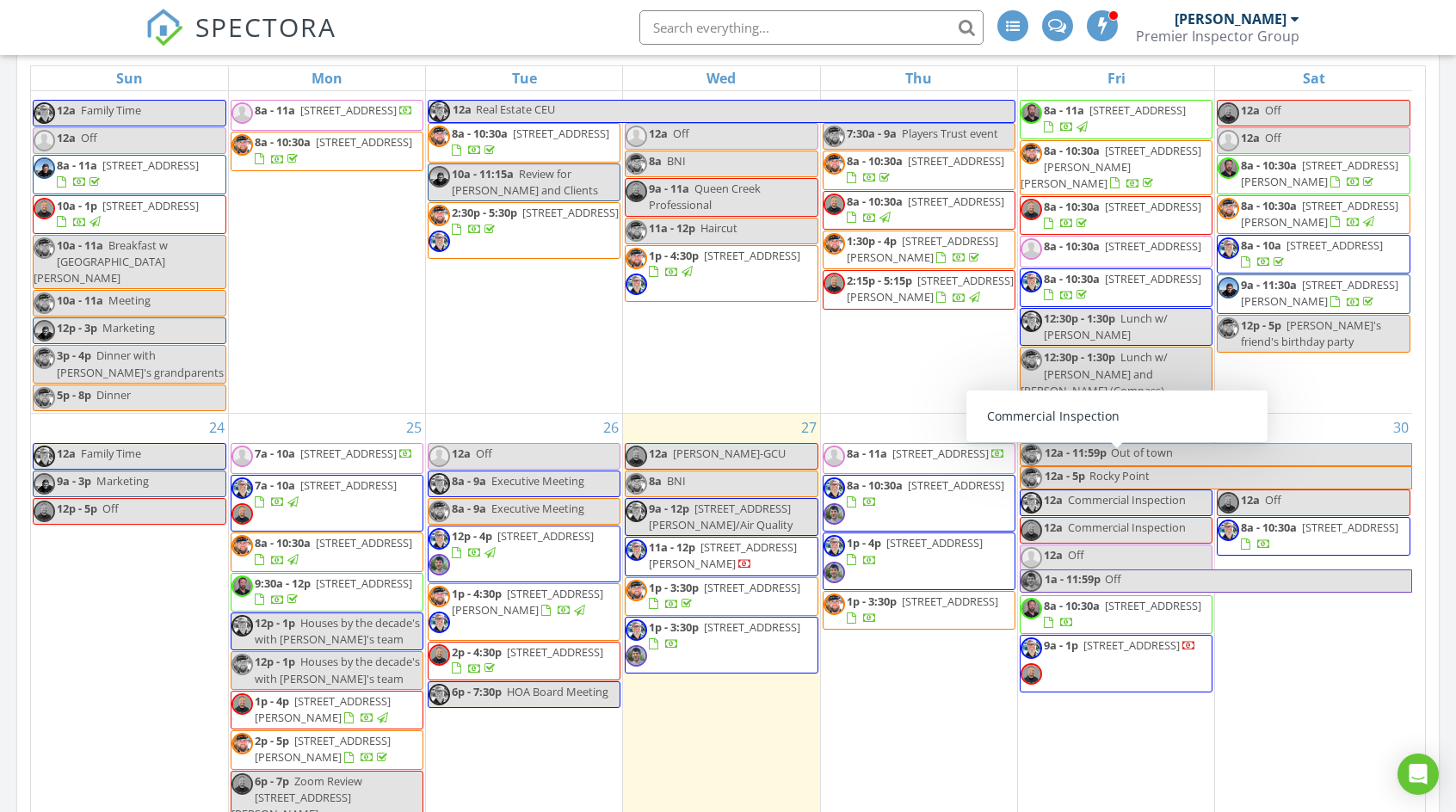
click at [1118, 492] on span "Commercial Inspection" at bounding box center [1126, 499] width 118 height 16
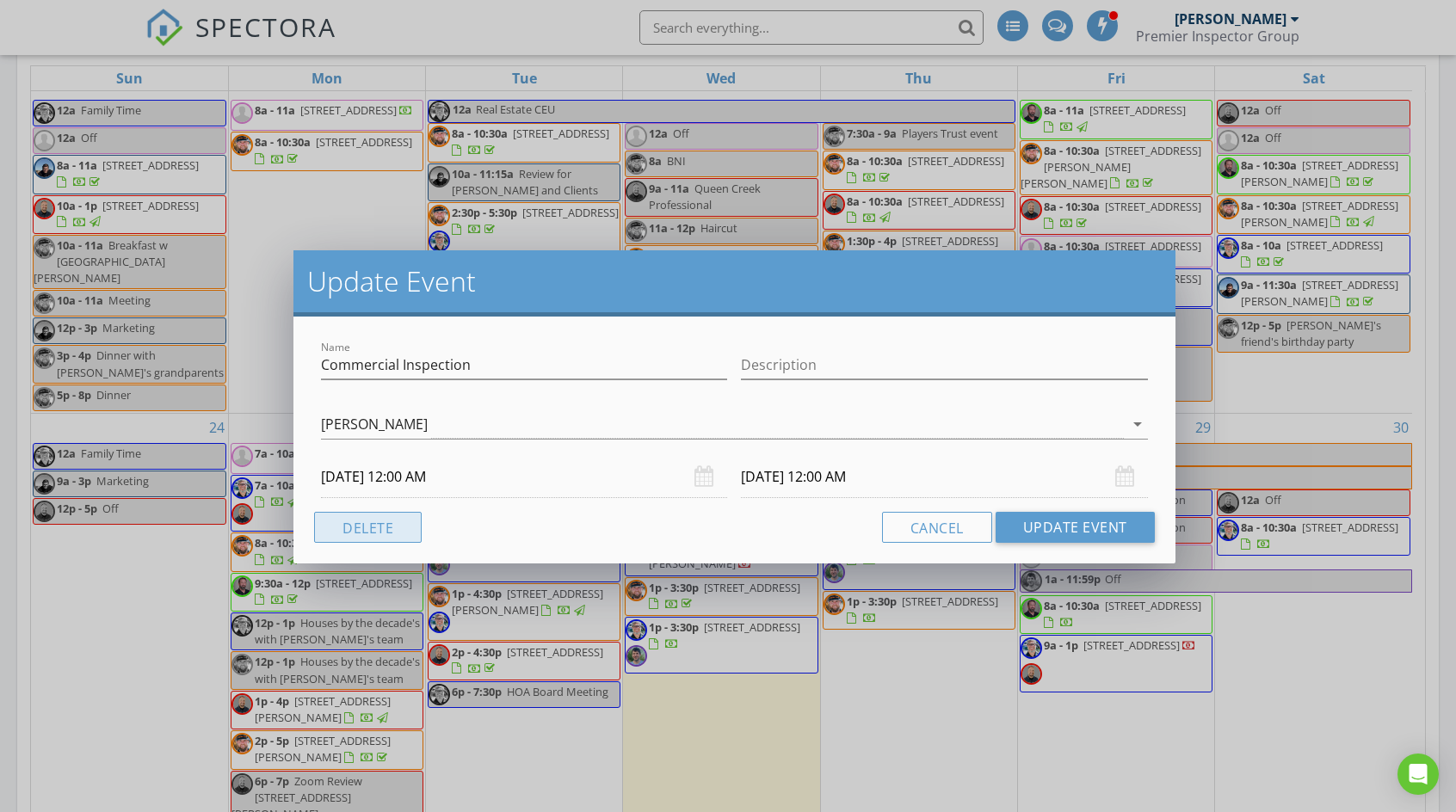
click at [389, 534] on button "Delete" at bounding box center [368, 528] width 108 height 31
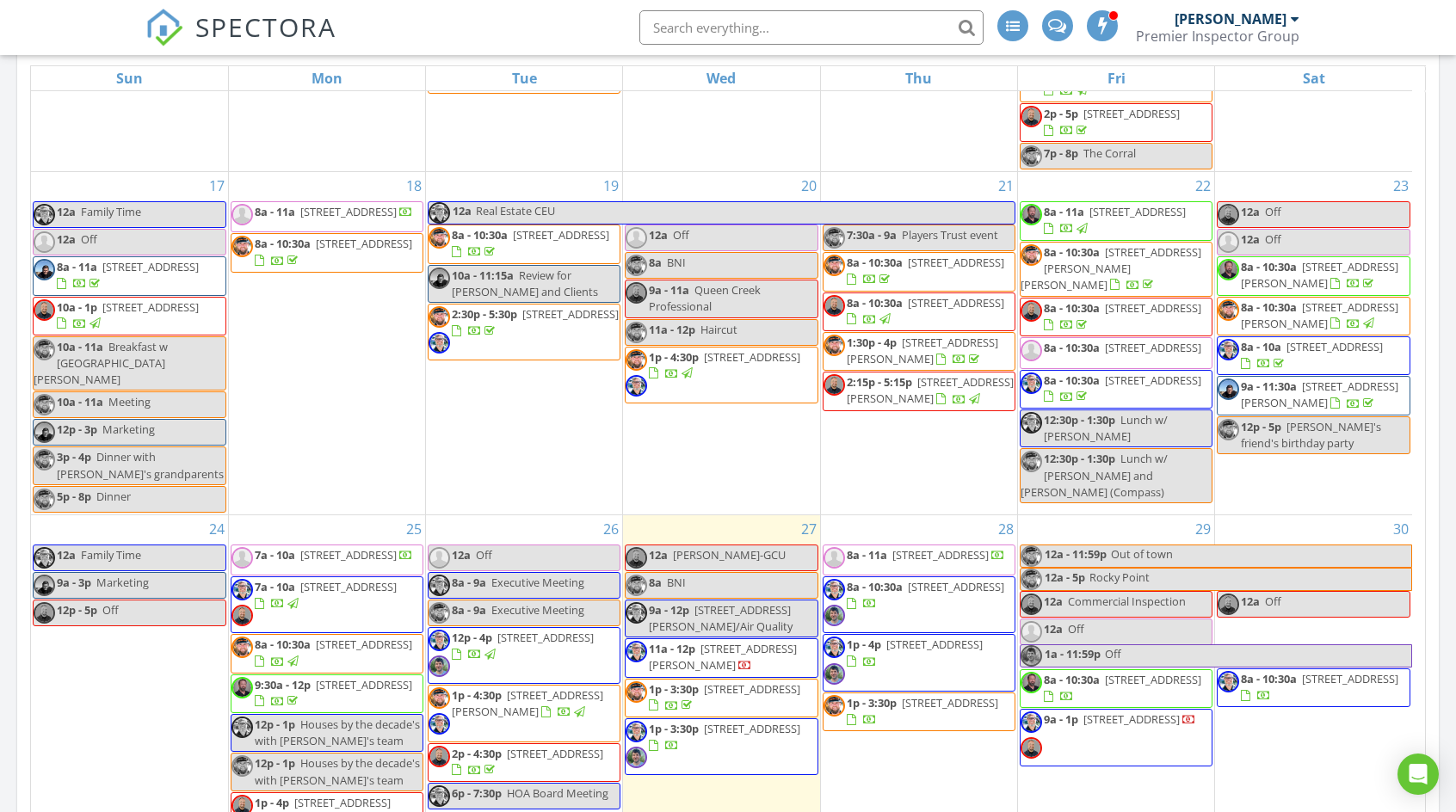
scroll to position [1306, 0]
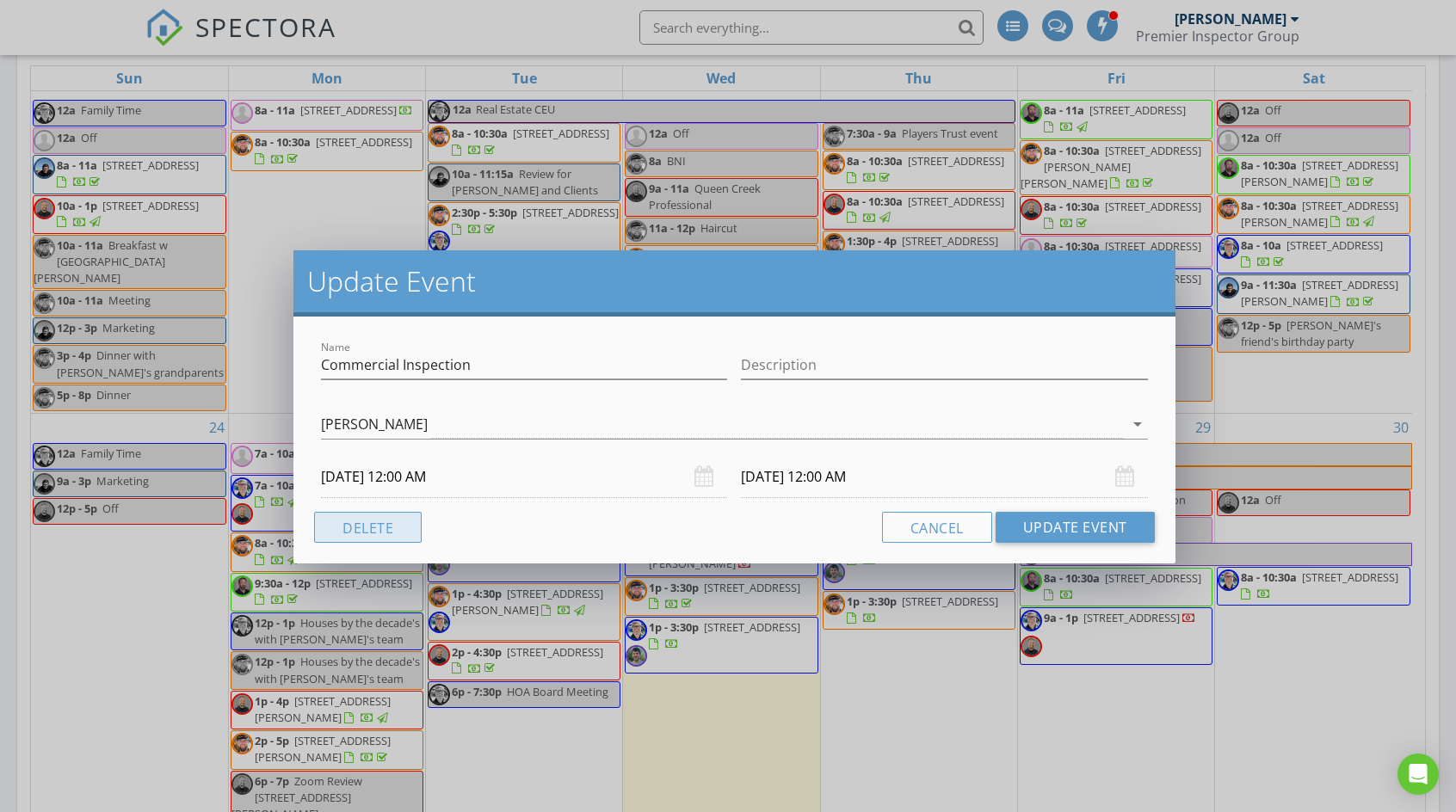
click at [401, 522] on button "Delete" at bounding box center [368, 528] width 108 height 31
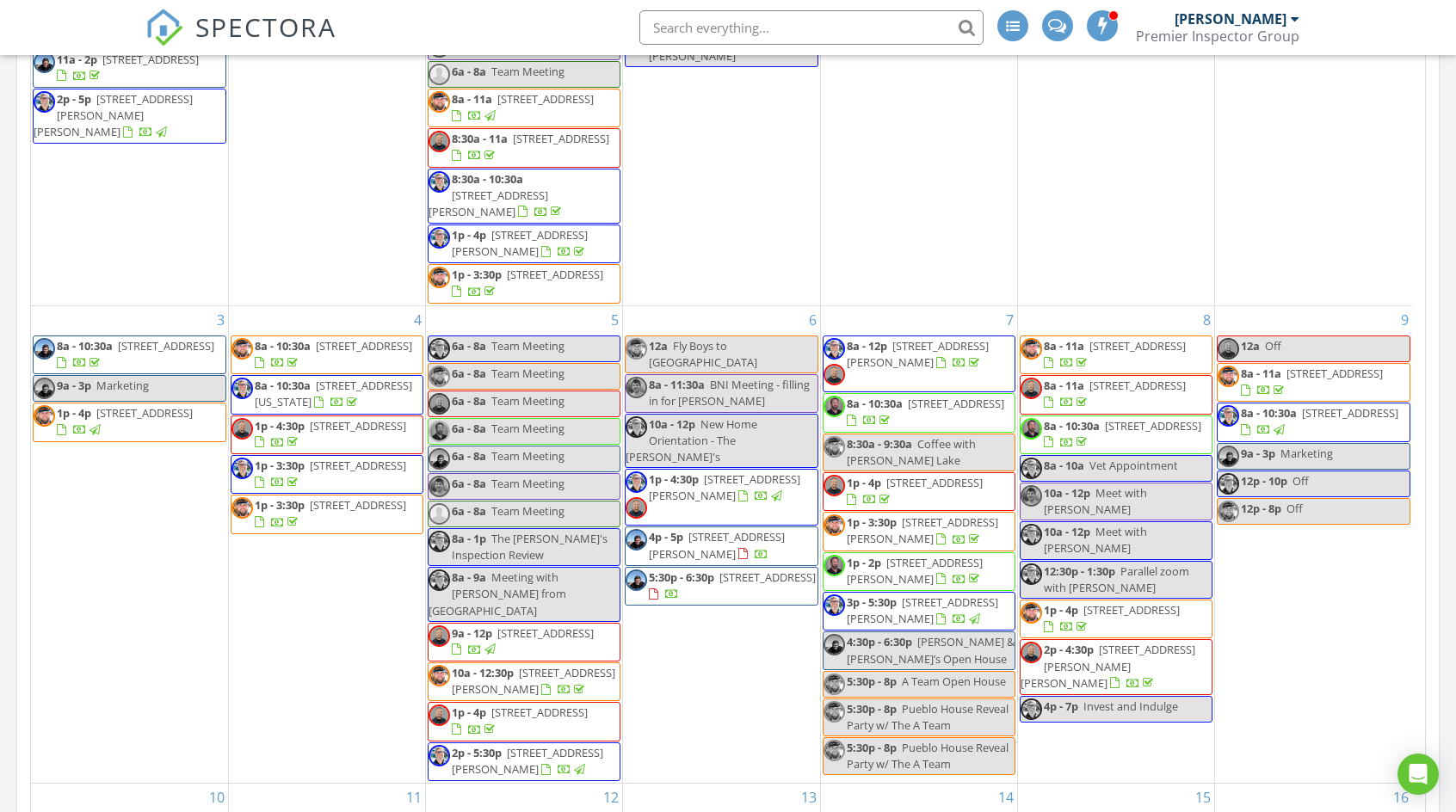
scroll to position [1290, 0]
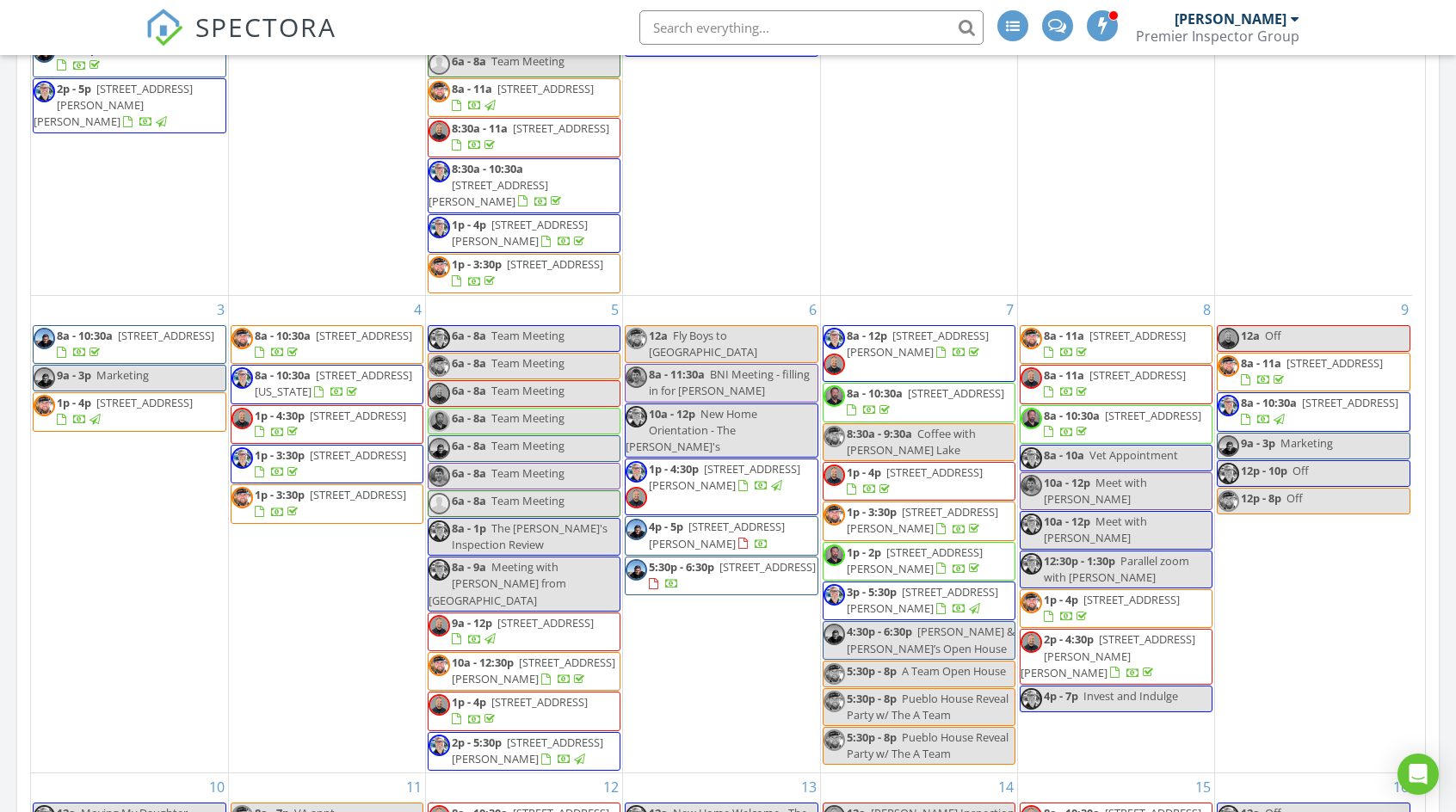
click at [1444, 525] on div "Today Joseph Worthy 9:00 am 2601 W Upland Dr Mold/Air Quality Joseph Worthy 11:…" at bounding box center [728, 215] width 1456 height 2125
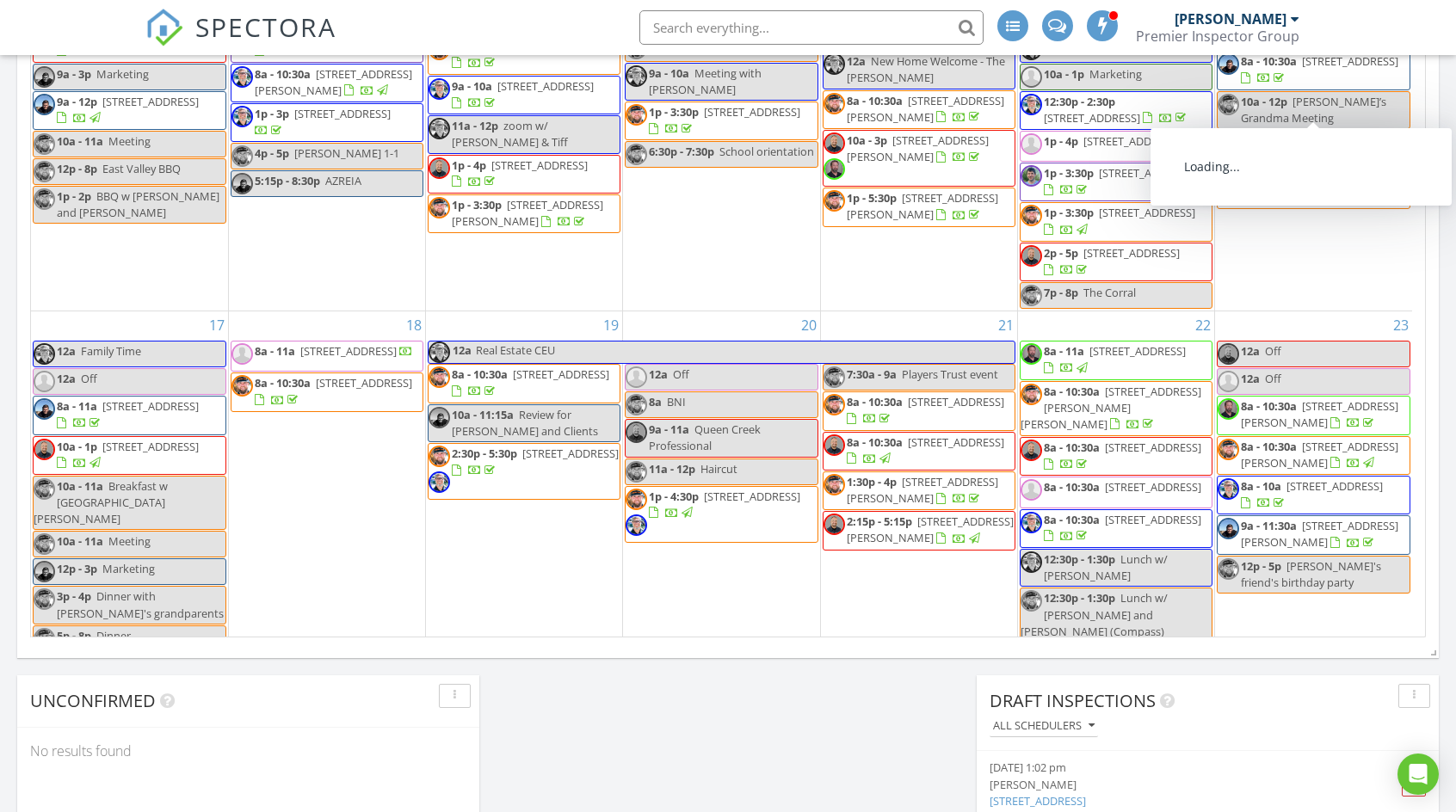
scroll to position [860, 0]
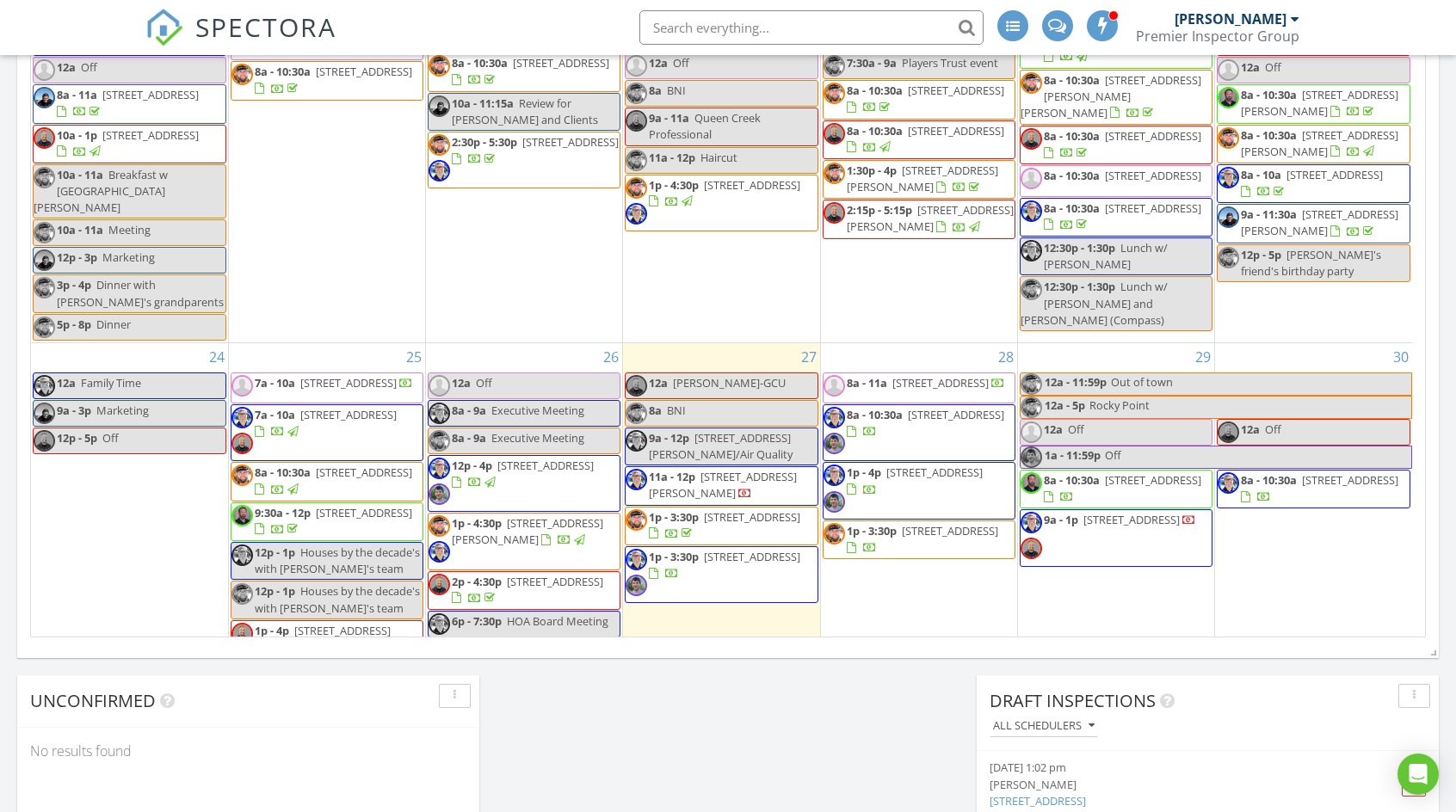
click at [712, 469] on span "32702 N 223rd Dr, Wittmann 85361" at bounding box center [723, 485] width 148 height 32
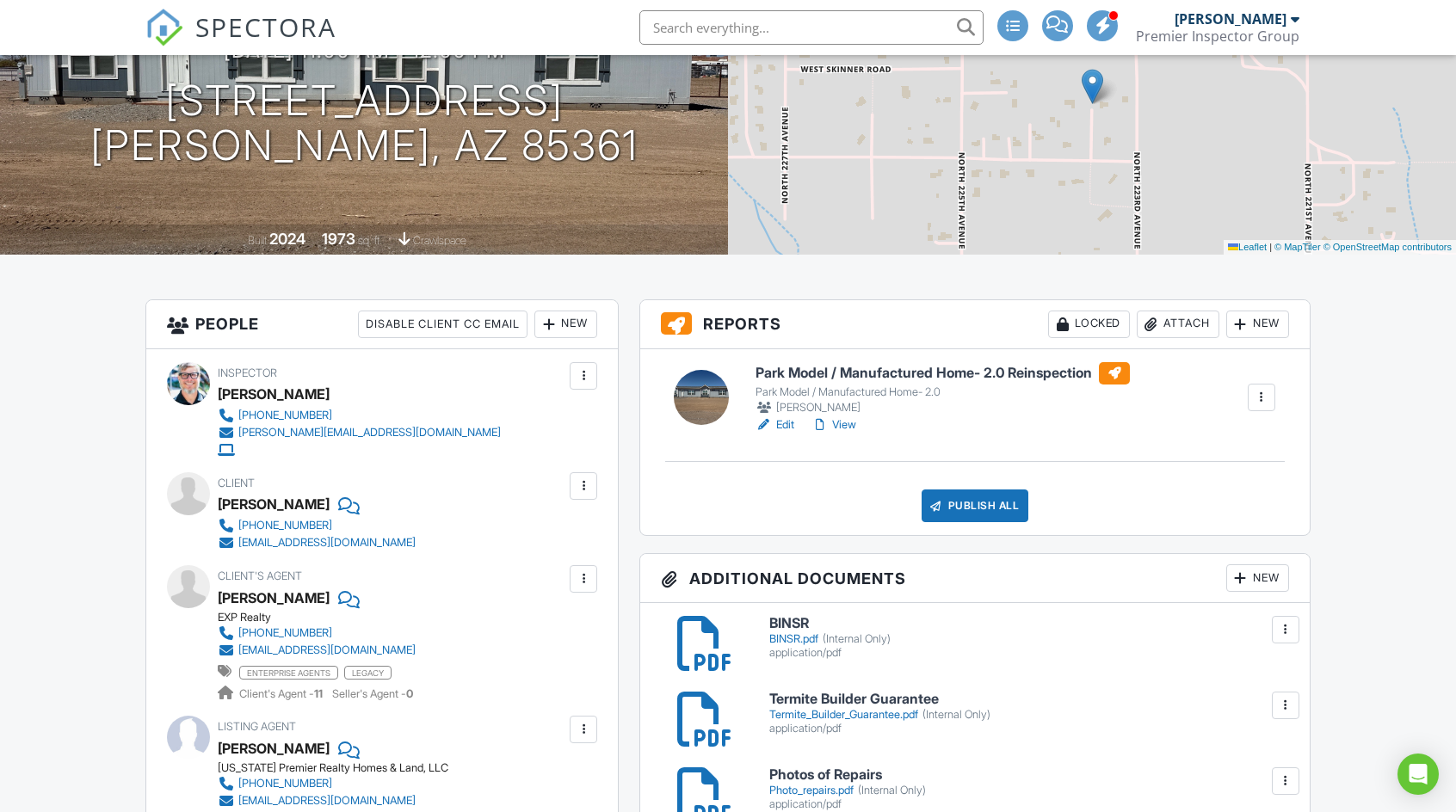
click at [787, 424] on link "Edit" at bounding box center [775, 424] width 38 height 17
